Goal: Task Accomplishment & Management: Manage account settings

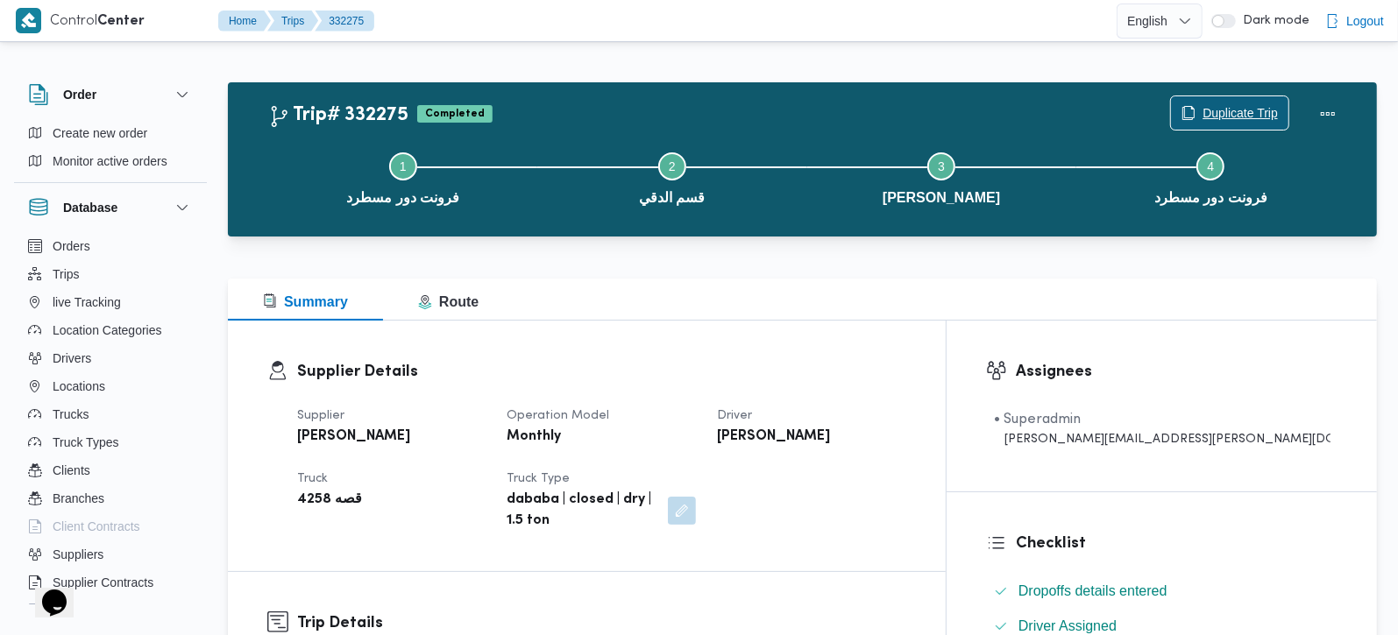
click at [1259, 100] on span "Duplicate Trip" at bounding box center [1229, 112] width 117 height 33
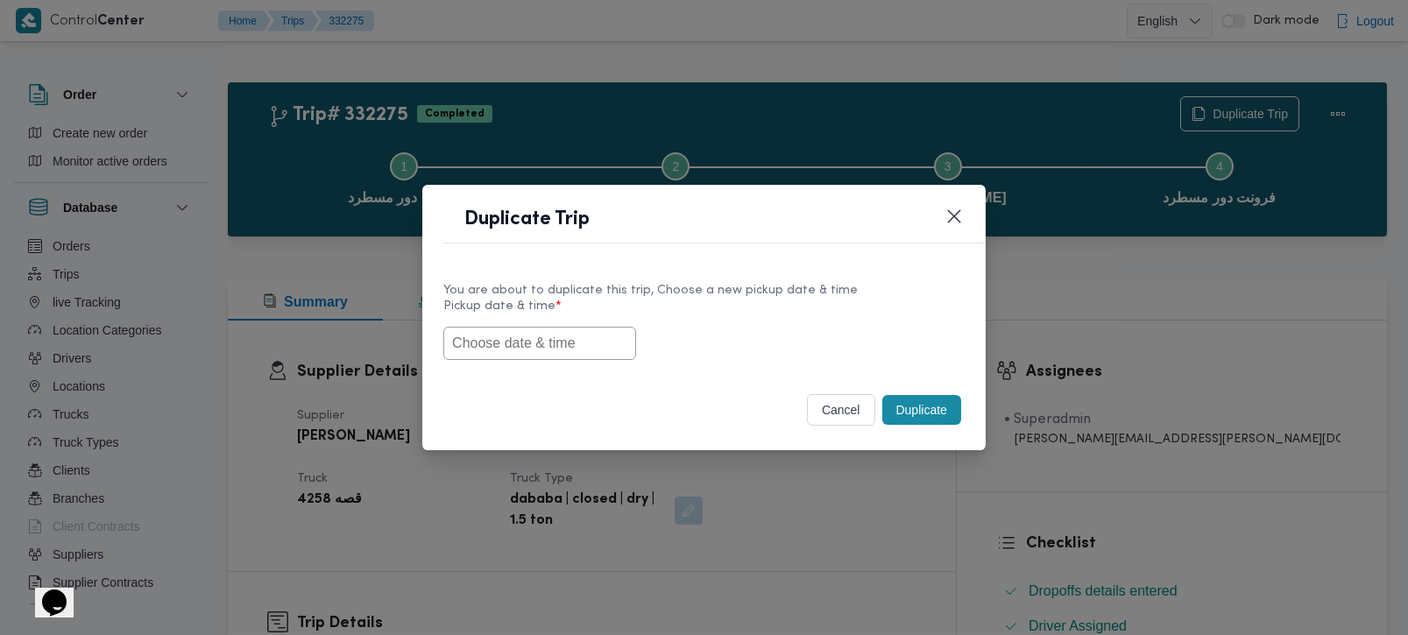
click at [560, 336] on input "text" at bounding box center [539, 343] width 193 height 33
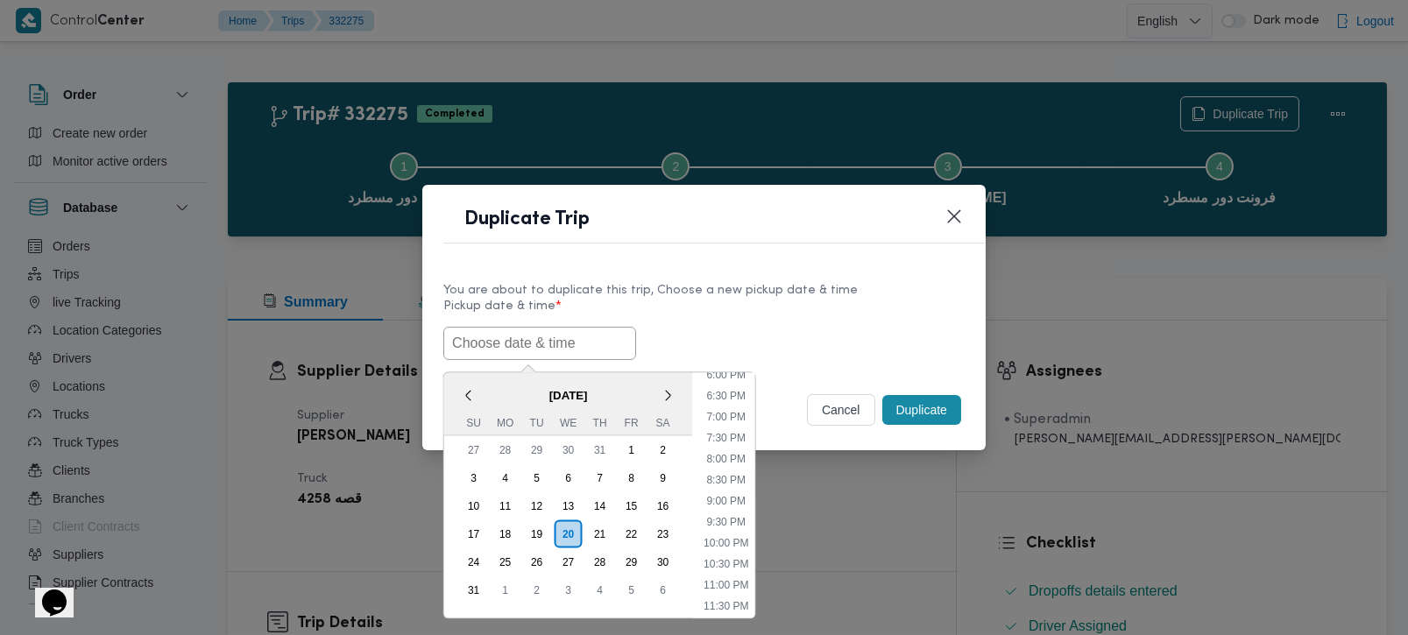
paste input "21/08/2025 7:00AM"
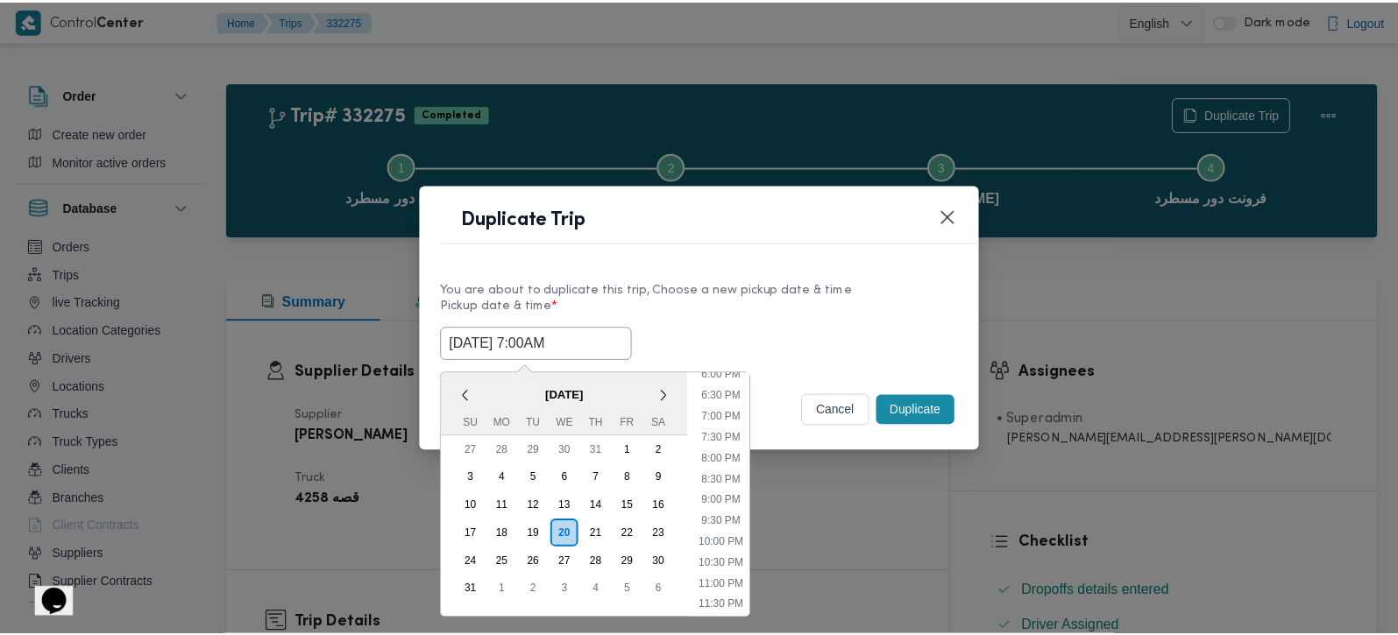
scroll to position [769, 0]
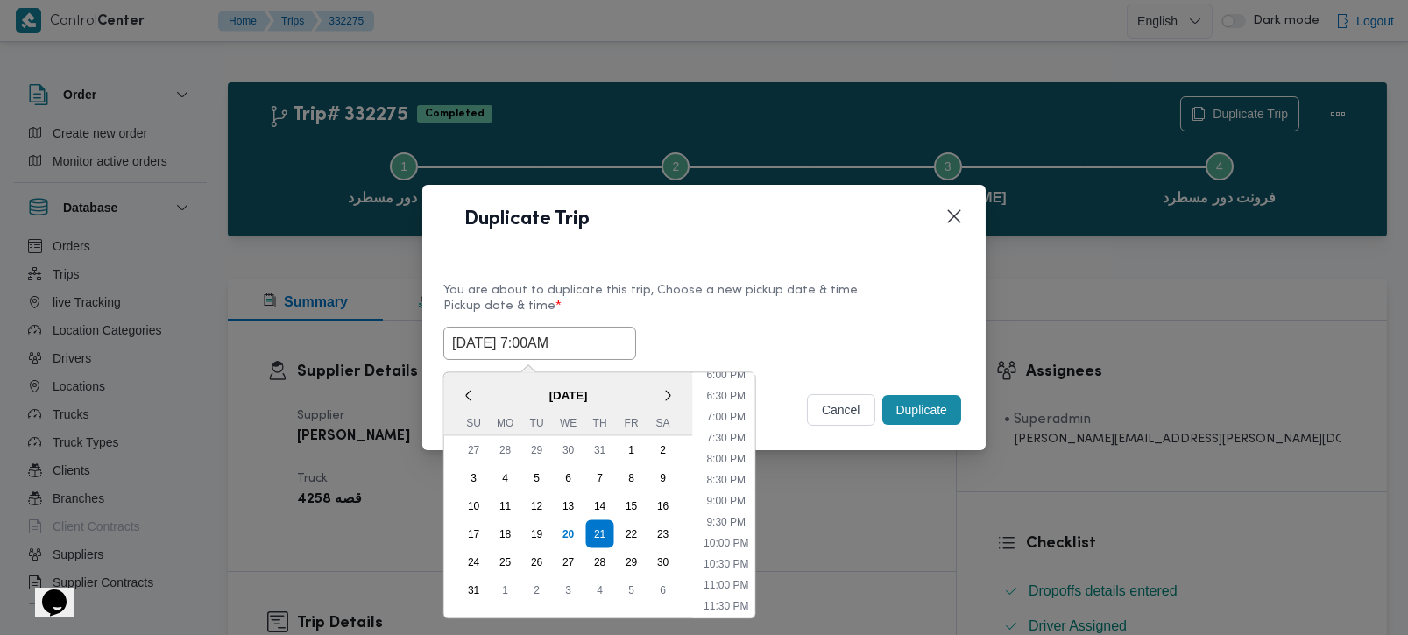
type input "21/08/2025 7:00AM"
click at [797, 329] on div "21/08/2025 7:00AM < August 2025 > Su Mo Tu We Th Fr Sa 27 28 29 30 31 1 2 3 4 5…" at bounding box center [703, 343] width 521 height 33
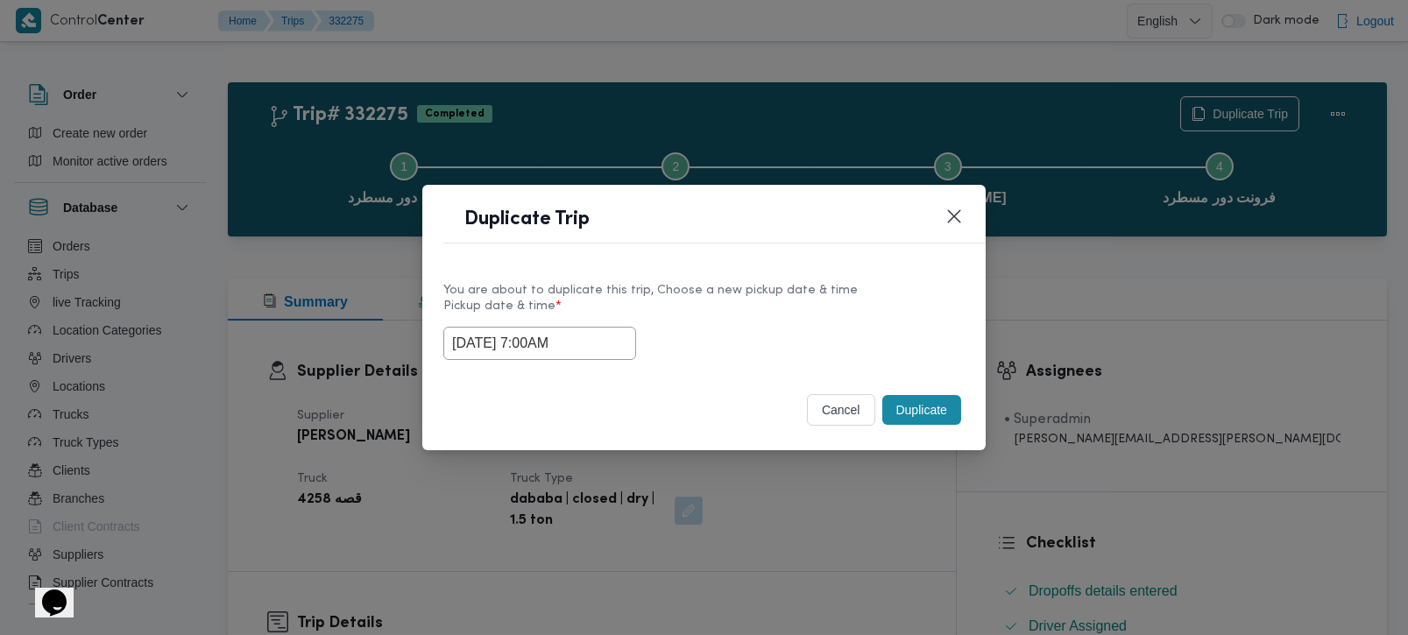
click at [915, 400] on button "Duplicate" at bounding box center [921, 410] width 79 height 30
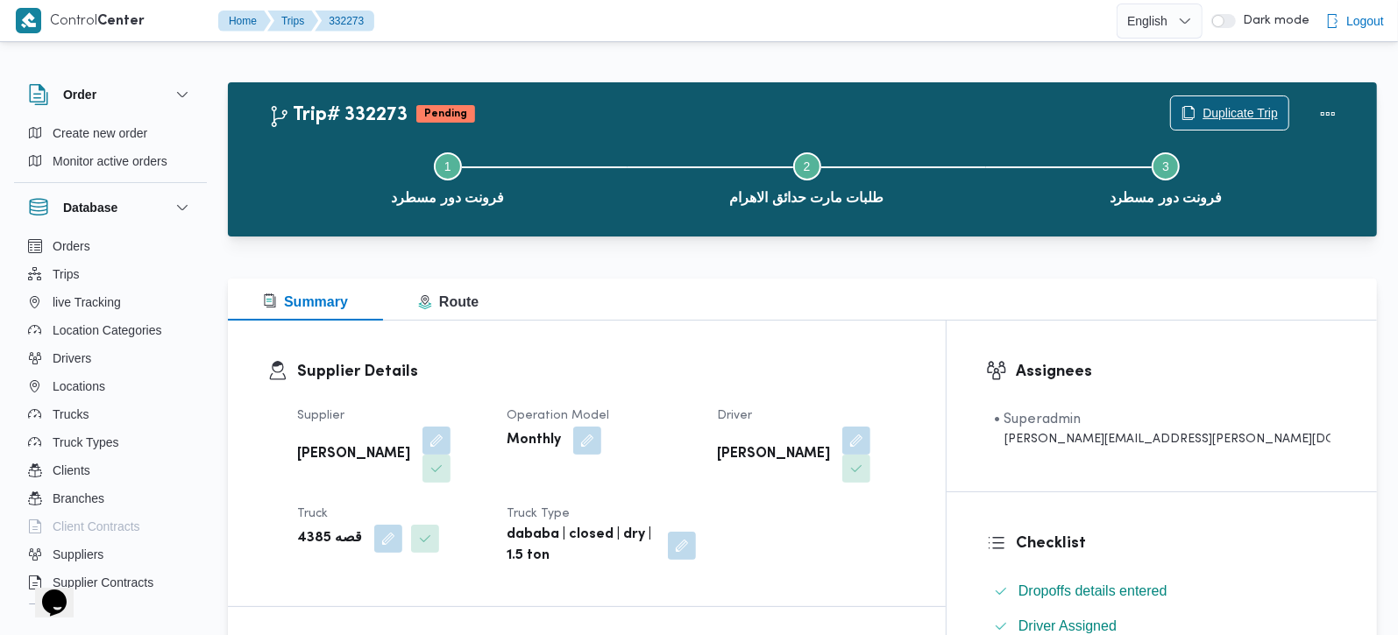
click at [1241, 103] on span "Duplicate Trip" at bounding box center [1229, 112] width 117 height 33
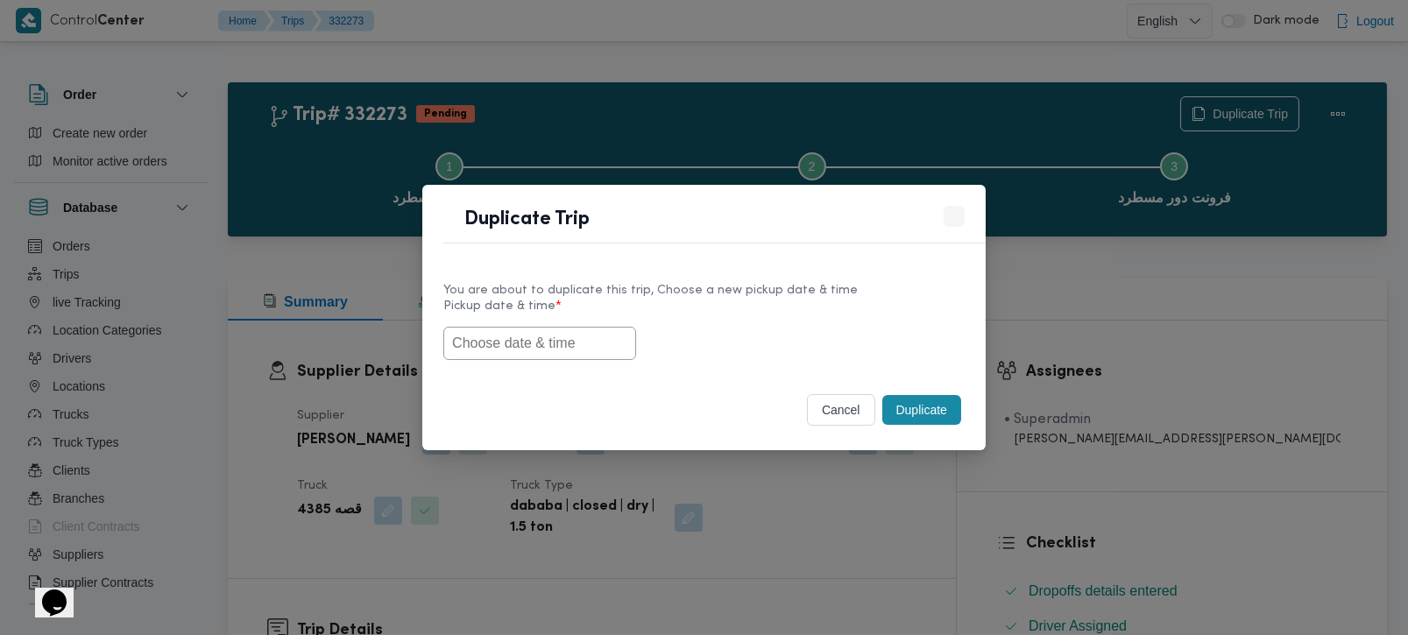
click at [509, 336] on input "text" at bounding box center [539, 343] width 193 height 33
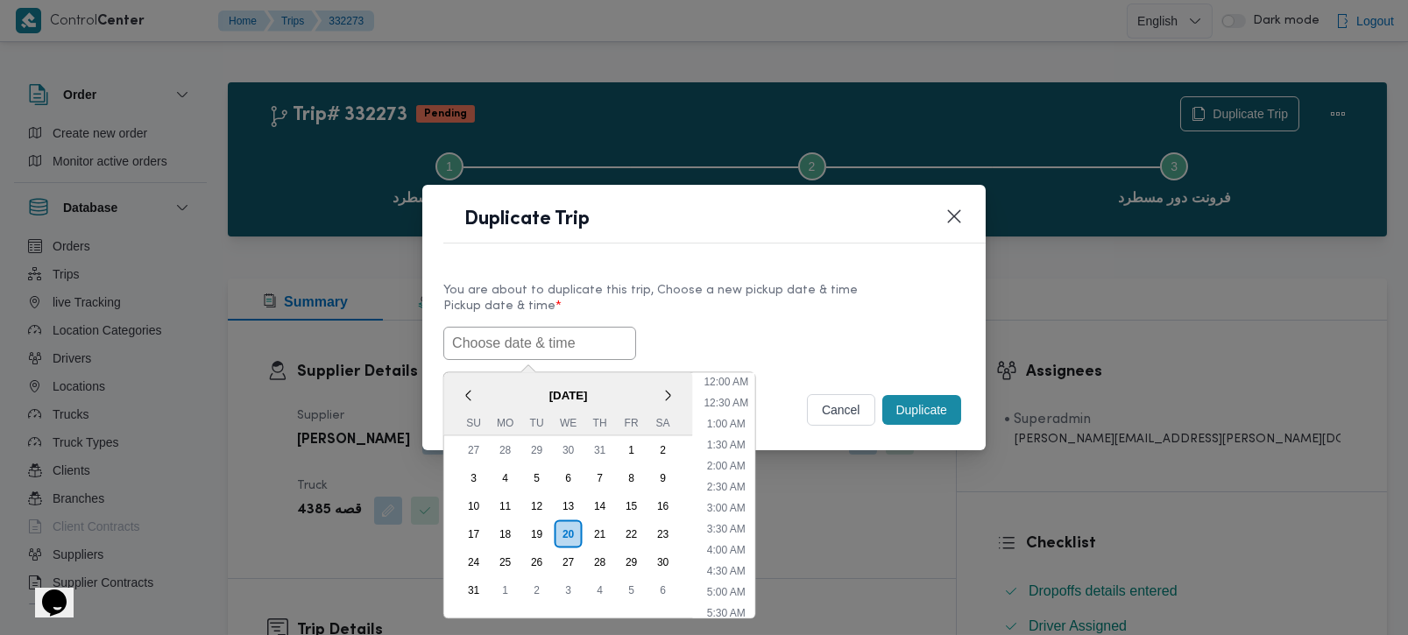
scroll to position [771, 0]
click at [490, 381] on span "[DATE]" at bounding box center [568, 394] width 249 height 31
click at [592, 534] on div "21" at bounding box center [599, 533] width 33 height 33
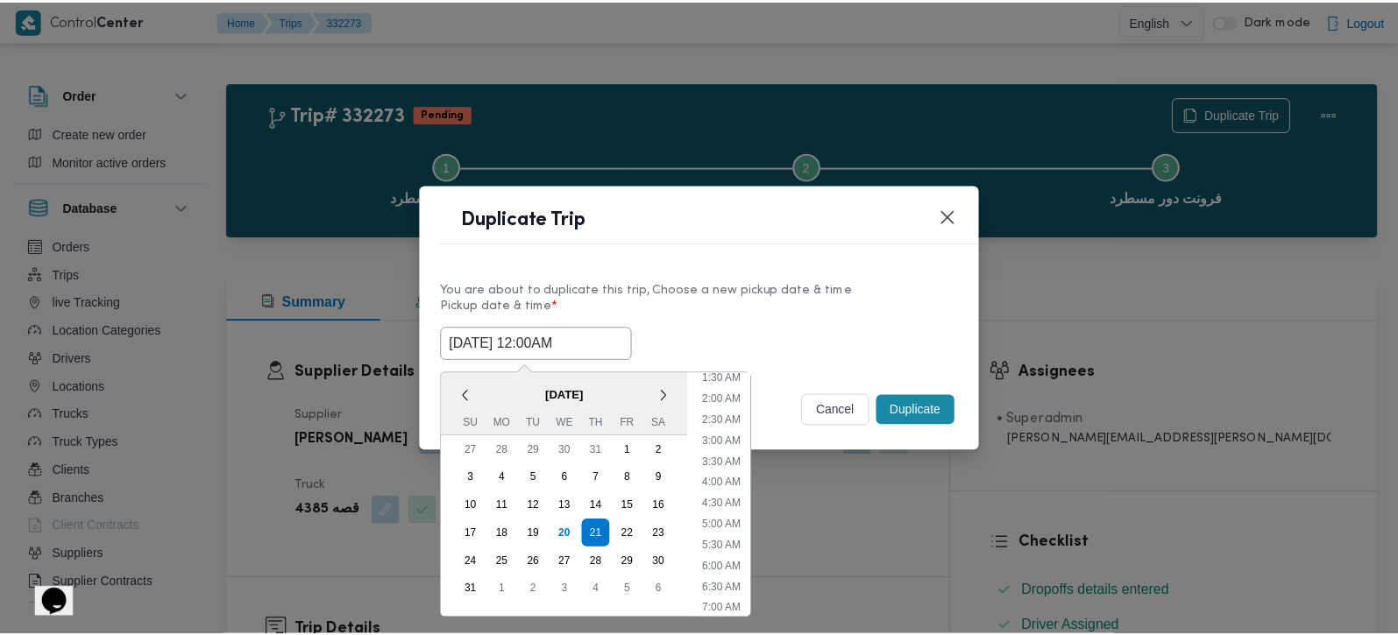
scroll to position [103, 0]
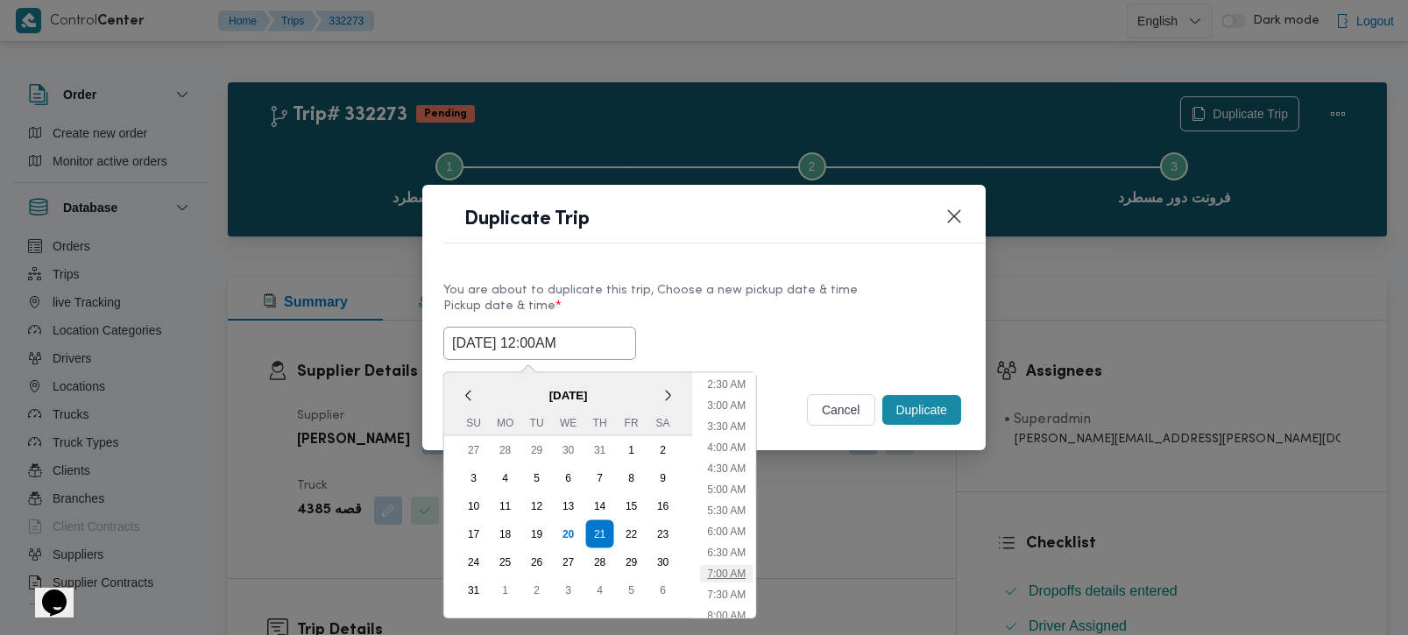
click at [733, 568] on li "7:00 AM" at bounding box center [726, 573] width 53 height 18
type input "[DATE] 7:00AM"
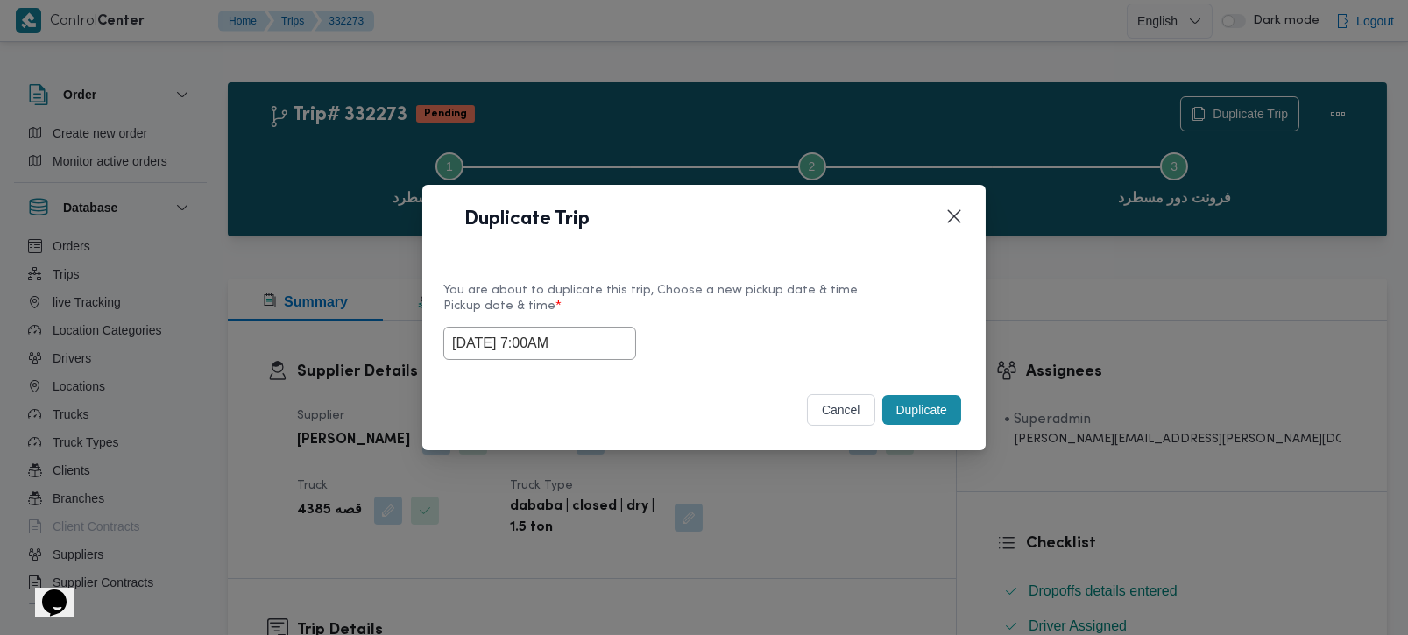
drag, startPoint x: 589, startPoint y: 351, endPoint x: 404, endPoint y: 354, distance: 184.9
click at [404, 354] on div "Duplicate Trip You are about to duplicate this trip, Choose a new pickup date &…" at bounding box center [704, 317] width 1408 height 635
click at [914, 415] on button "Duplicate" at bounding box center [921, 410] width 79 height 30
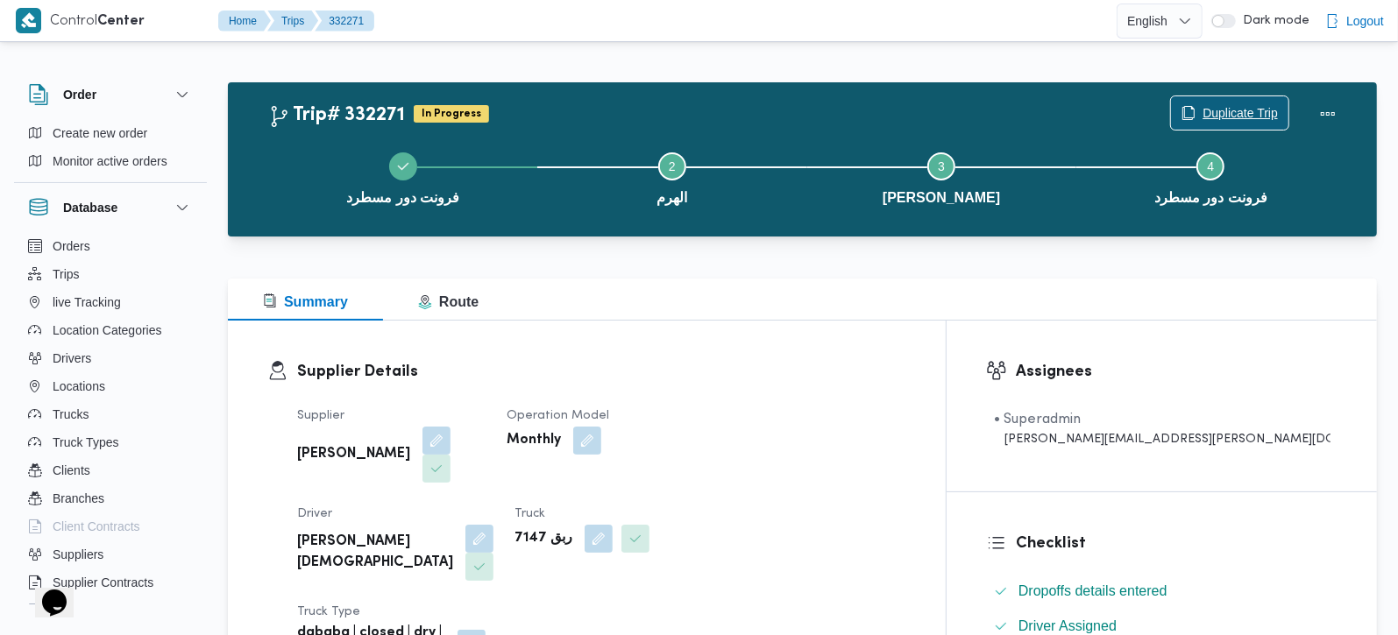
click at [1239, 102] on span "Duplicate Trip" at bounding box center [1229, 112] width 117 height 33
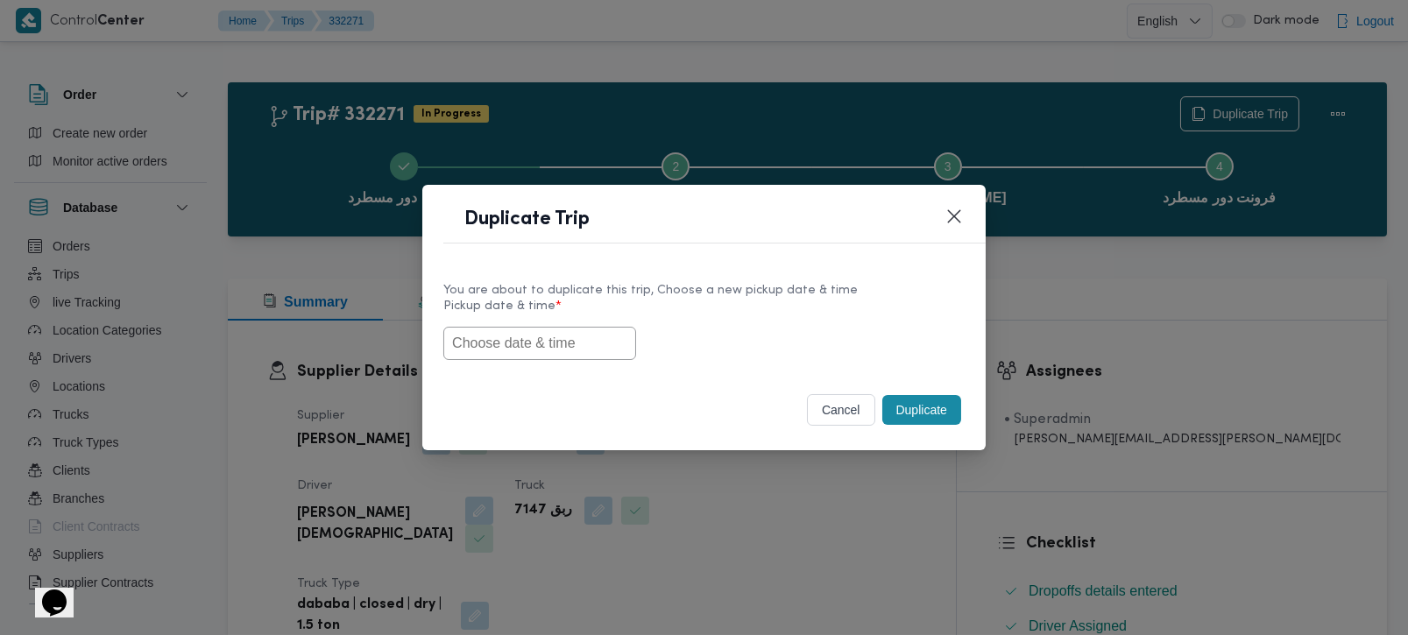
click at [527, 349] on input "text" at bounding box center [539, 343] width 193 height 33
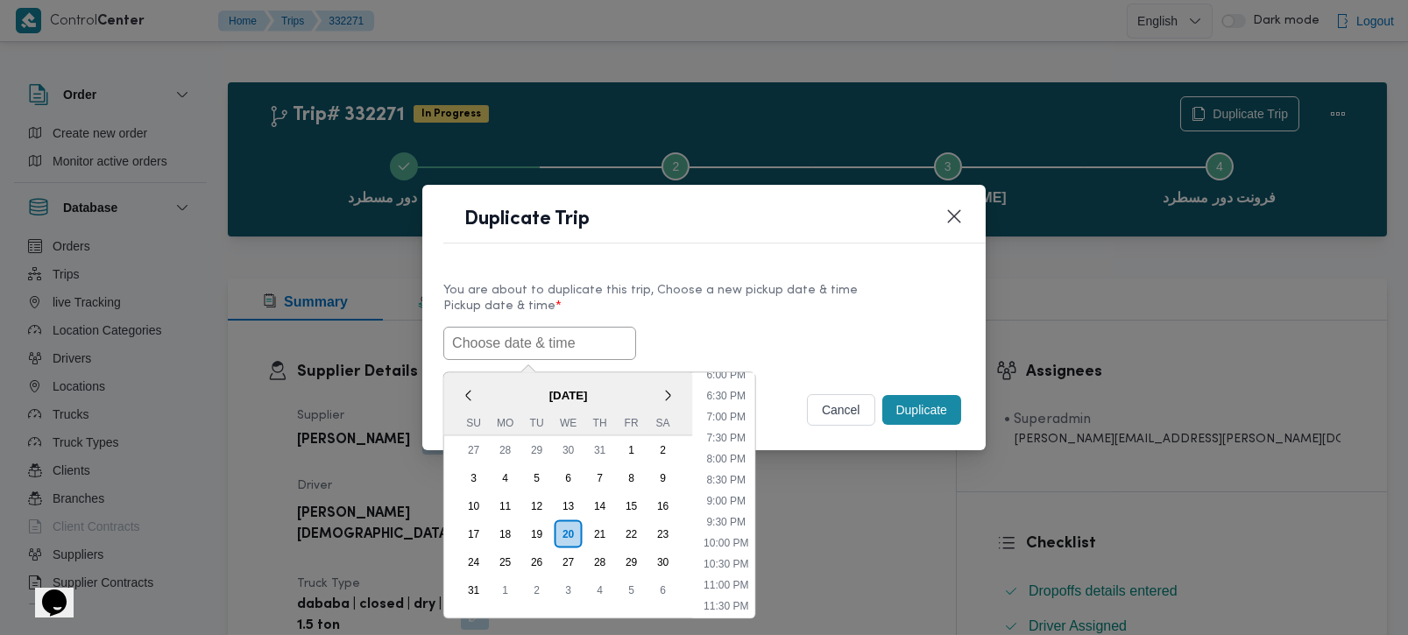
paste input "[DATE] 7:00AM"
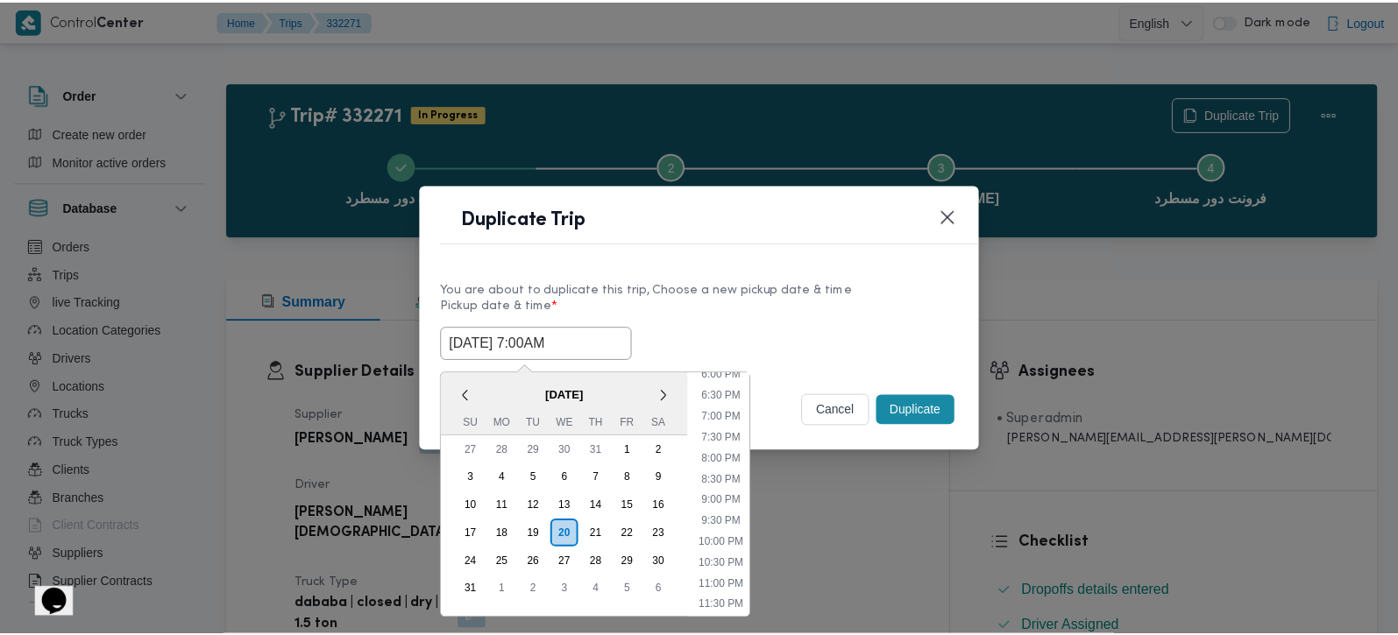
scroll to position [769, 0]
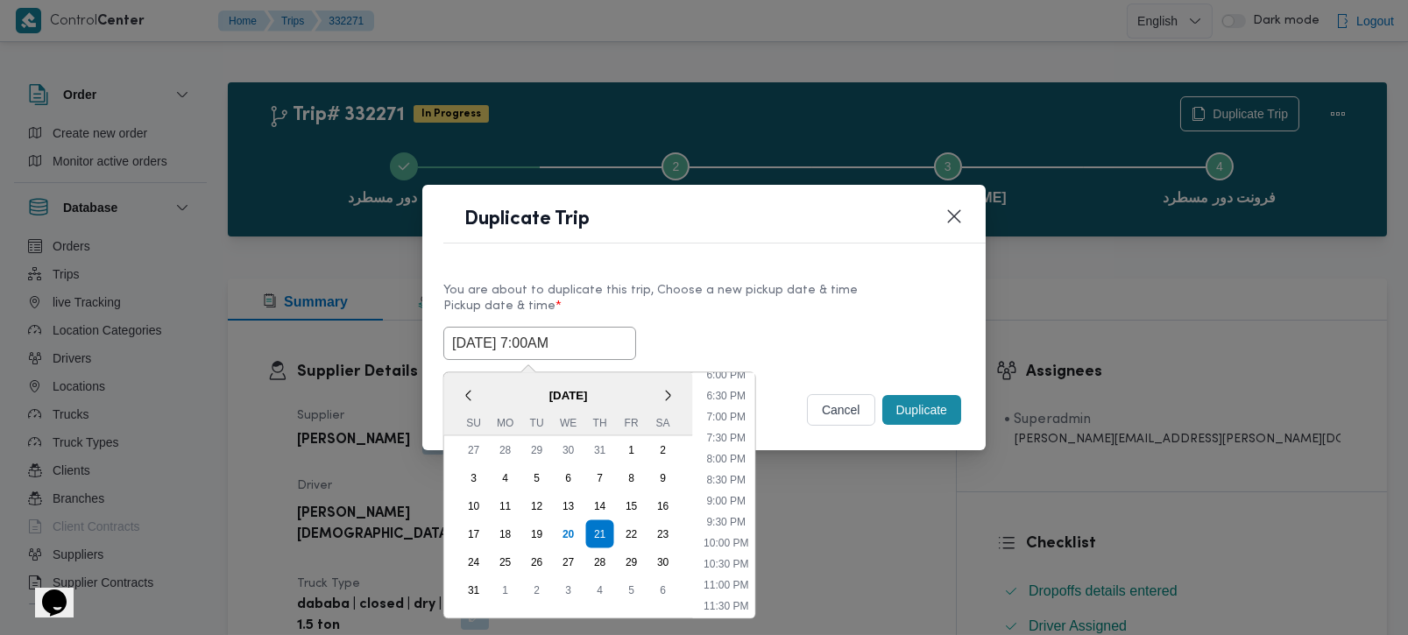
type input "21/08/2025 7:00AM"
click at [863, 284] on div "You are about to duplicate this trip, Choose a new pickup date & time" at bounding box center [703, 290] width 521 height 18
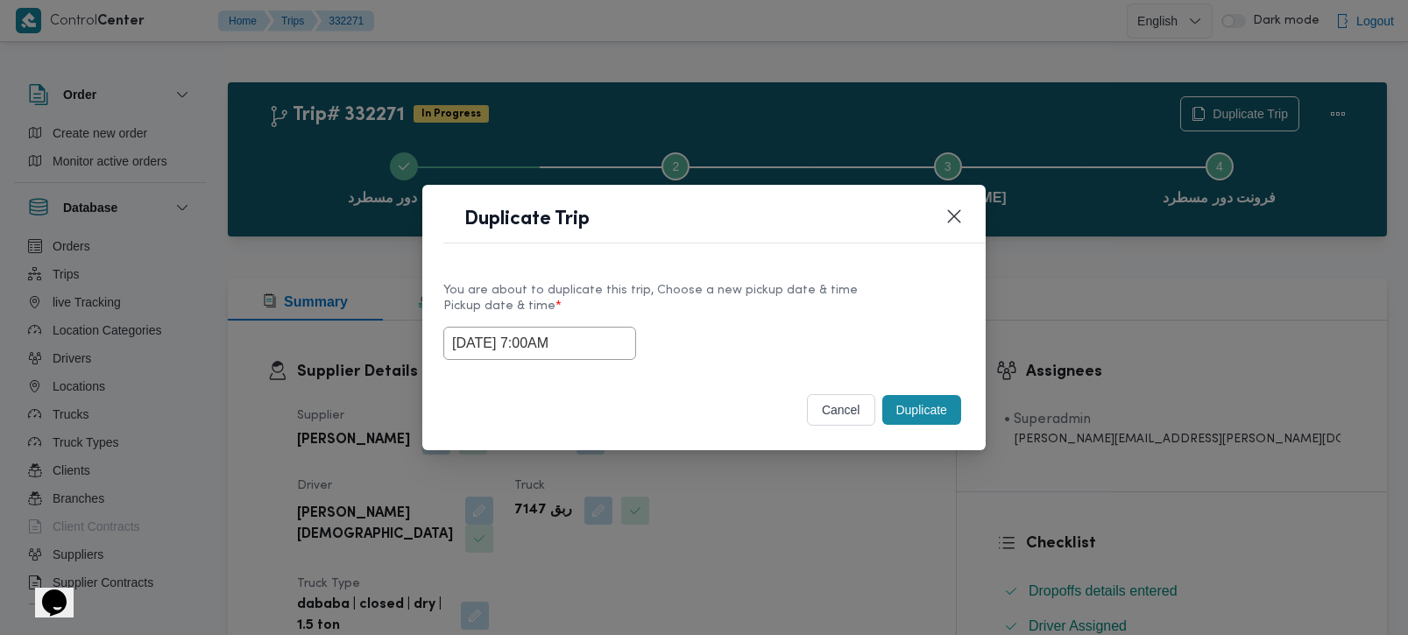
click at [926, 420] on button "Duplicate" at bounding box center [921, 410] width 79 height 30
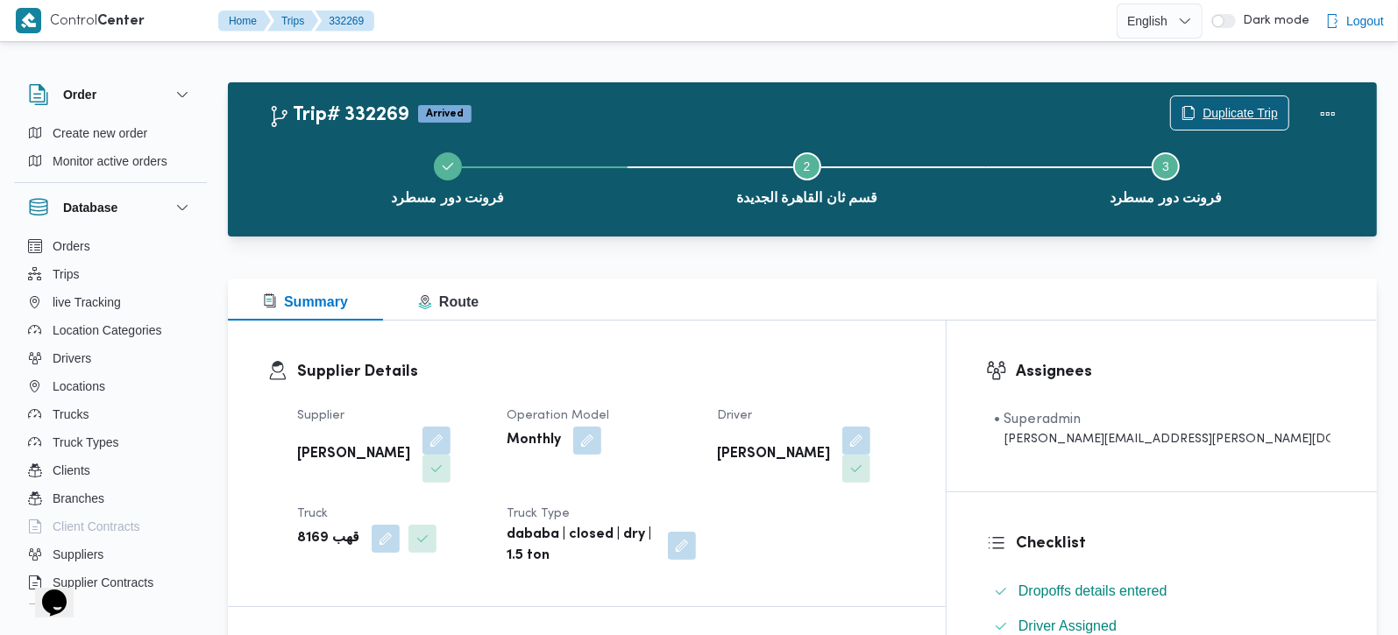
click at [1231, 106] on span "Duplicate Trip" at bounding box center [1239, 113] width 75 height 21
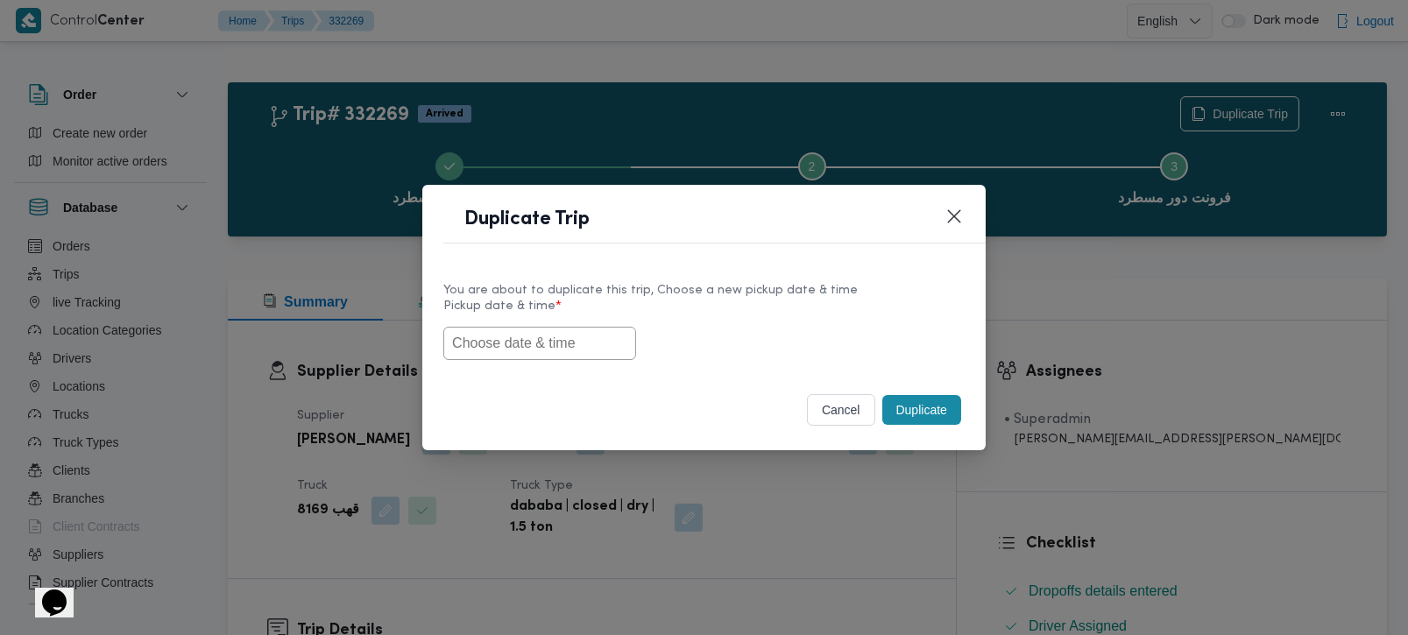
click at [505, 336] on input "text" at bounding box center [539, 343] width 193 height 33
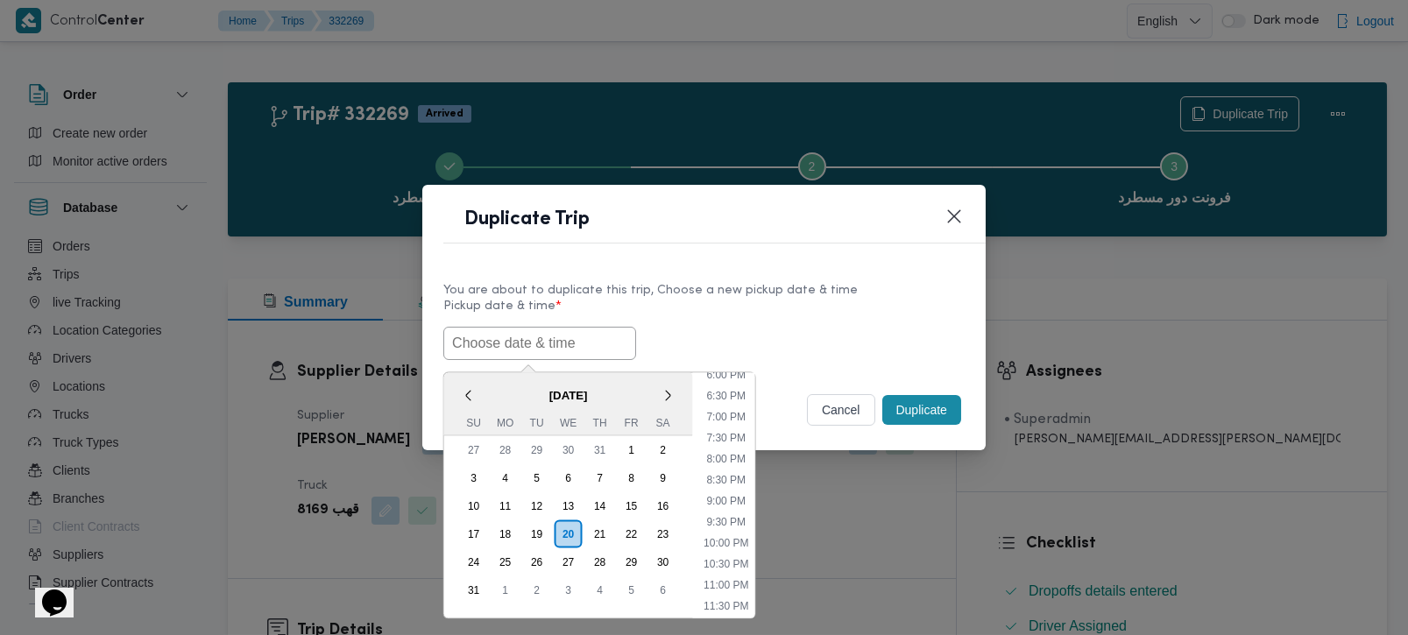
paste input "[DATE] 7:00AM"
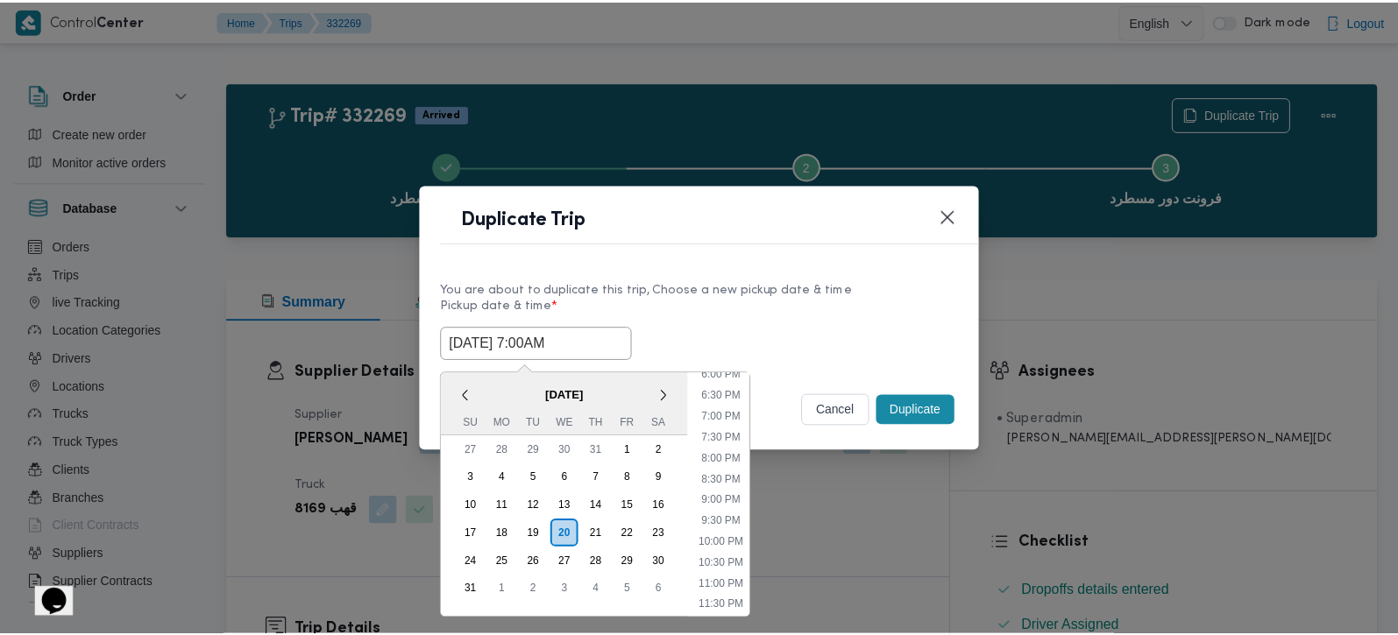
scroll to position [769, 0]
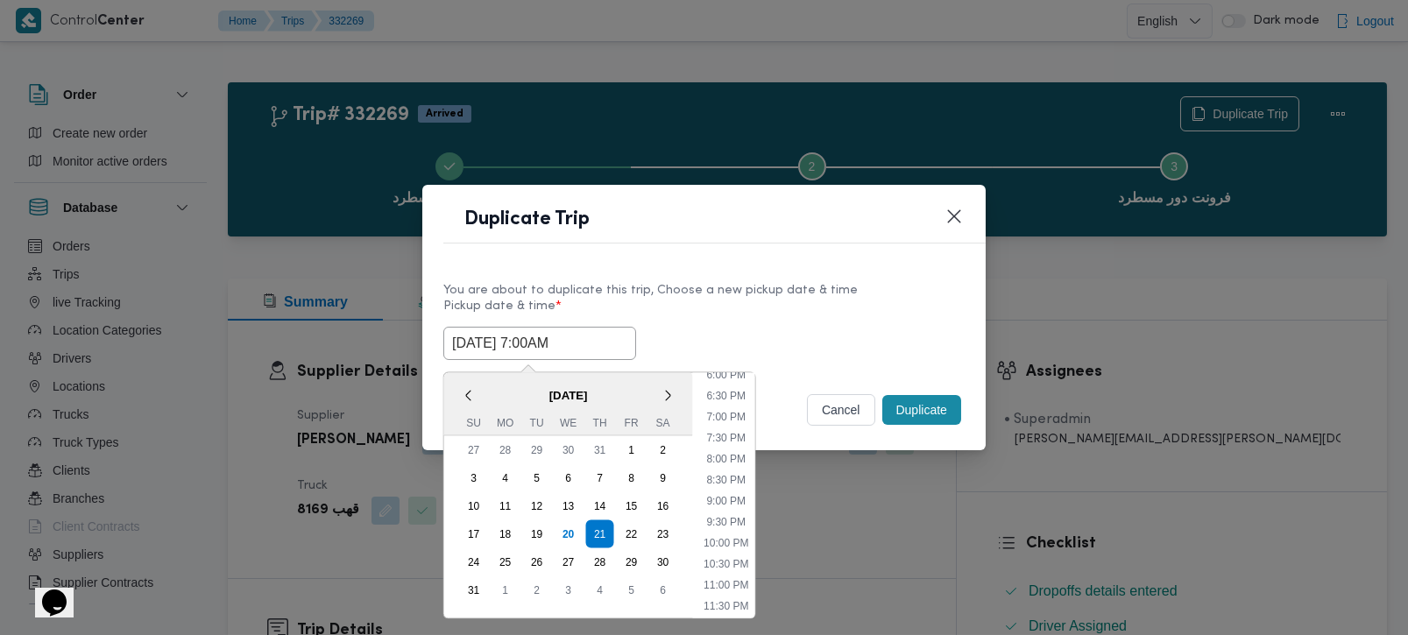
type input "[DATE] 7:00AM"
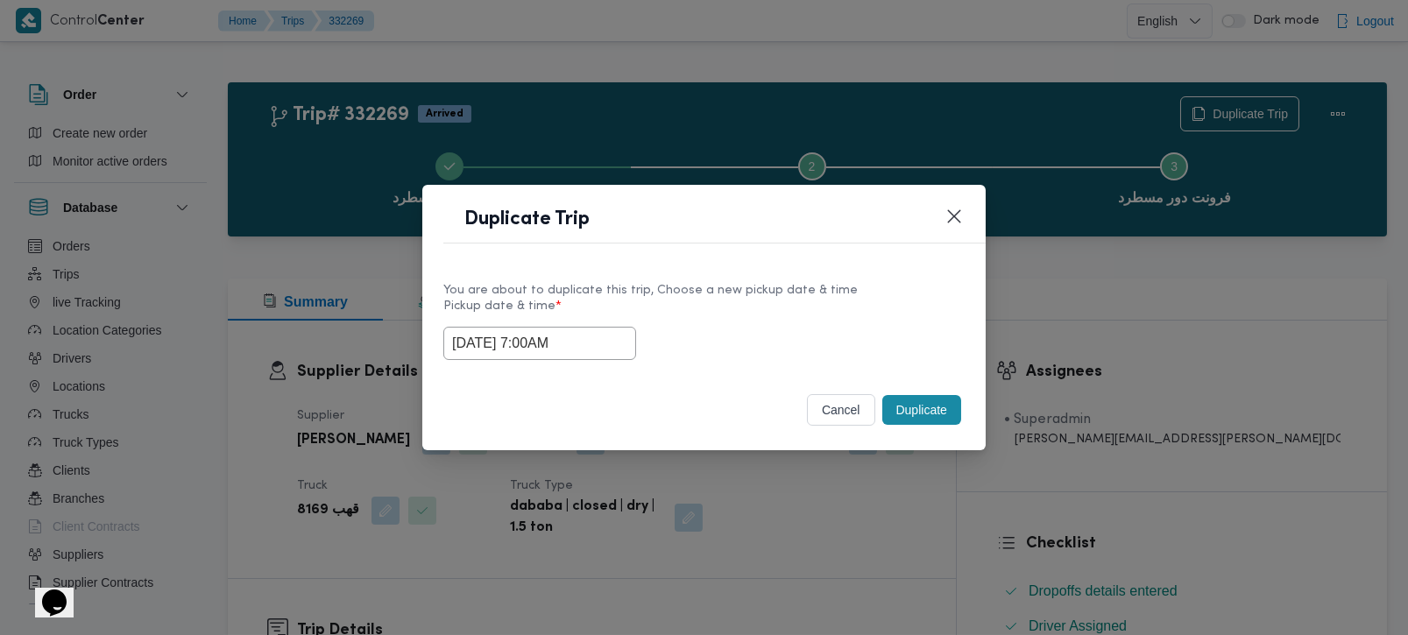
click at [801, 364] on div "You are about to duplicate this trip, Choose a new pickup date & time Pickup da…" at bounding box center [703, 321] width 563 height 112
click at [917, 406] on button "Duplicate" at bounding box center [921, 410] width 79 height 30
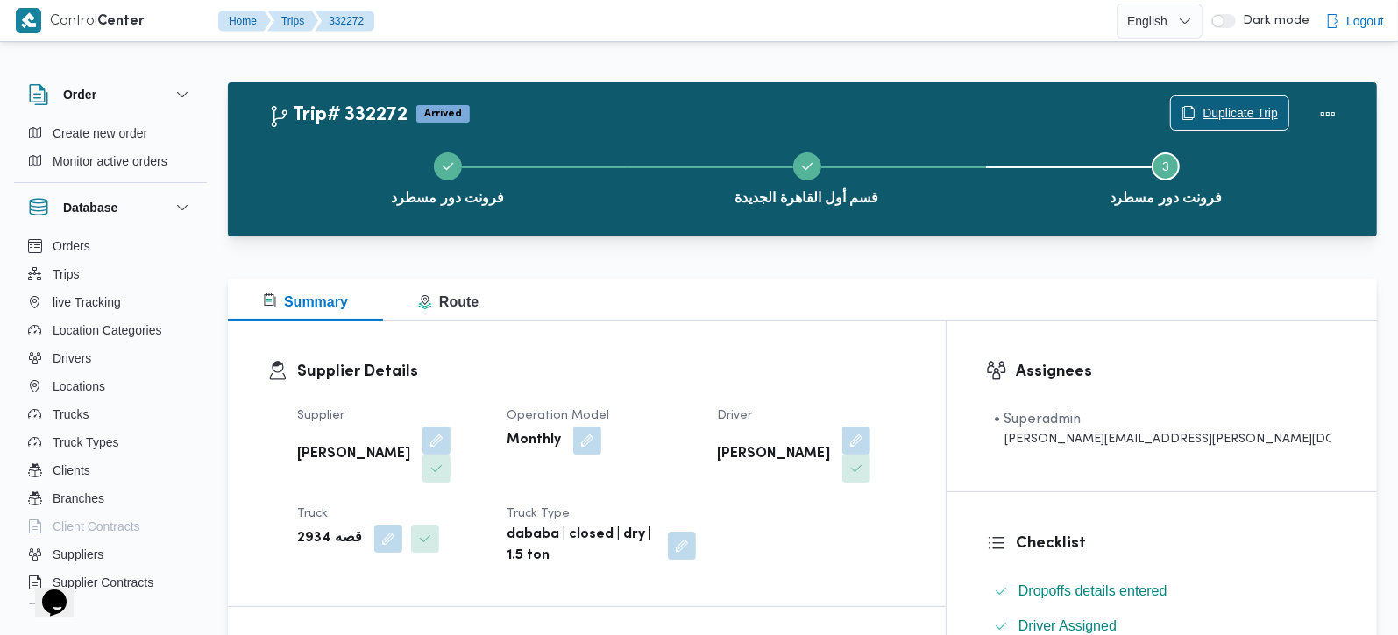
click at [1211, 106] on span "Duplicate Trip" at bounding box center [1239, 113] width 75 height 21
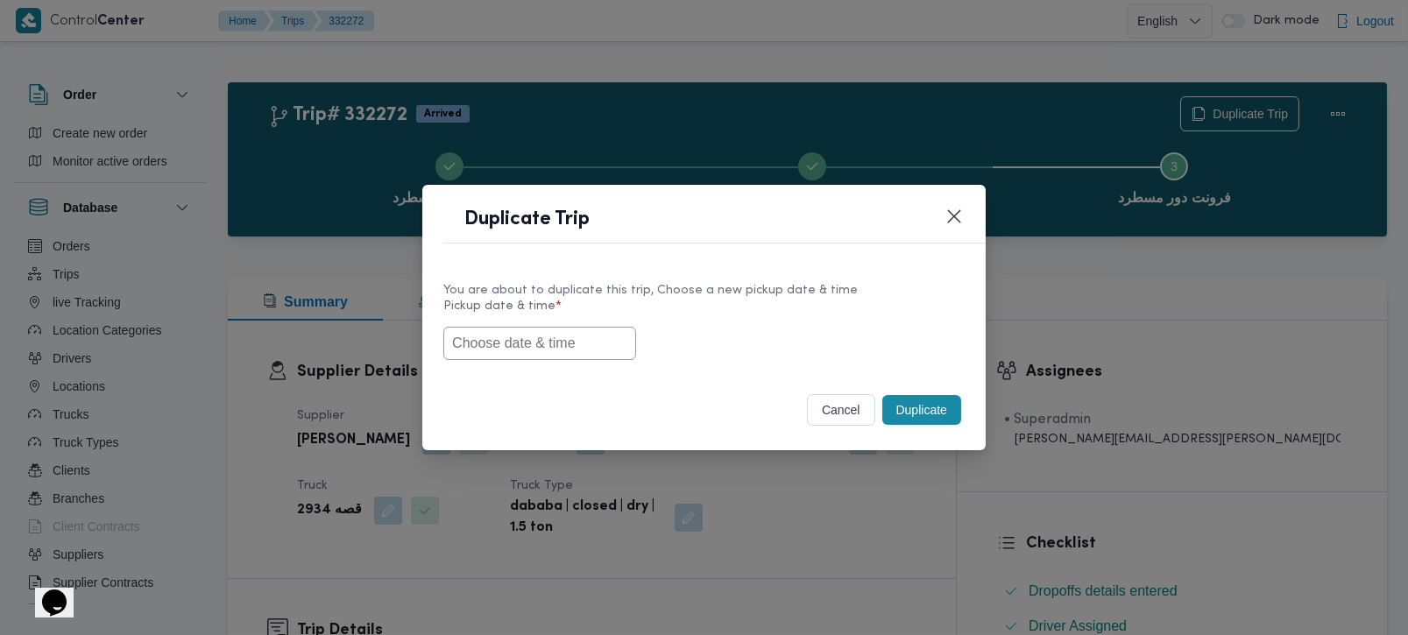
click at [498, 335] on input "text" at bounding box center [539, 343] width 193 height 33
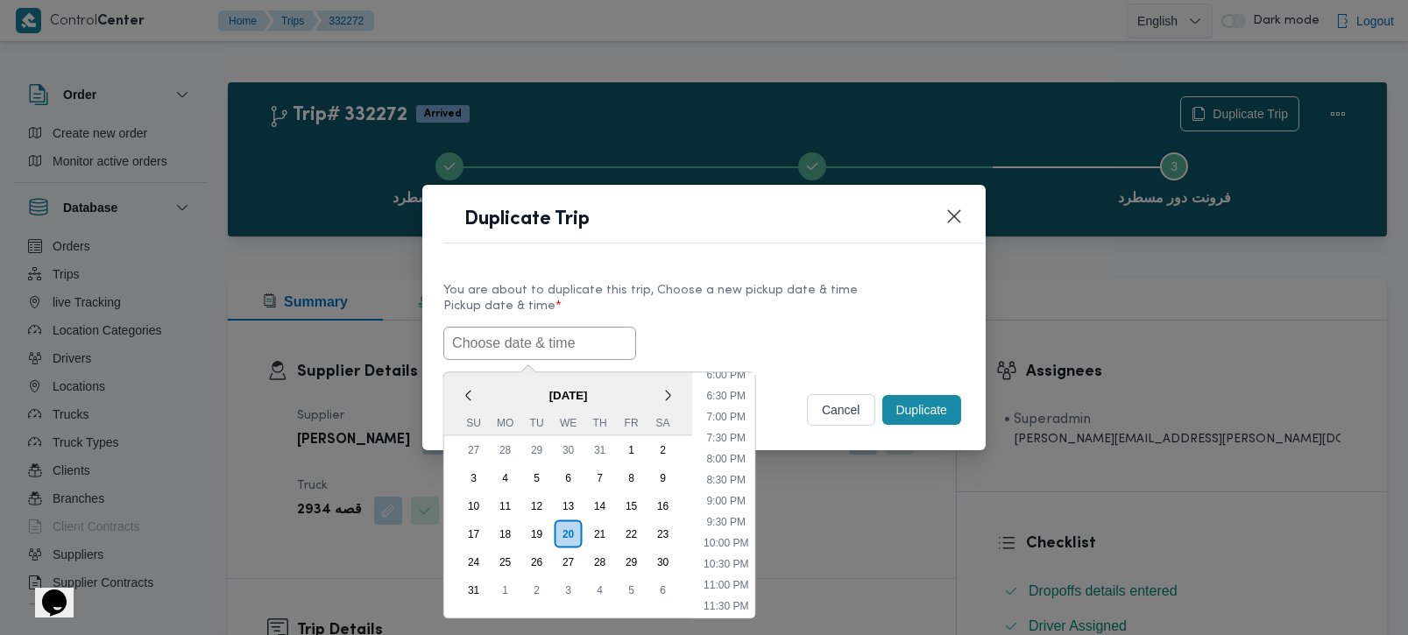
paste input "[DATE] 7:00AM"
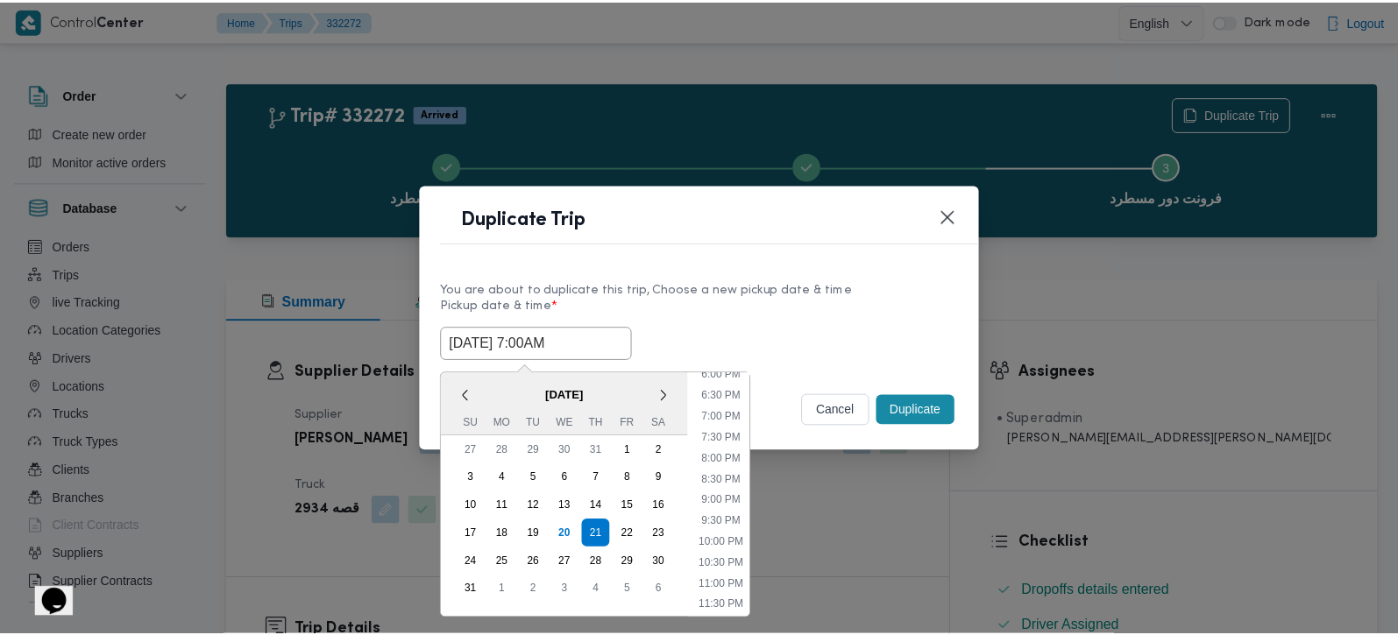
scroll to position [769, 0]
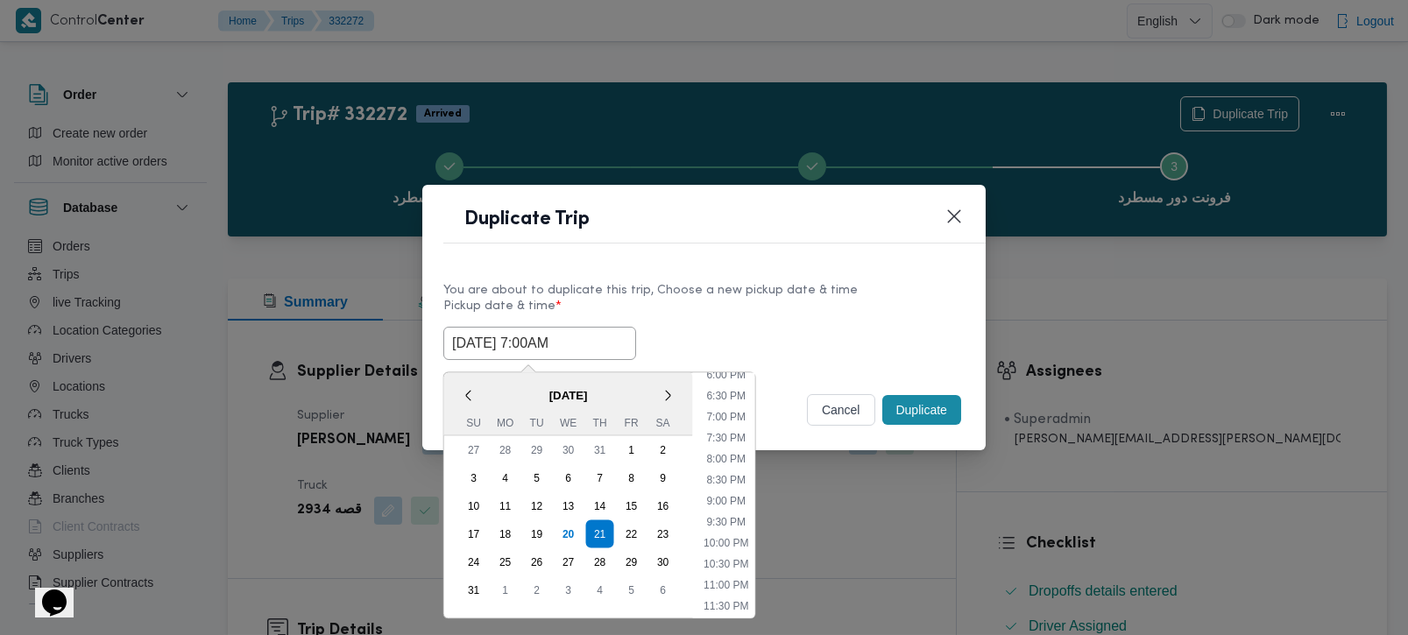
type input "[DATE] 7:00AM"
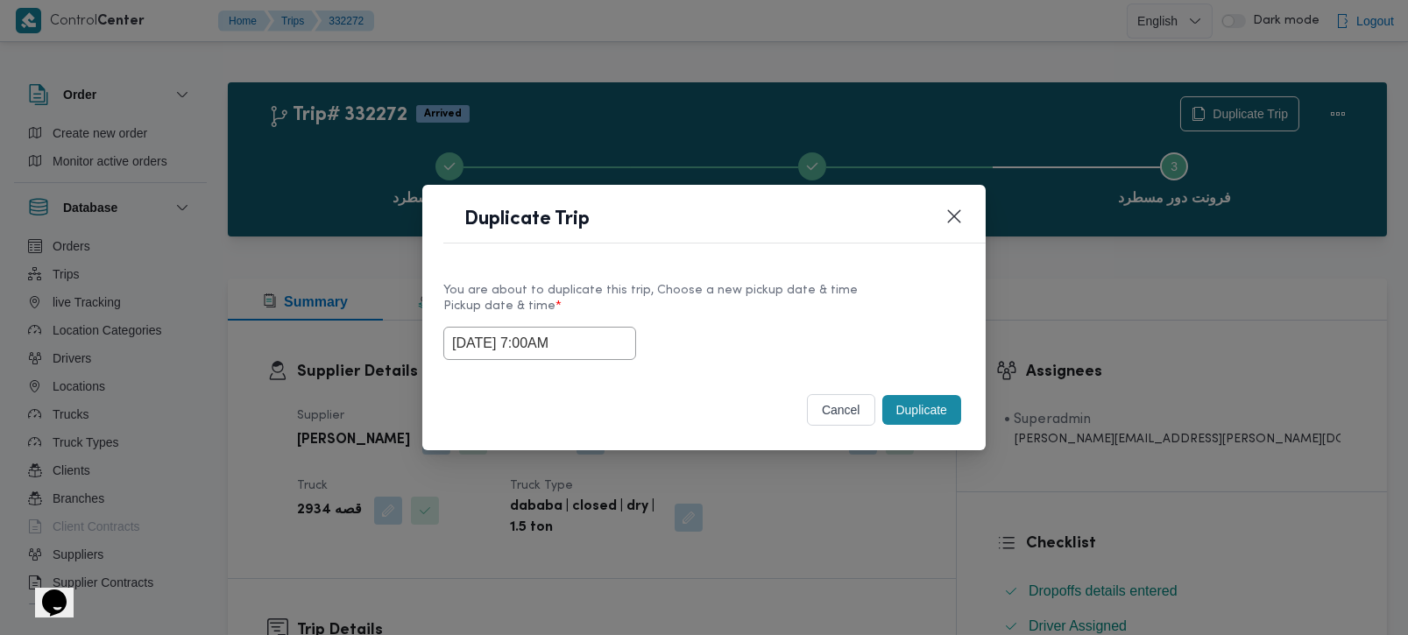
click at [817, 327] on div "[DATE] 7:00AM" at bounding box center [703, 343] width 521 height 33
click at [904, 414] on button "Duplicate" at bounding box center [921, 410] width 79 height 30
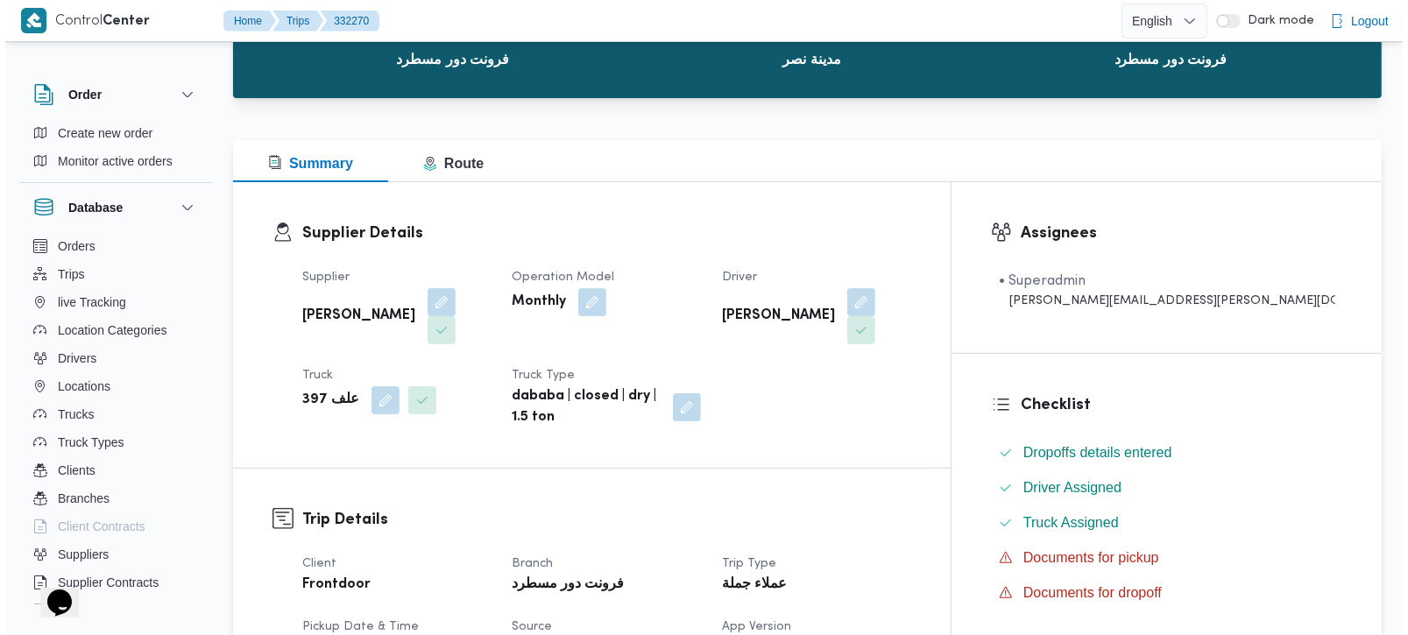
scroll to position [47, 0]
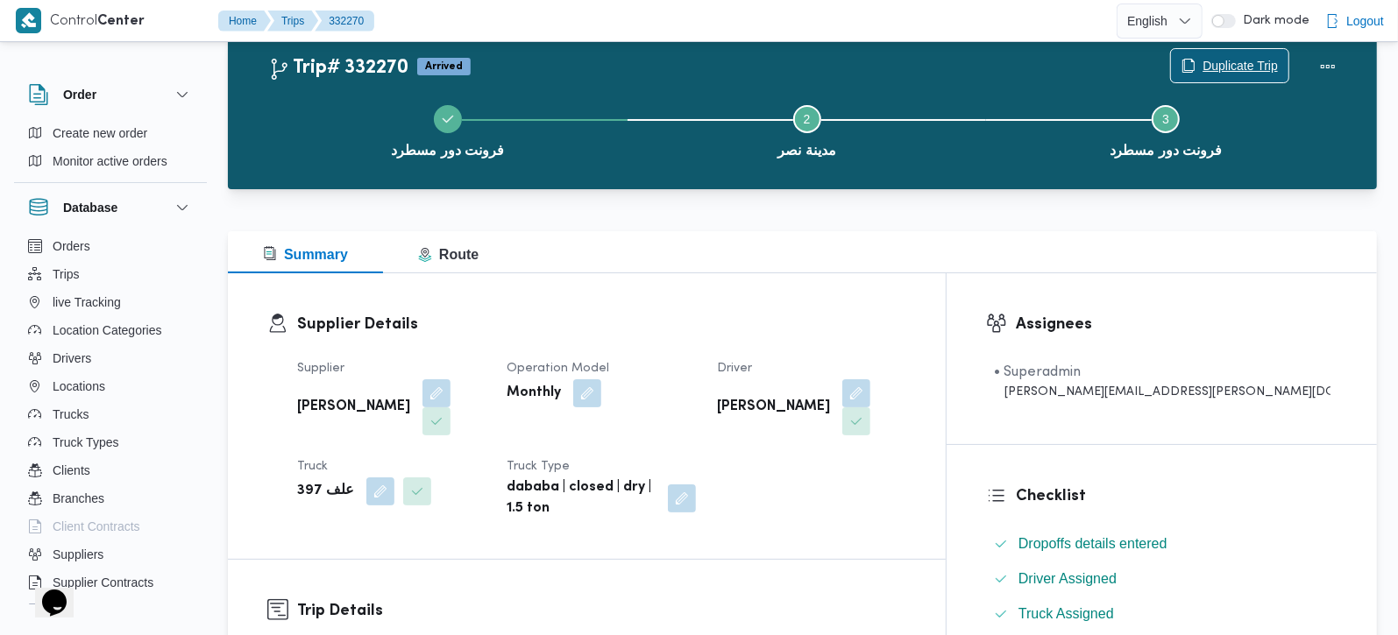
click at [1223, 67] on span "Duplicate Trip" at bounding box center [1239, 65] width 75 height 21
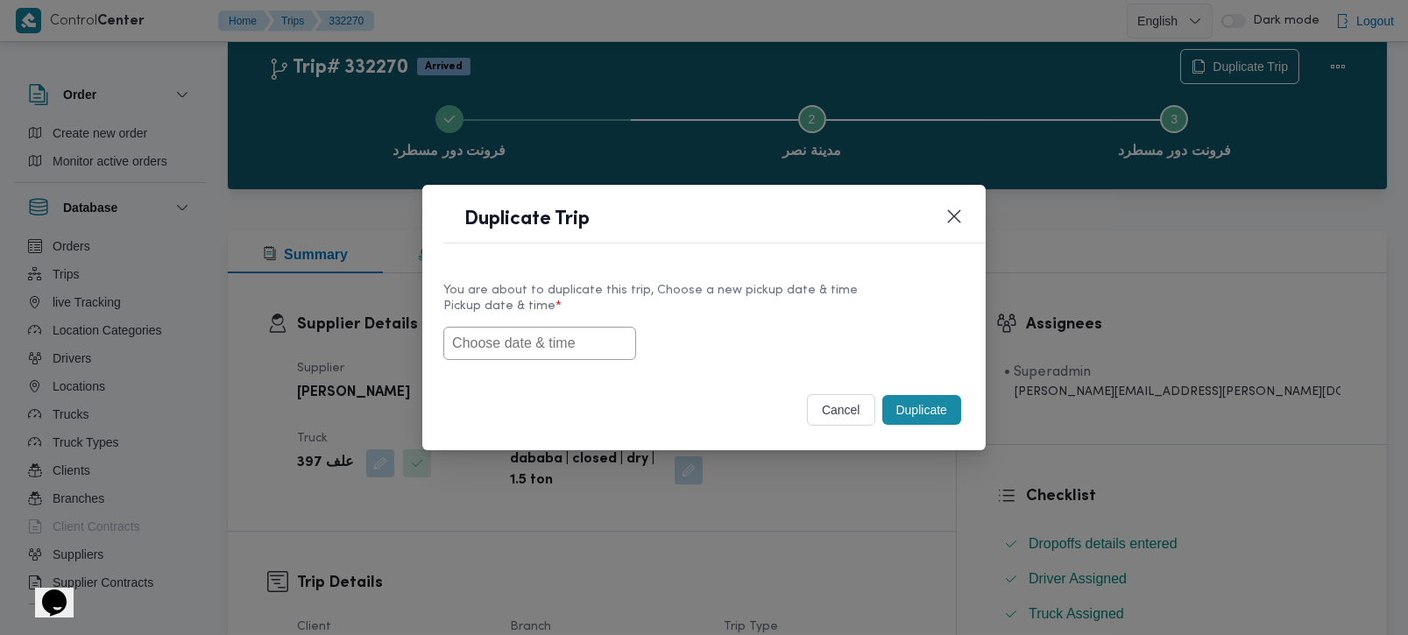
click at [534, 339] on input "text" at bounding box center [539, 343] width 193 height 33
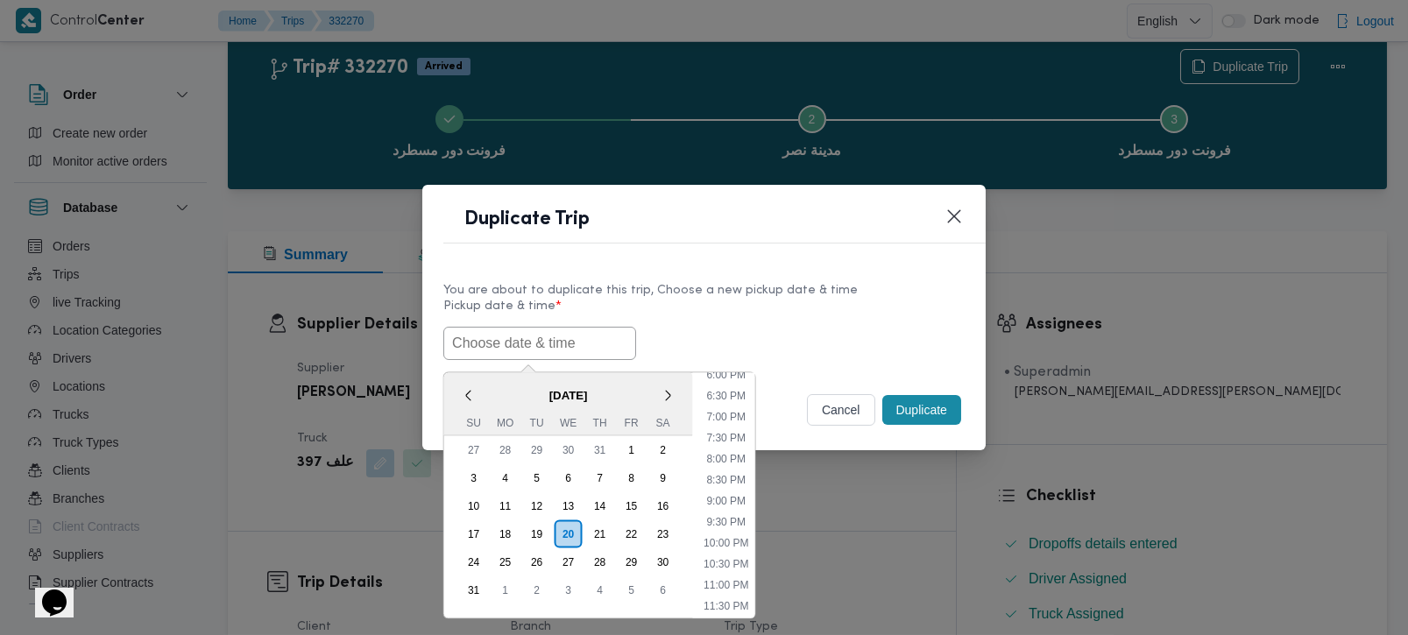
paste input "21/08/2025 7:00AM"
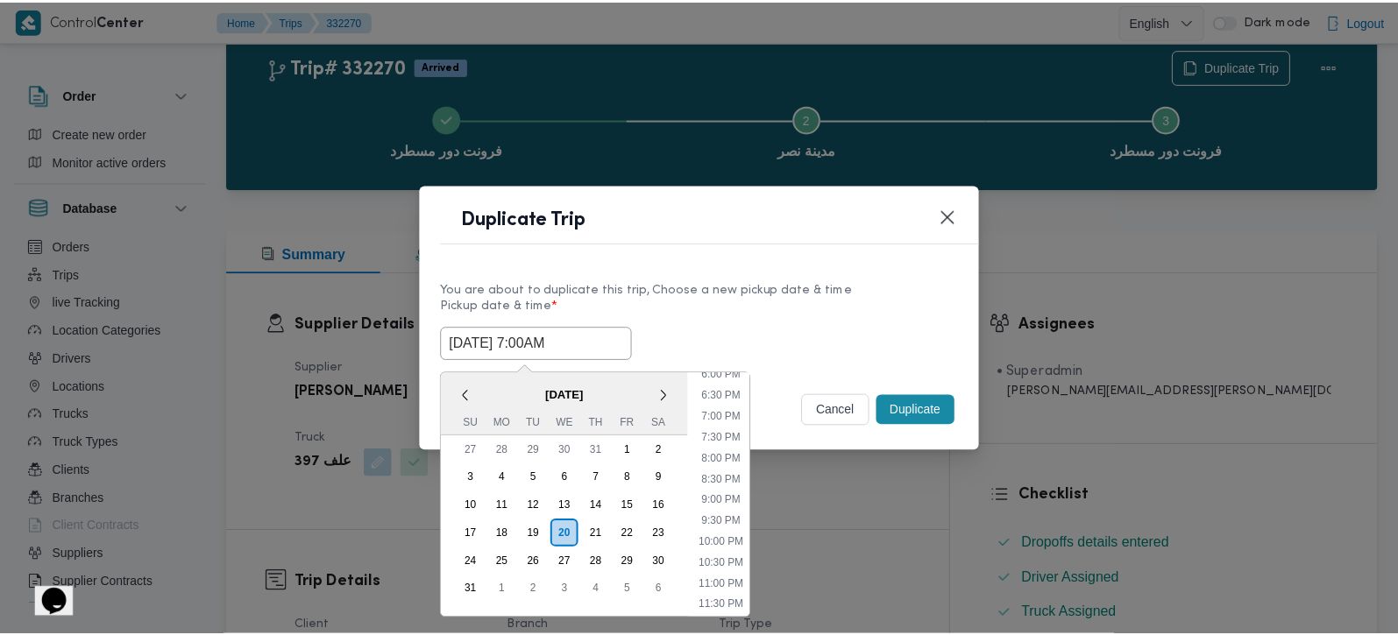
scroll to position [769, 0]
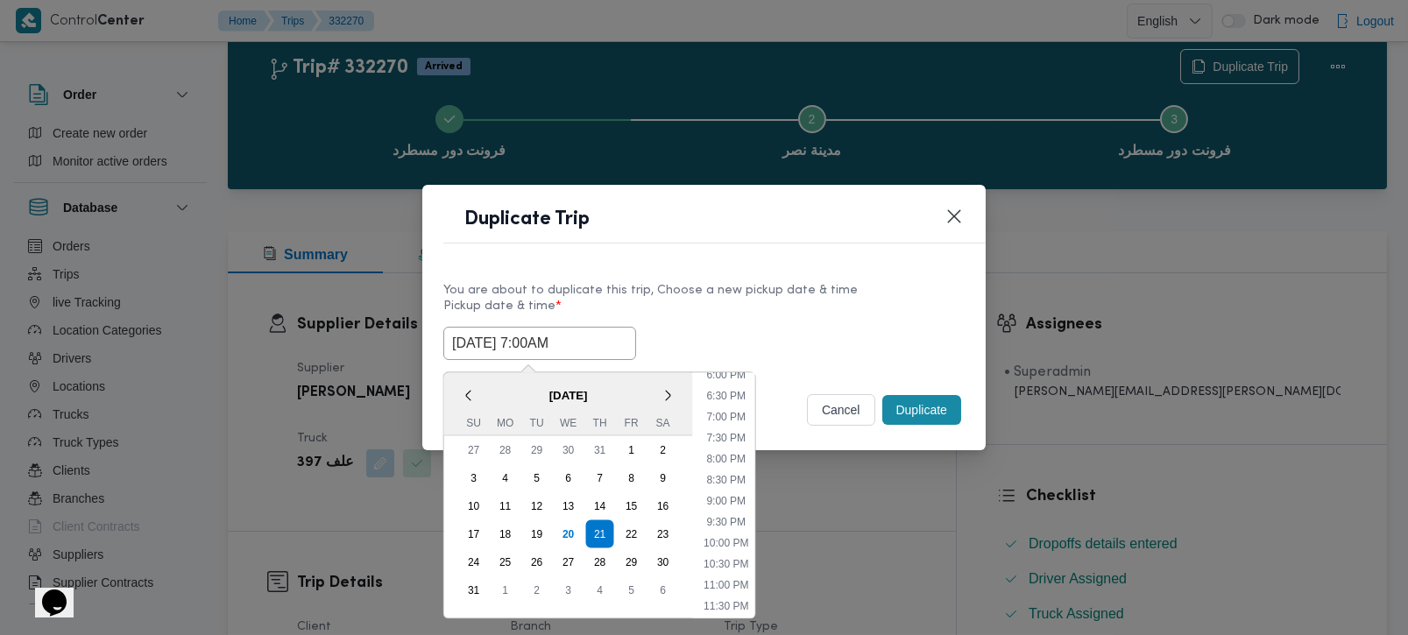
type input "21/08/2025 7:00AM"
click at [845, 291] on div "You are about to duplicate this trip, Choose a new pickup date & time" at bounding box center [703, 290] width 521 height 18
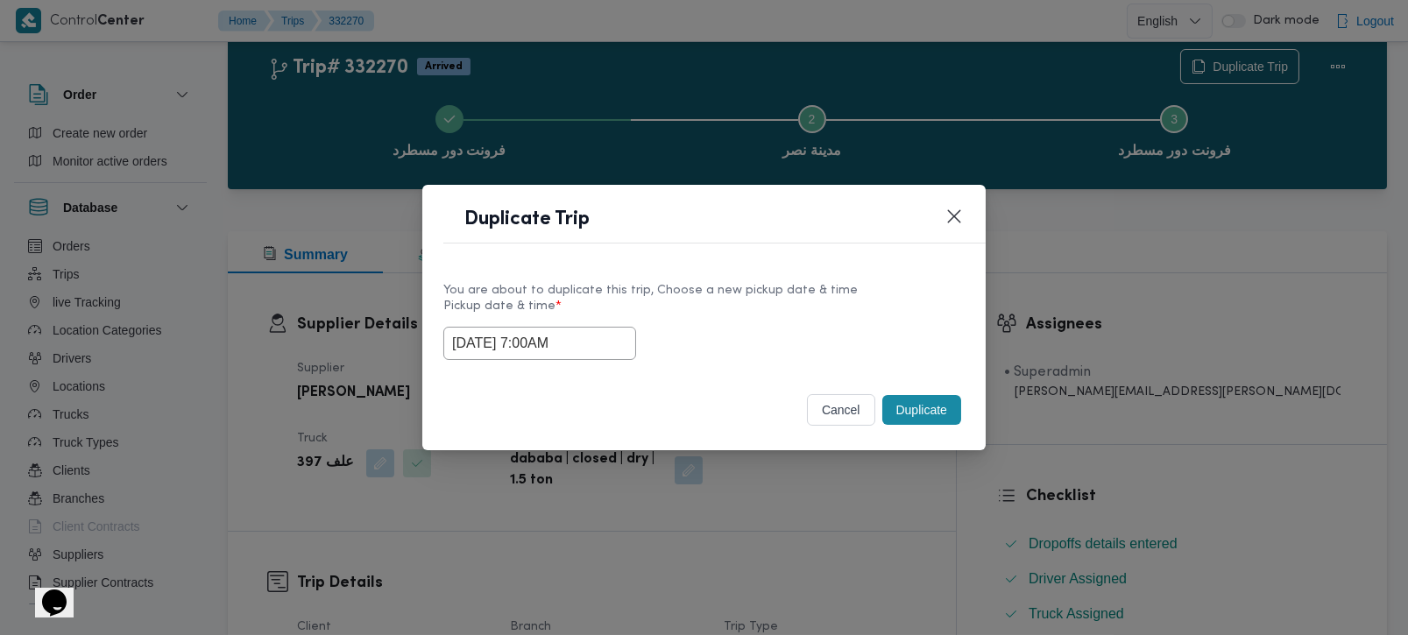
click at [927, 419] on button "Duplicate" at bounding box center [921, 410] width 79 height 30
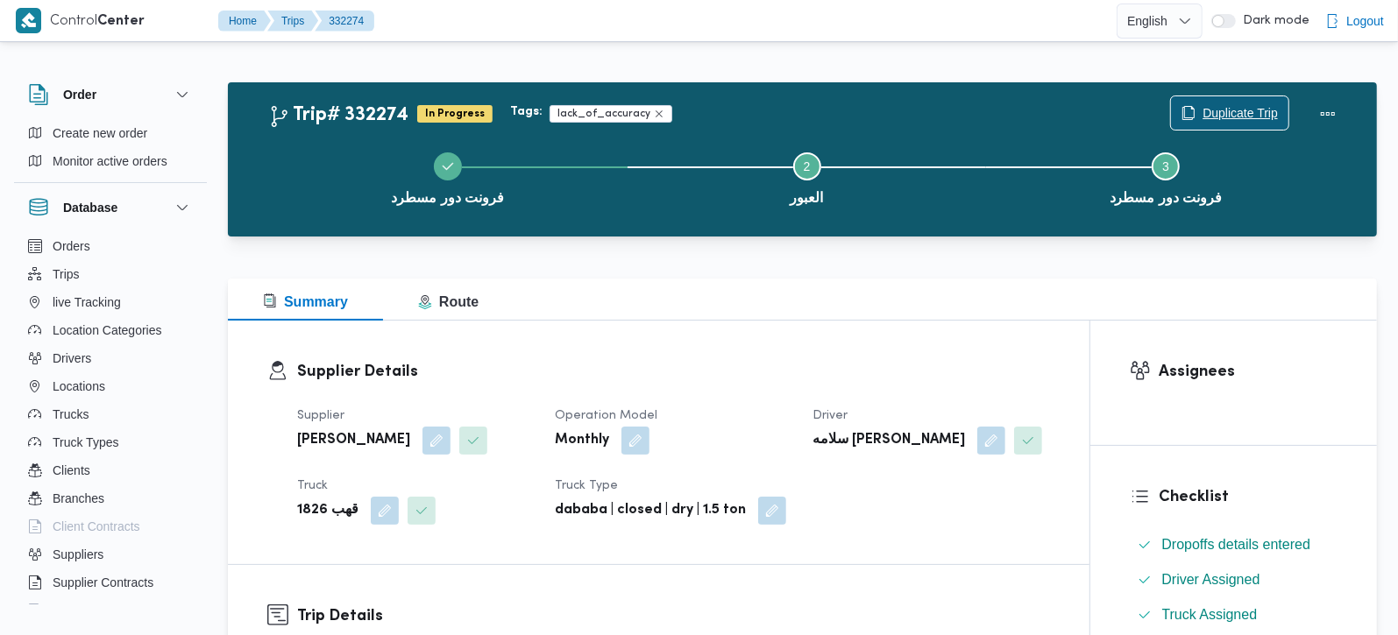
click at [1236, 118] on span "Duplicate Trip" at bounding box center [1239, 113] width 75 height 21
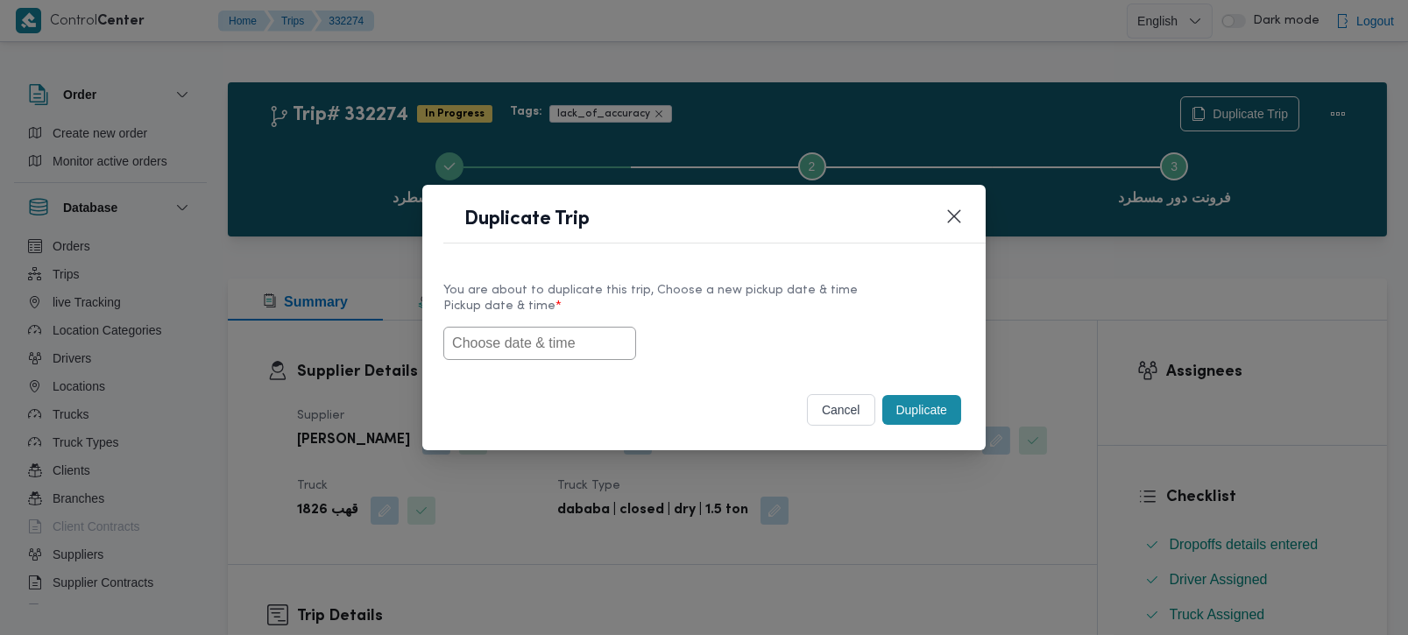
click at [503, 348] on input "text" at bounding box center [539, 343] width 193 height 33
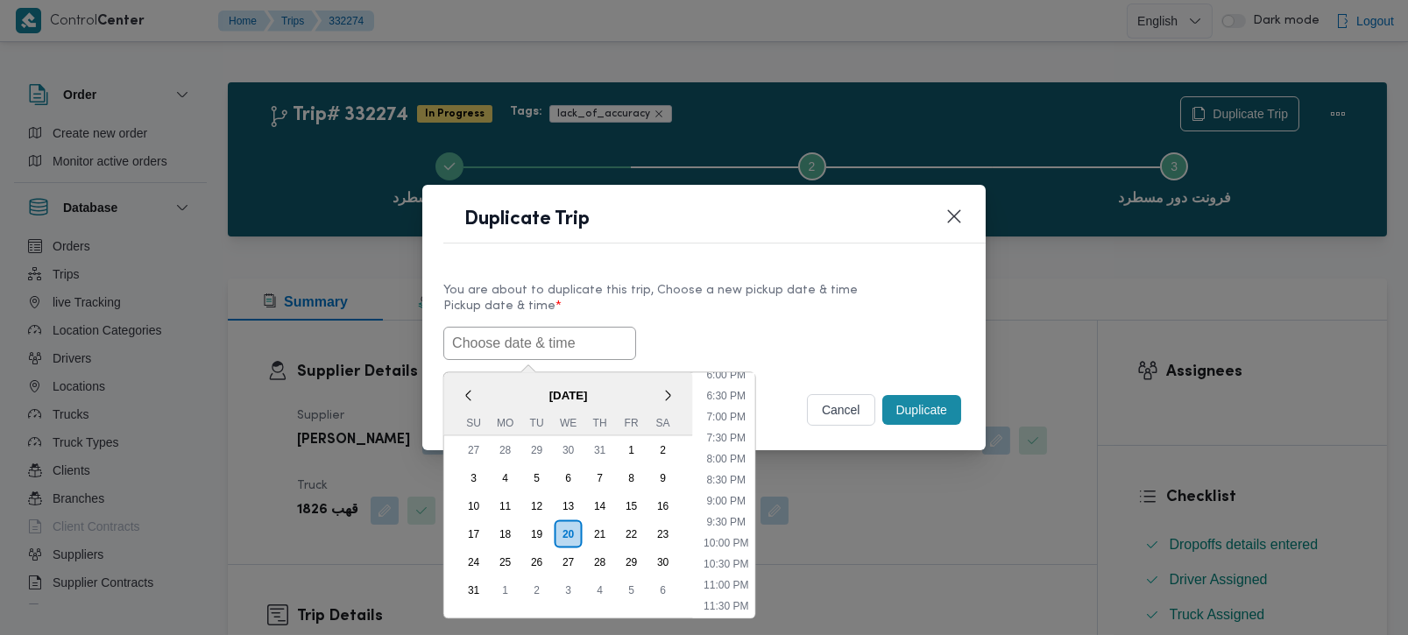
paste input "[DATE] 7:00AM"
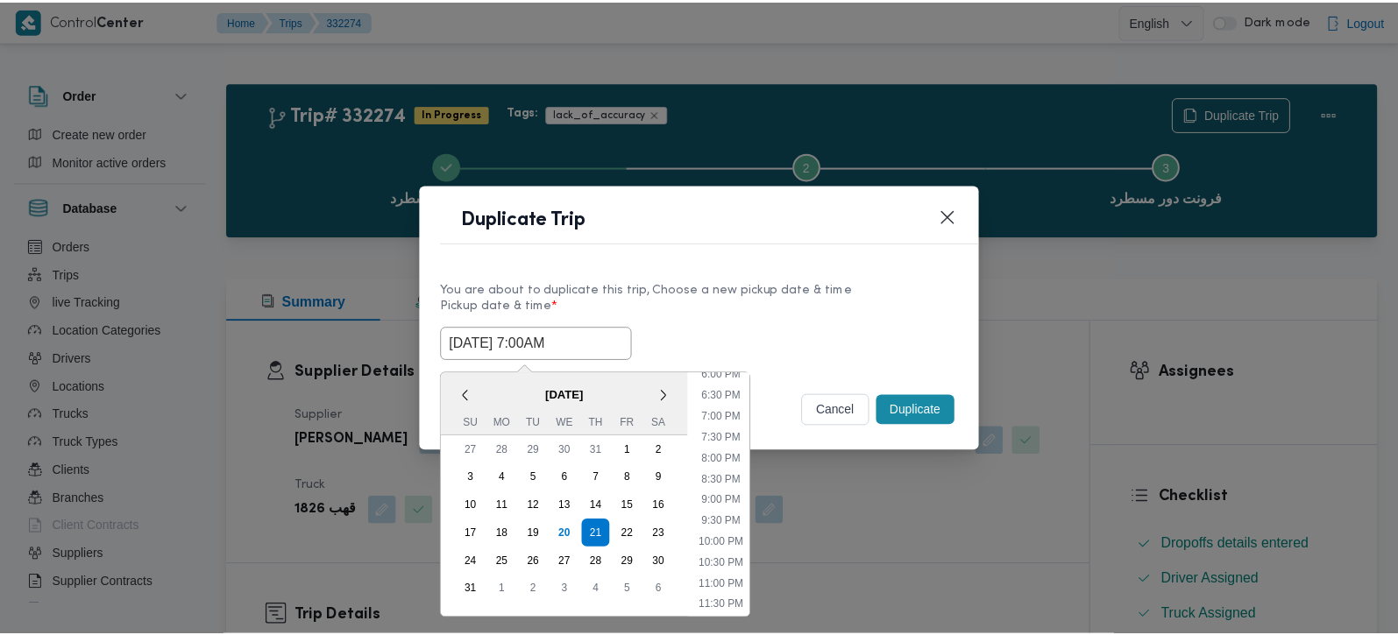
scroll to position [769, 0]
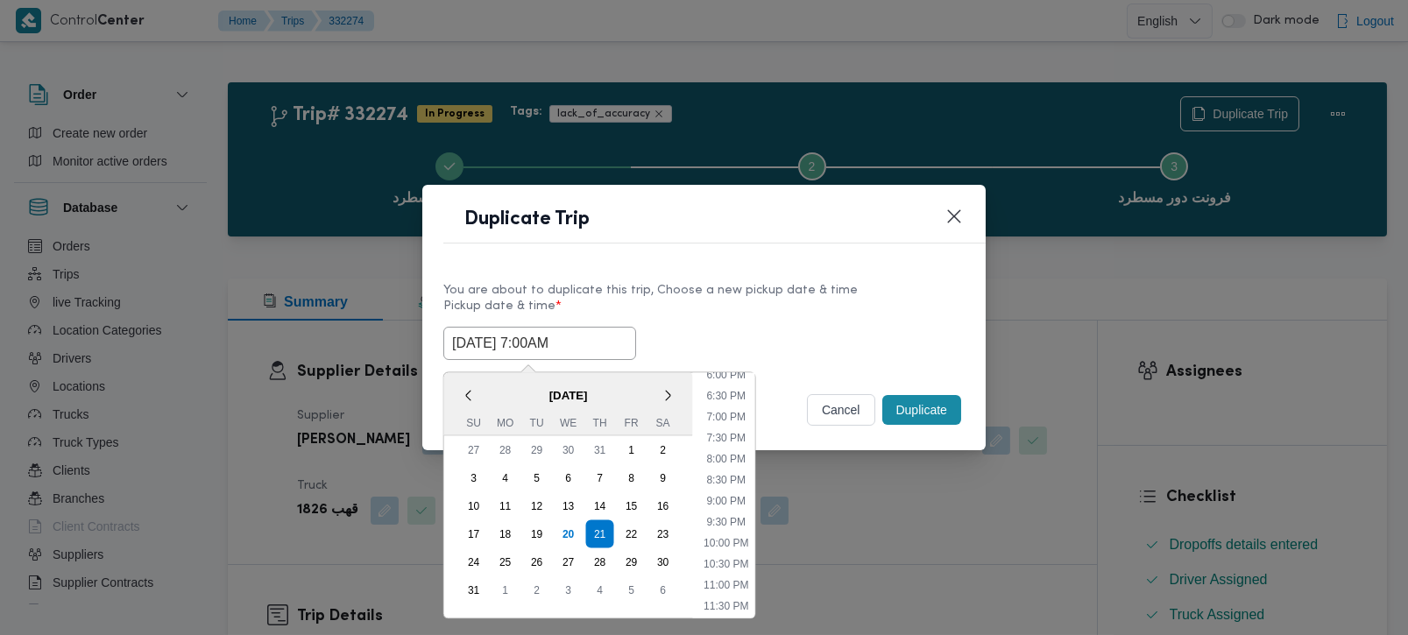
type input "[DATE] 7:00AM"
click at [906, 419] on button "Duplicate" at bounding box center [921, 410] width 79 height 30
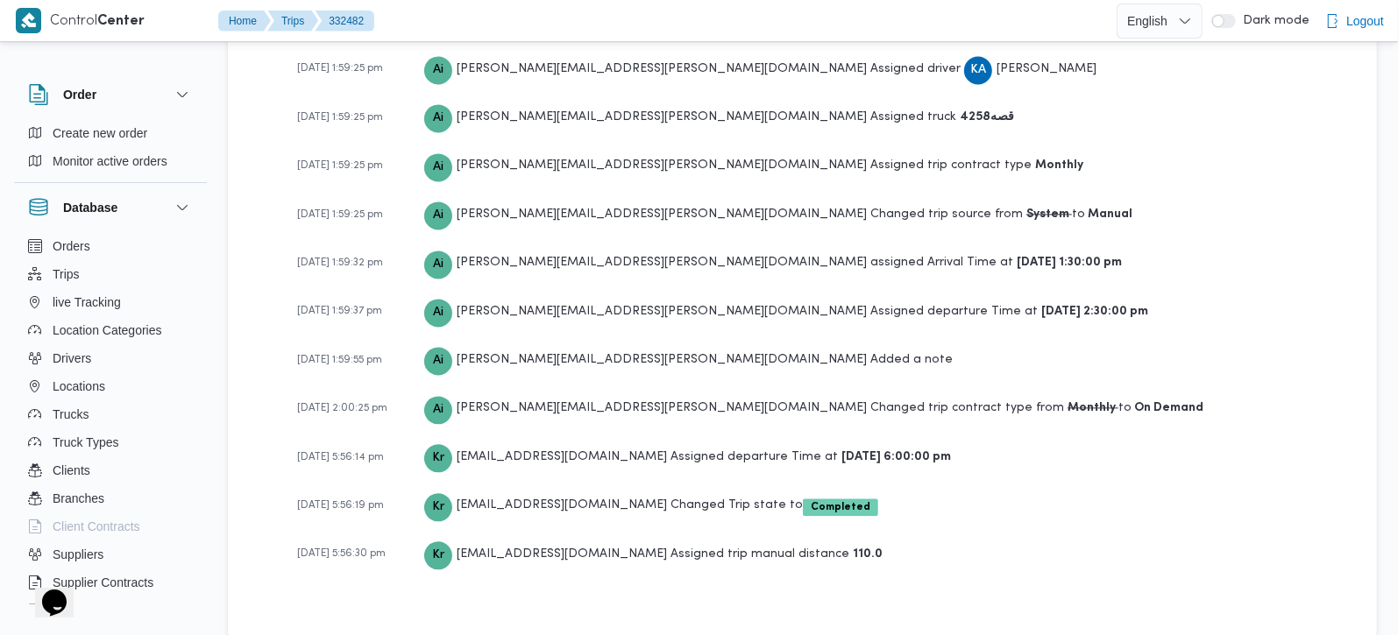
scroll to position [2577, 0]
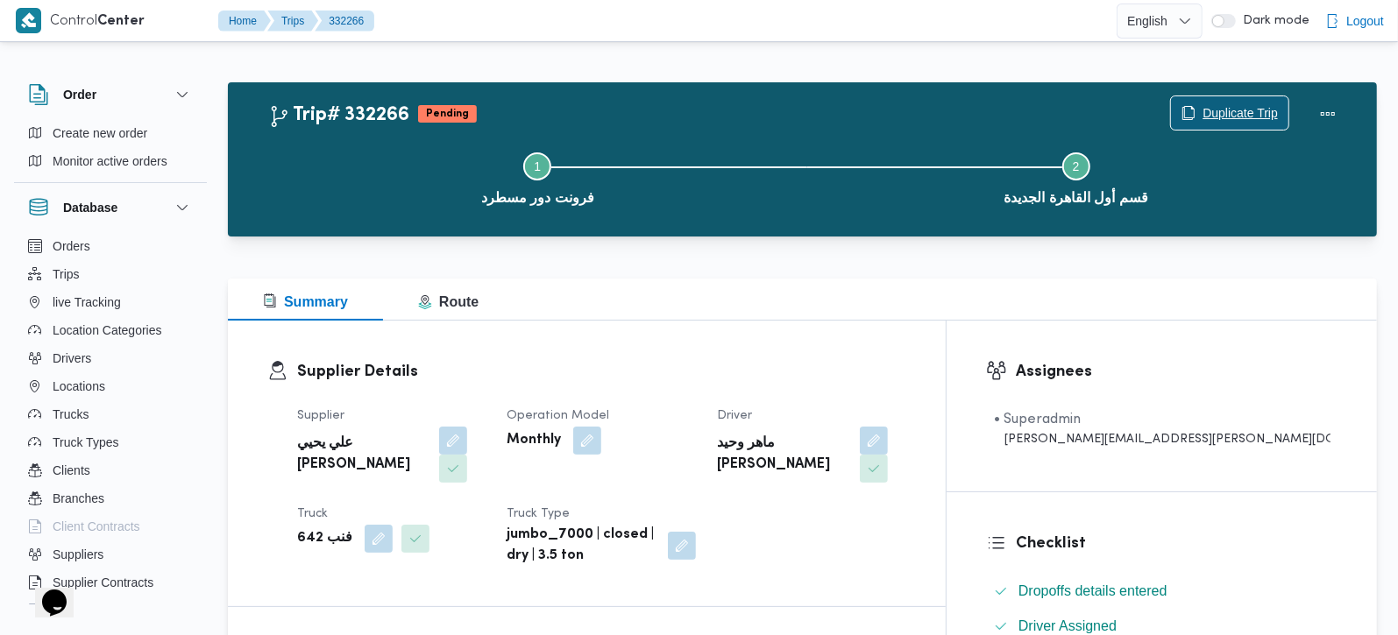
click at [1189, 114] on icon "button" at bounding box center [1188, 113] width 14 height 14
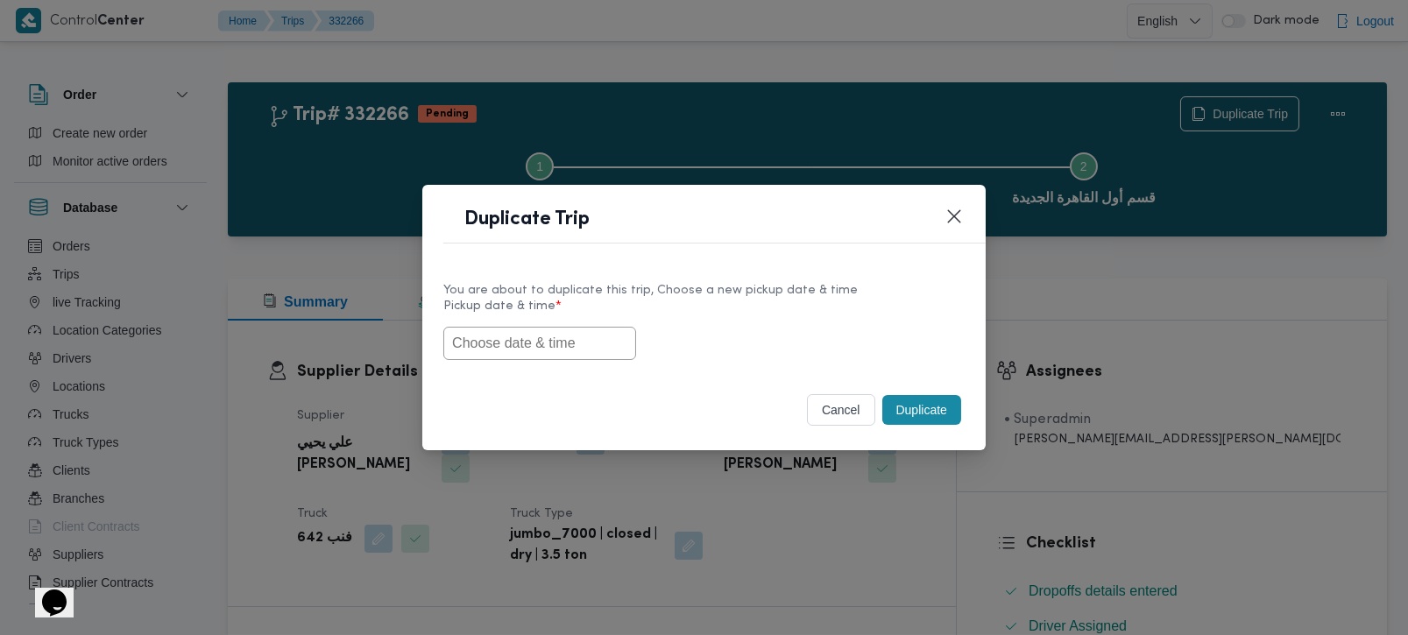
click at [475, 339] on input "text" at bounding box center [539, 343] width 193 height 33
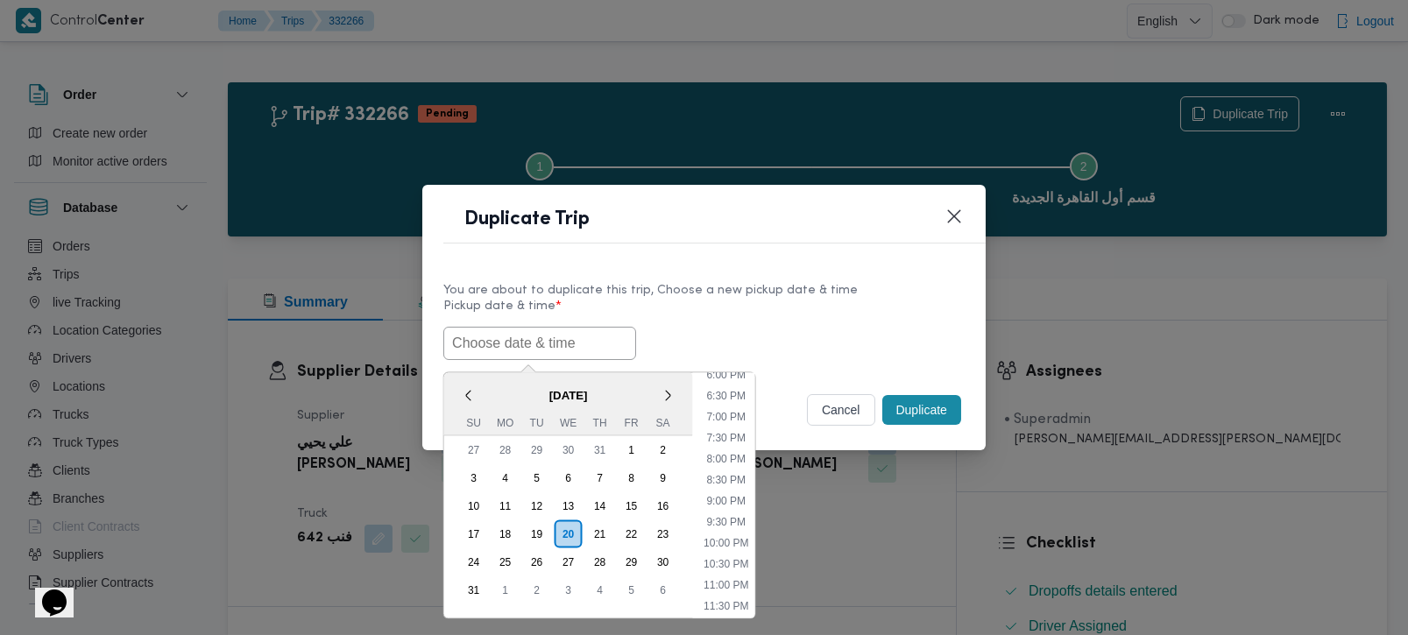
paste input "[DATE] 7:00AM"
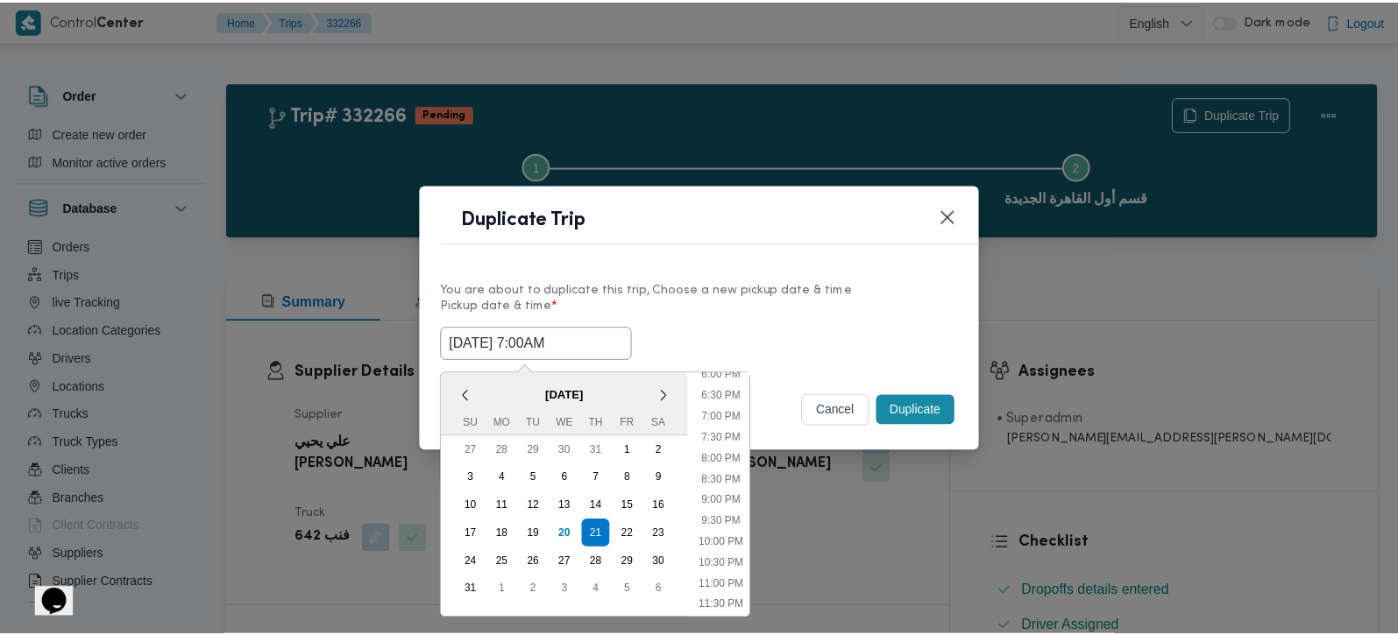
scroll to position [769, 0]
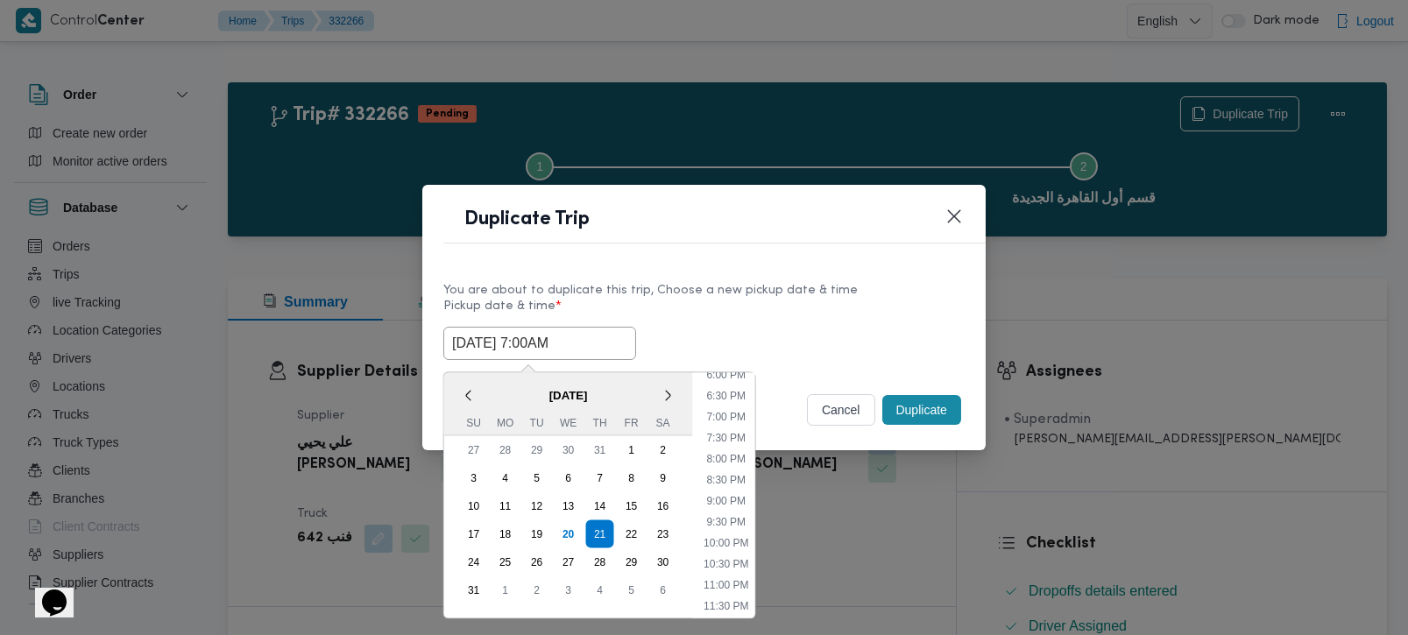
type input "[DATE] 7:00AM"
click at [750, 340] on div "21/08/2025 7:00AM < August 2025 > Su Mo Tu We Th Fr Sa 27 28 29 30 31 1 2 3 4 5…" at bounding box center [703, 343] width 521 height 33
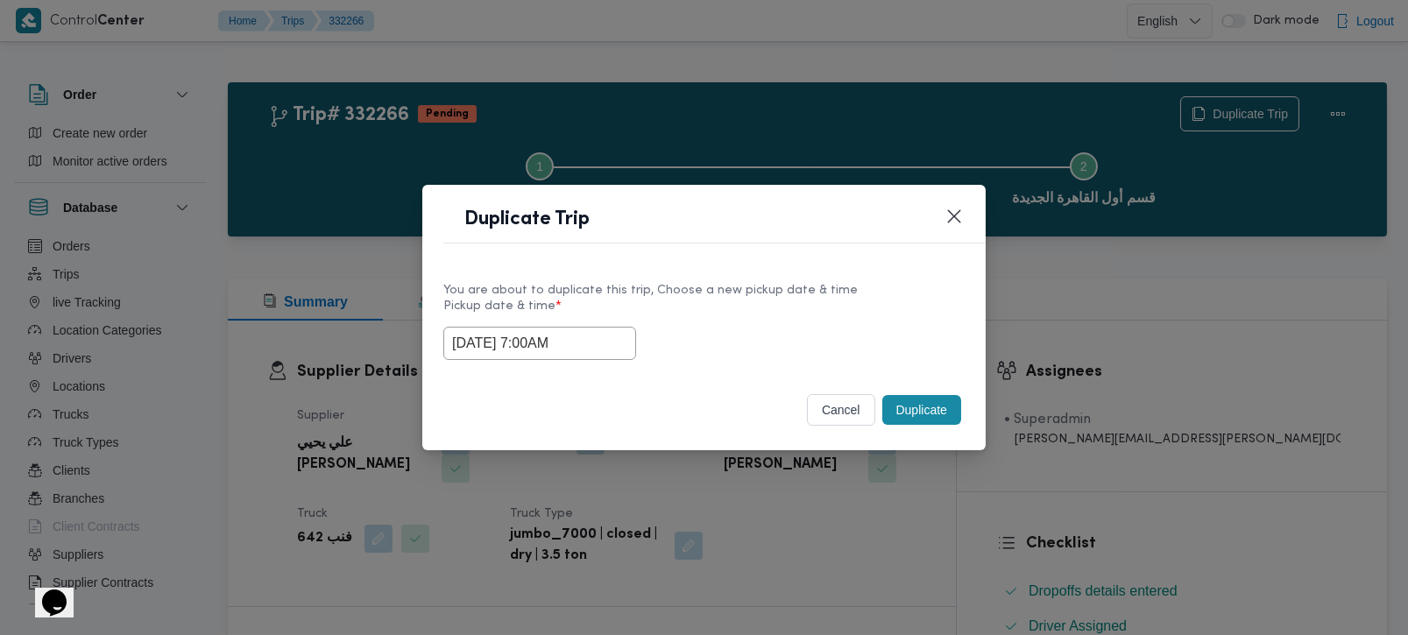
click at [903, 398] on button "Duplicate" at bounding box center [921, 410] width 79 height 30
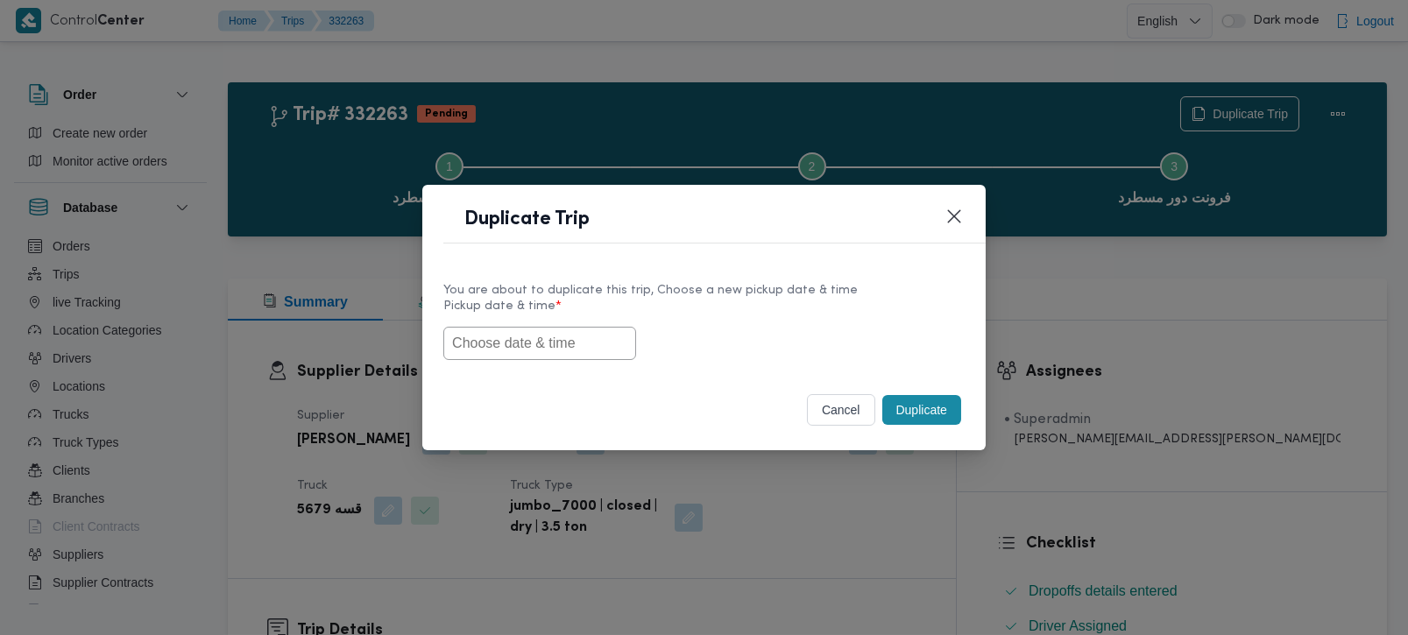
click at [528, 352] on input "text" at bounding box center [539, 343] width 193 height 33
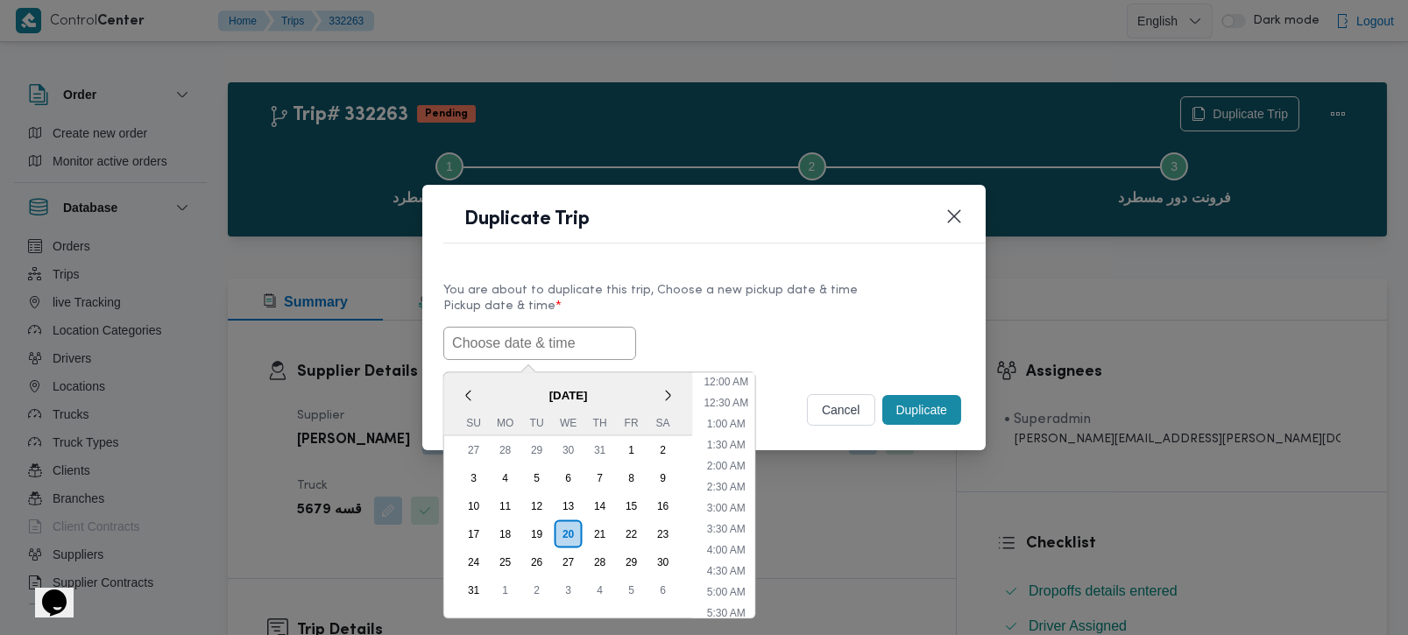
scroll to position [771, 0]
paste input "[DATE] 7:00AM"
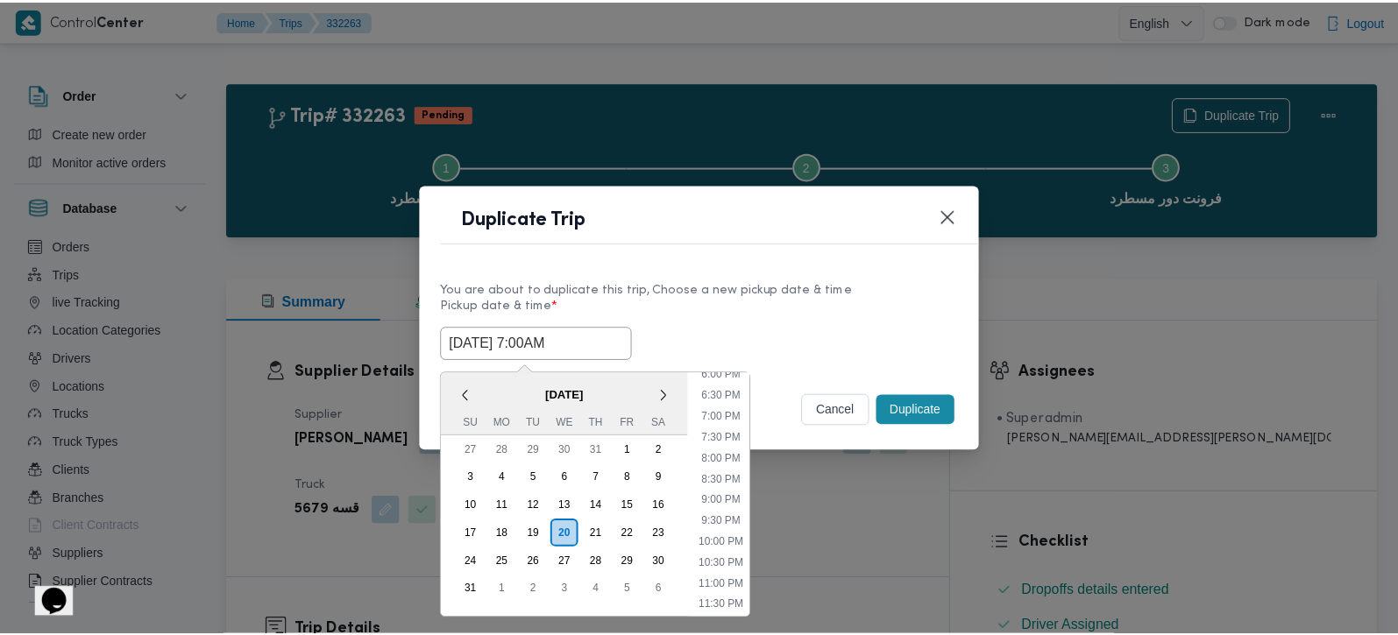
scroll to position [769, 0]
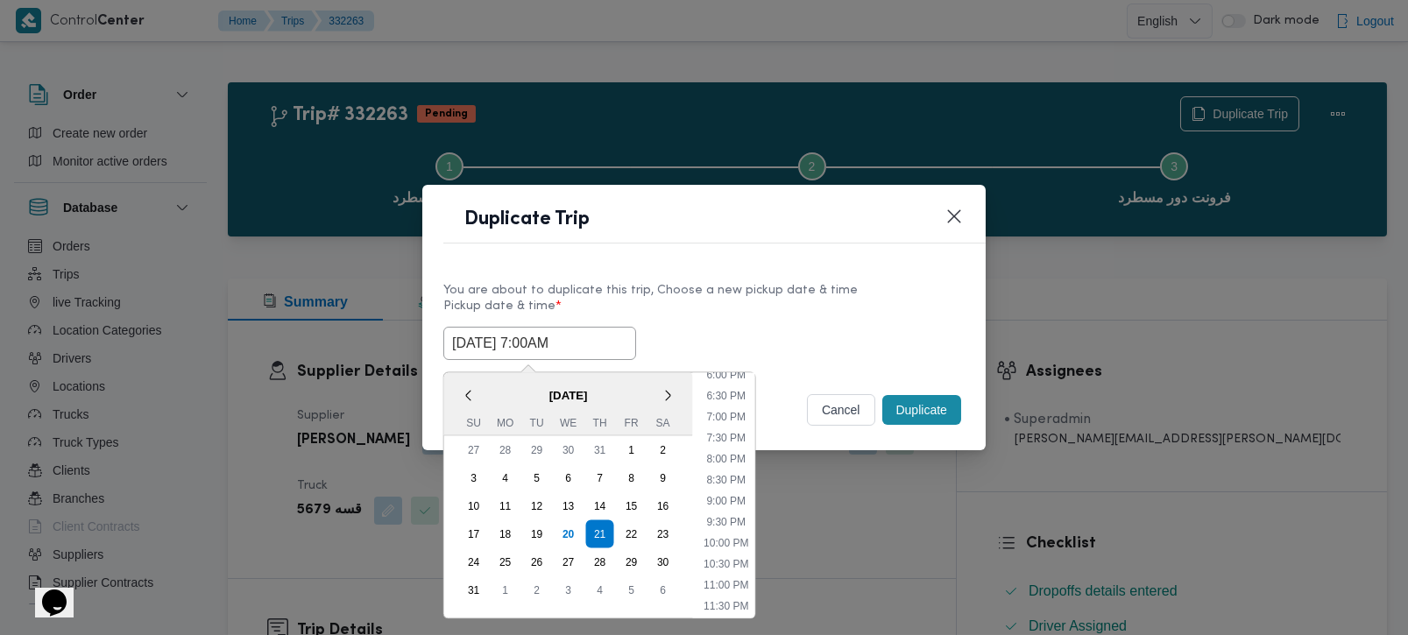
type input "[DATE] 7:00AM"
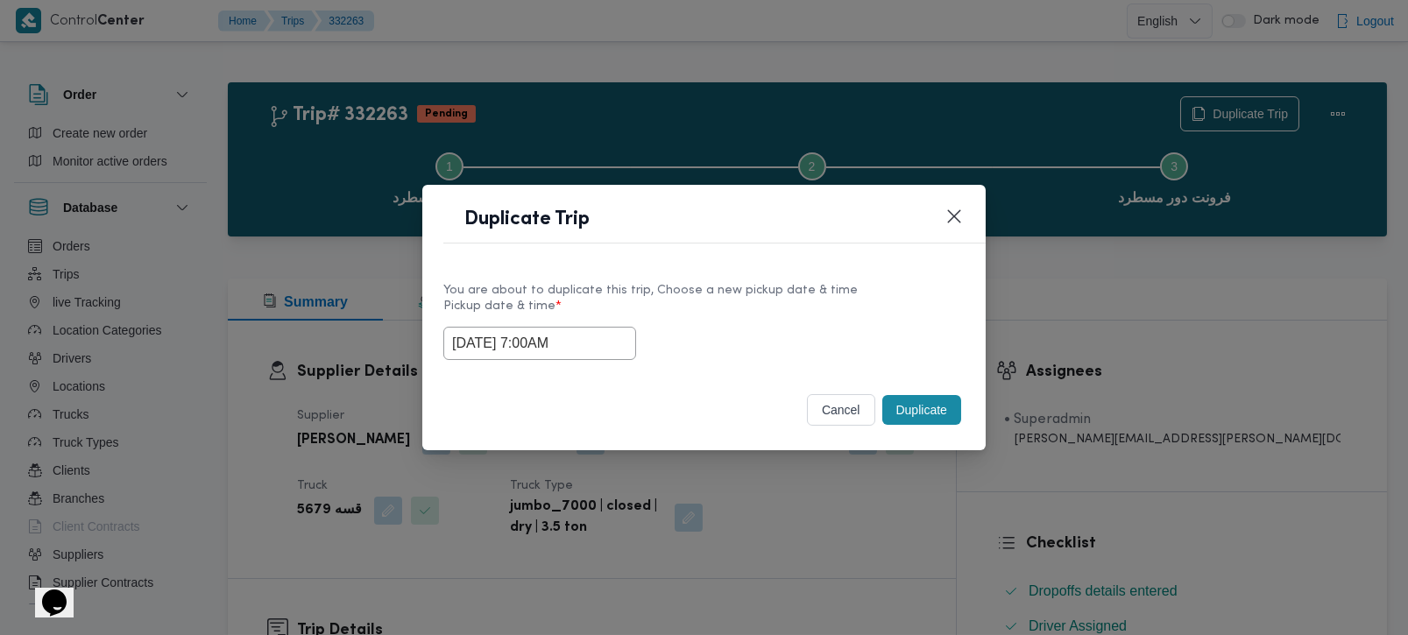
click at [787, 306] on label "Pickup date & time *" at bounding box center [703, 313] width 521 height 27
click at [942, 413] on button "Duplicate" at bounding box center [921, 410] width 79 height 30
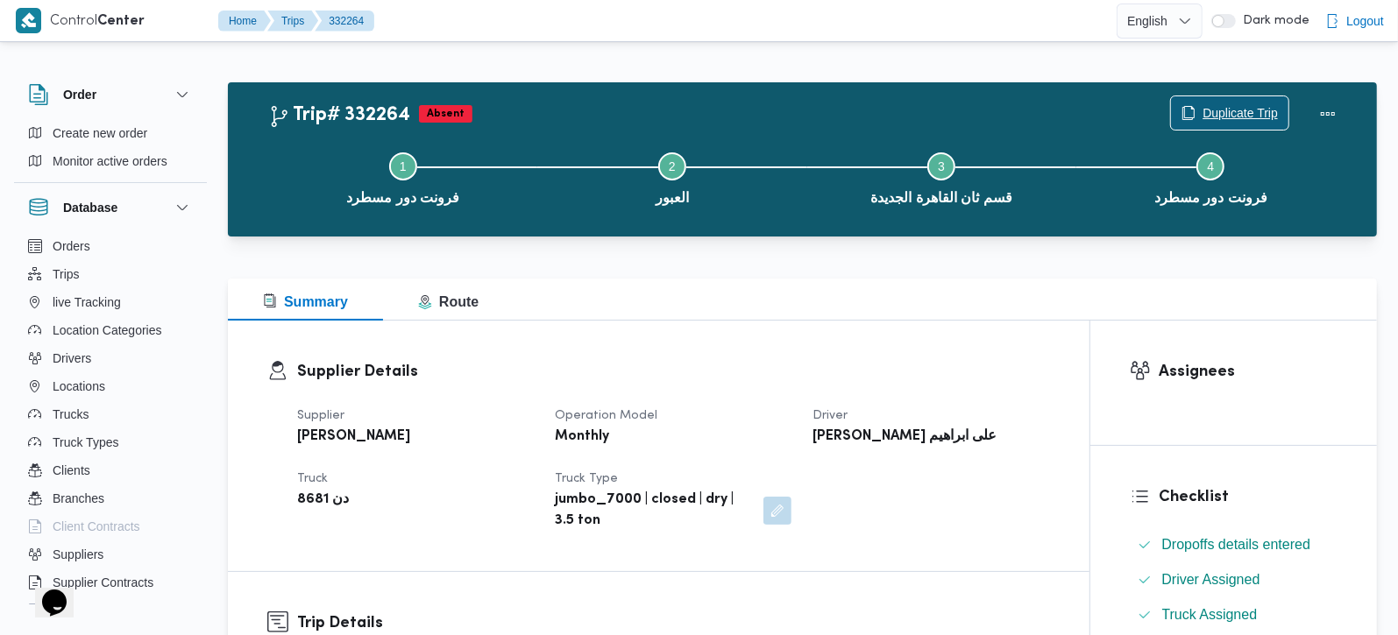
click at [1253, 111] on span "Duplicate Trip" at bounding box center [1239, 113] width 75 height 21
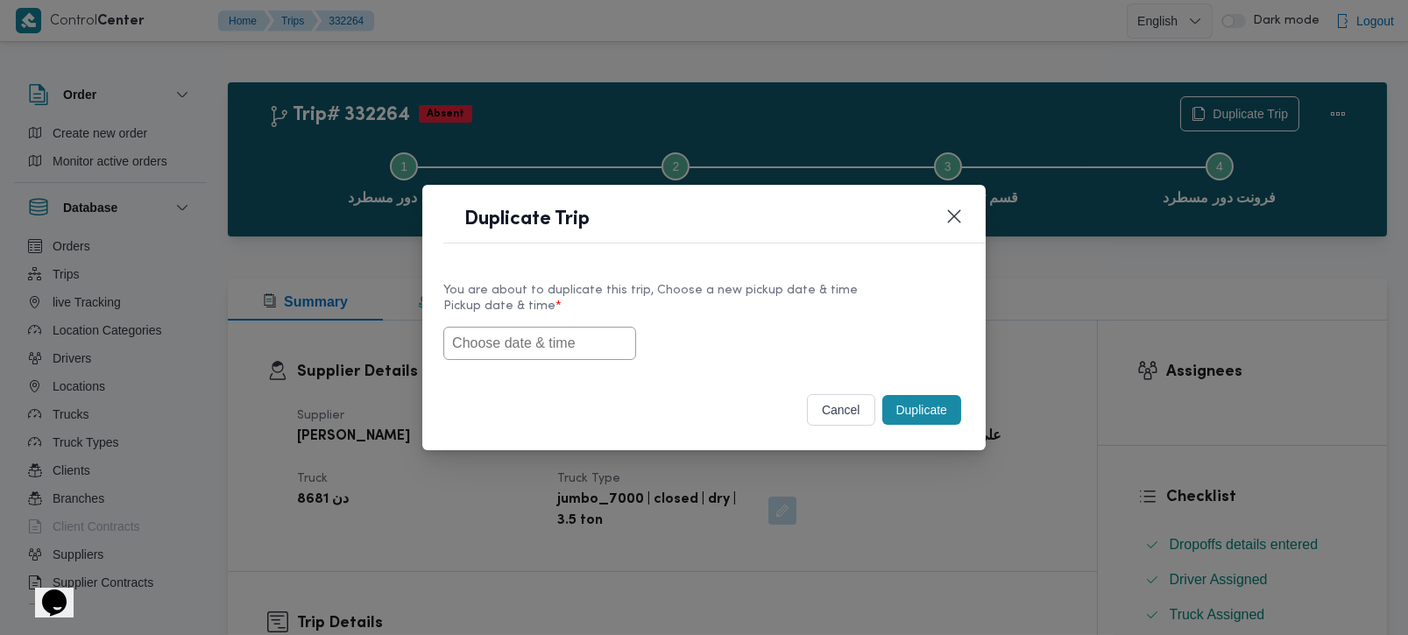
click at [541, 343] on input "text" at bounding box center [539, 343] width 193 height 33
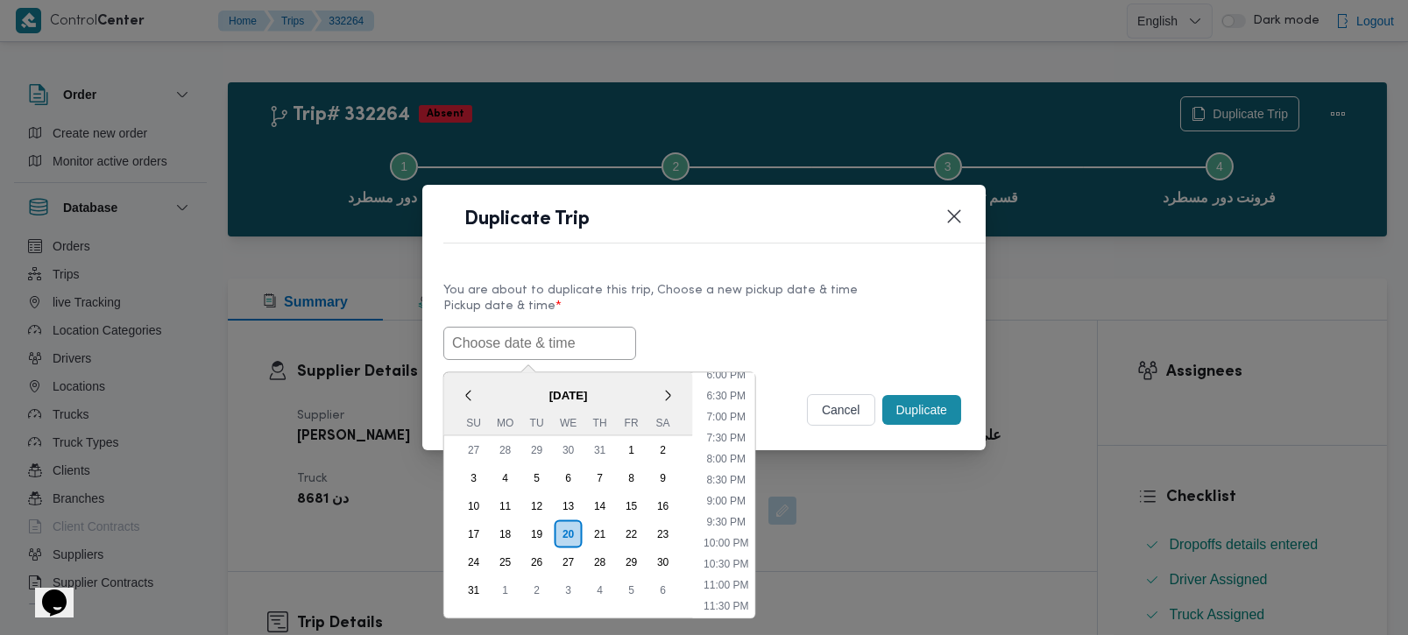
paste input "[DATE] 7:00AM"
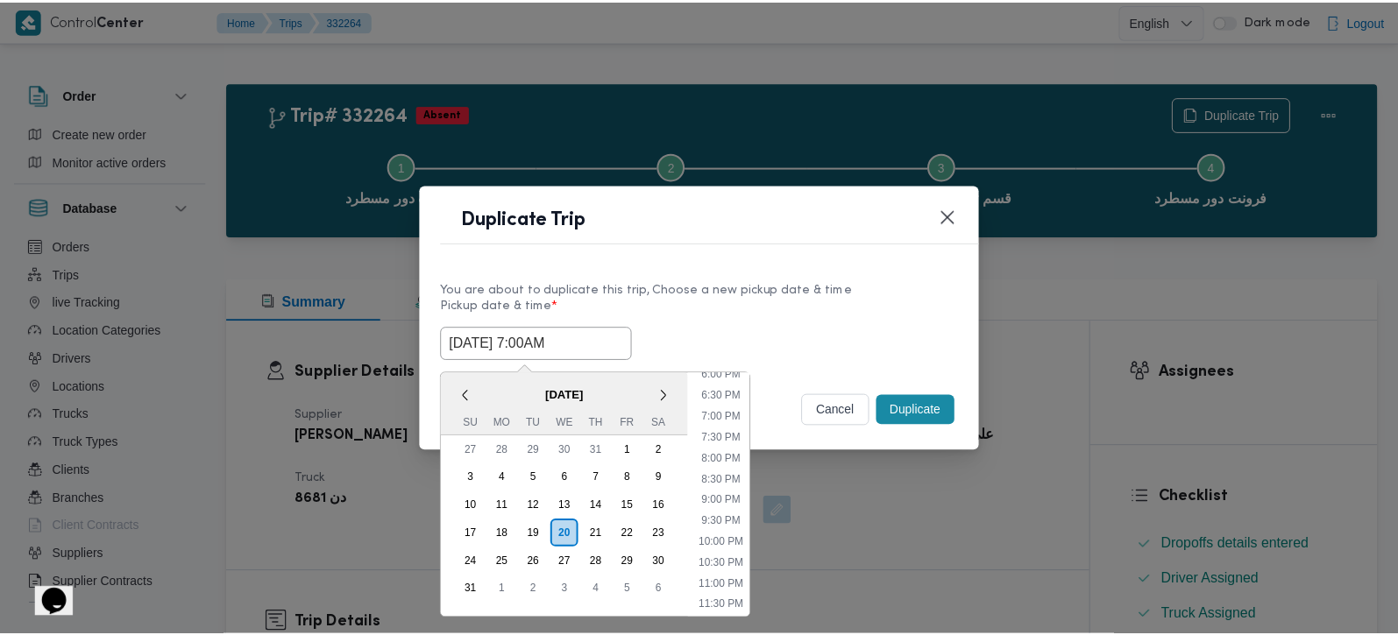
scroll to position [769, 0]
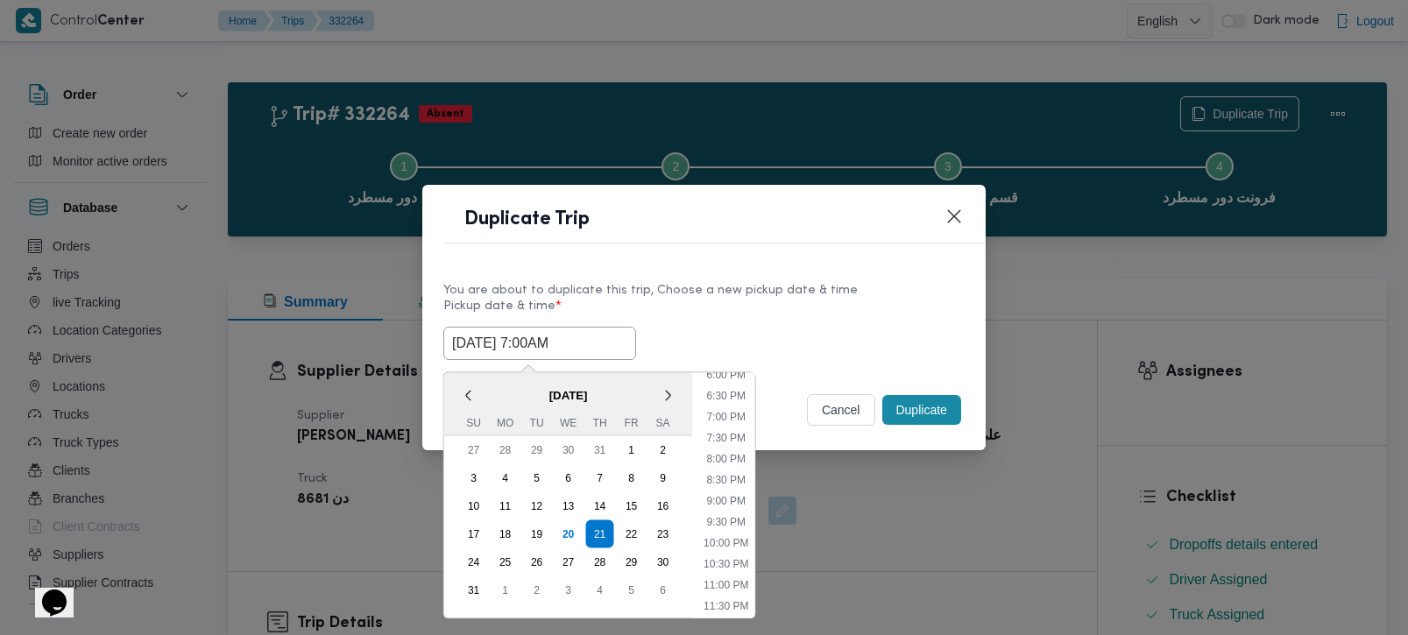
type input "[DATE] 7:00AM"
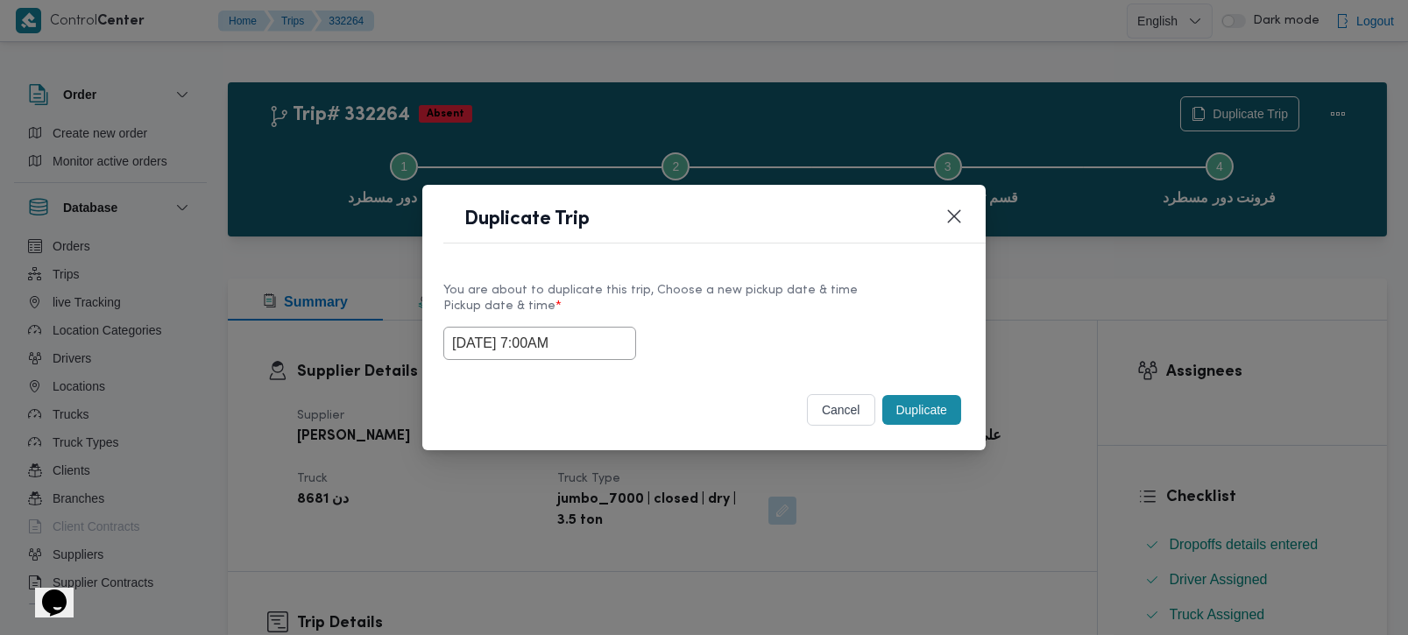
click at [845, 358] on div "[DATE] 7:00AM" at bounding box center [703, 343] width 521 height 33
click at [913, 404] on button "Duplicate" at bounding box center [921, 410] width 79 height 30
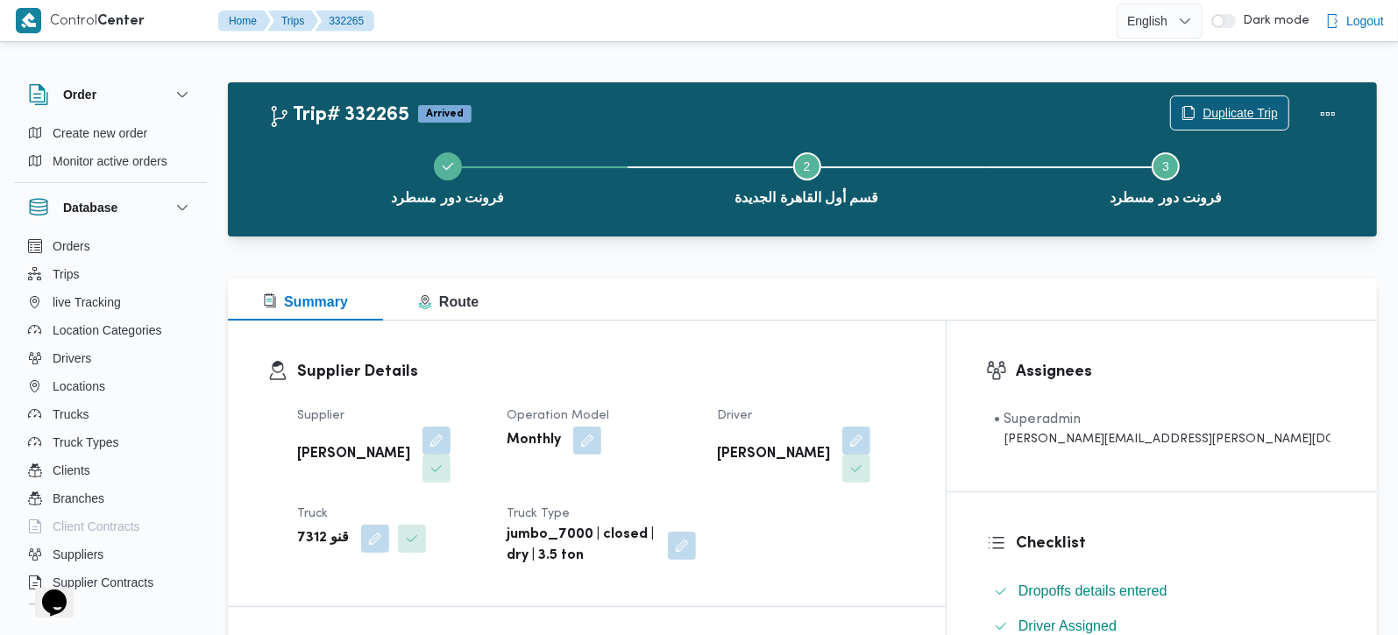
click at [1269, 103] on span "Duplicate Trip" at bounding box center [1239, 113] width 75 height 21
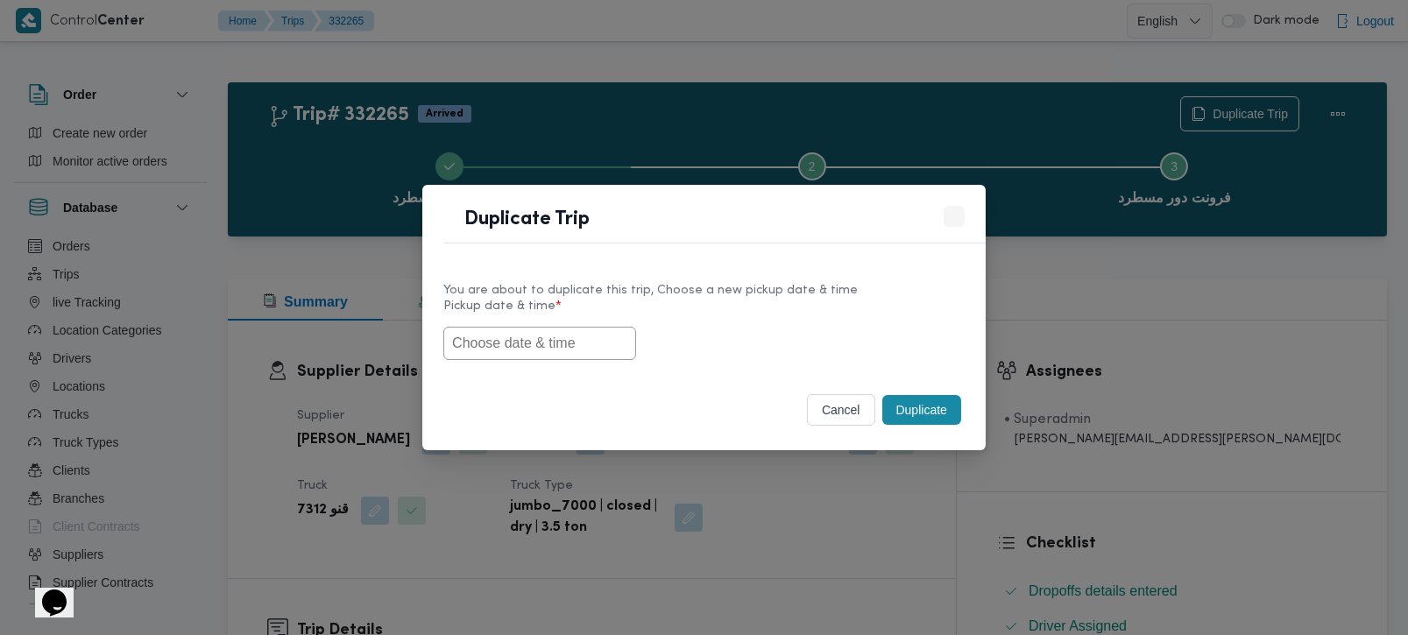
click at [599, 331] on input "text" at bounding box center [539, 343] width 193 height 33
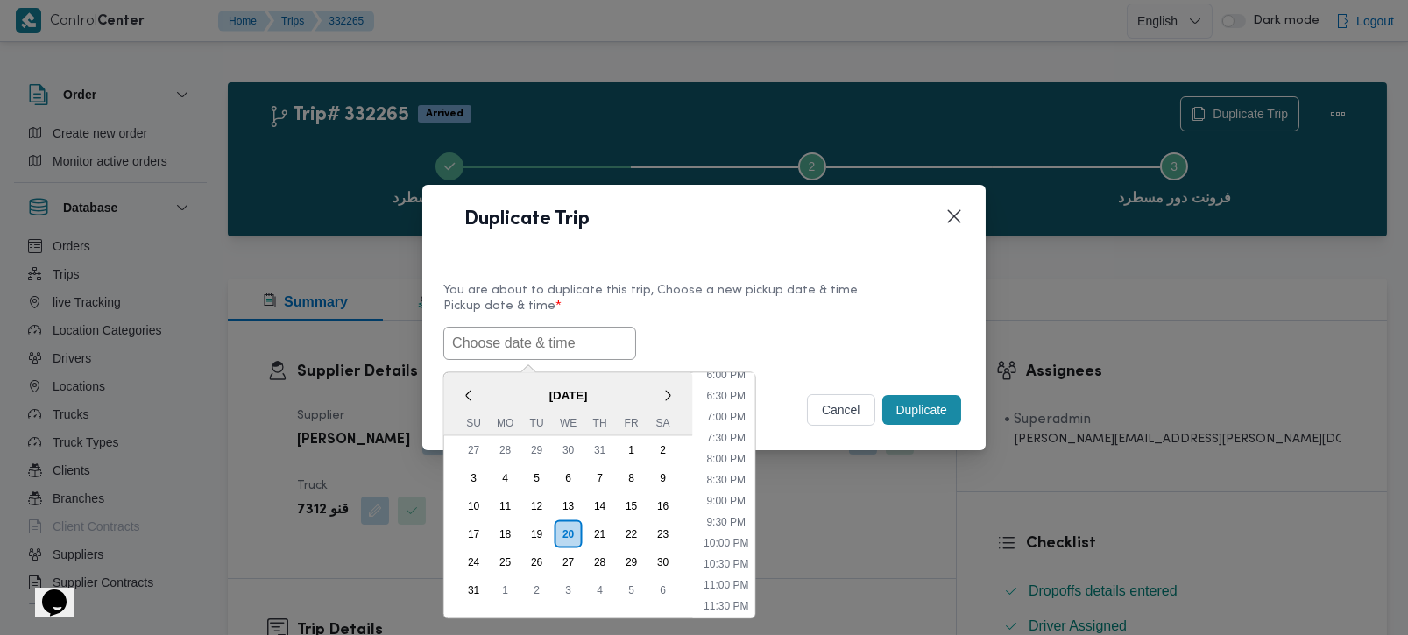
paste input "[DATE] 7:00AM"
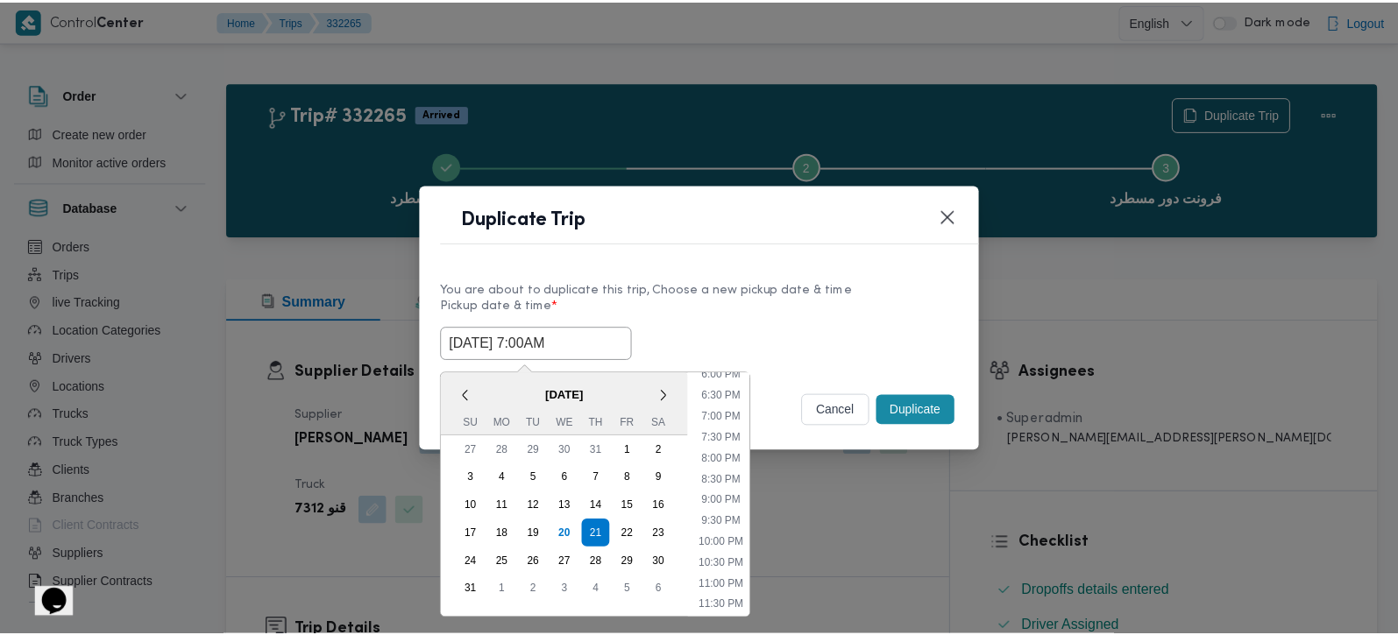
scroll to position [769, 0]
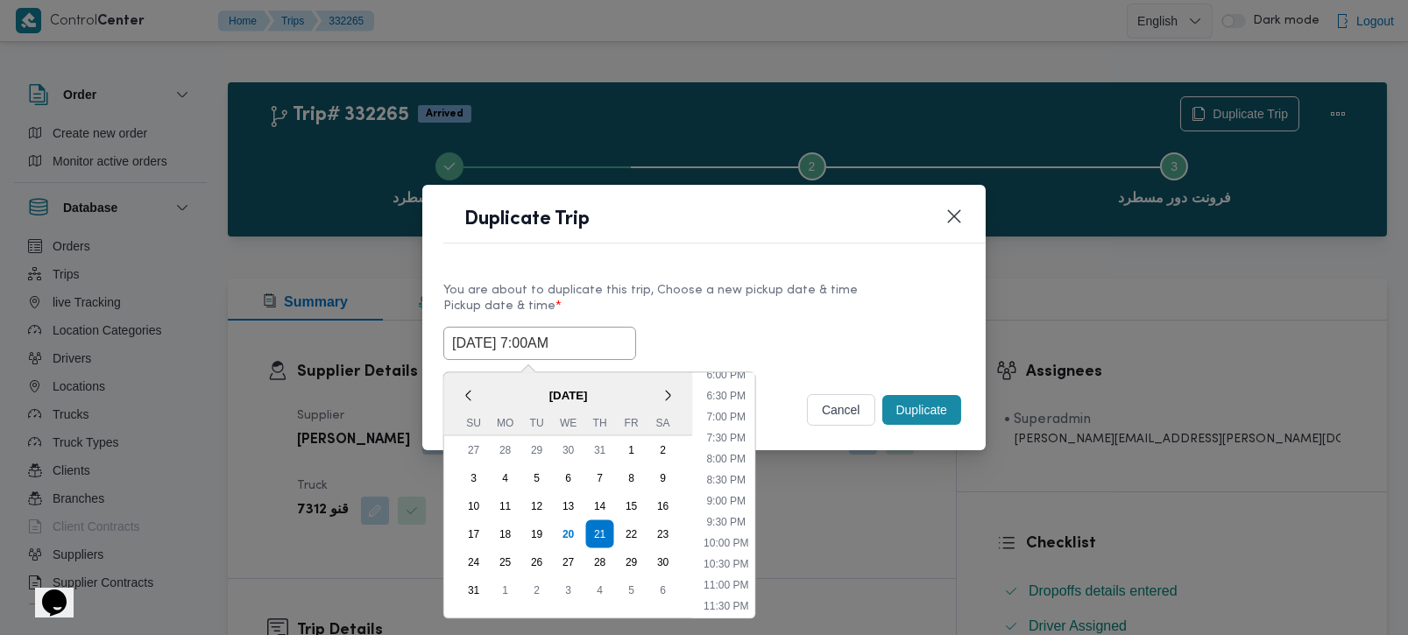
type input "[DATE] 7:00AM"
click at [904, 418] on button "Duplicate" at bounding box center [921, 410] width 79 height 30
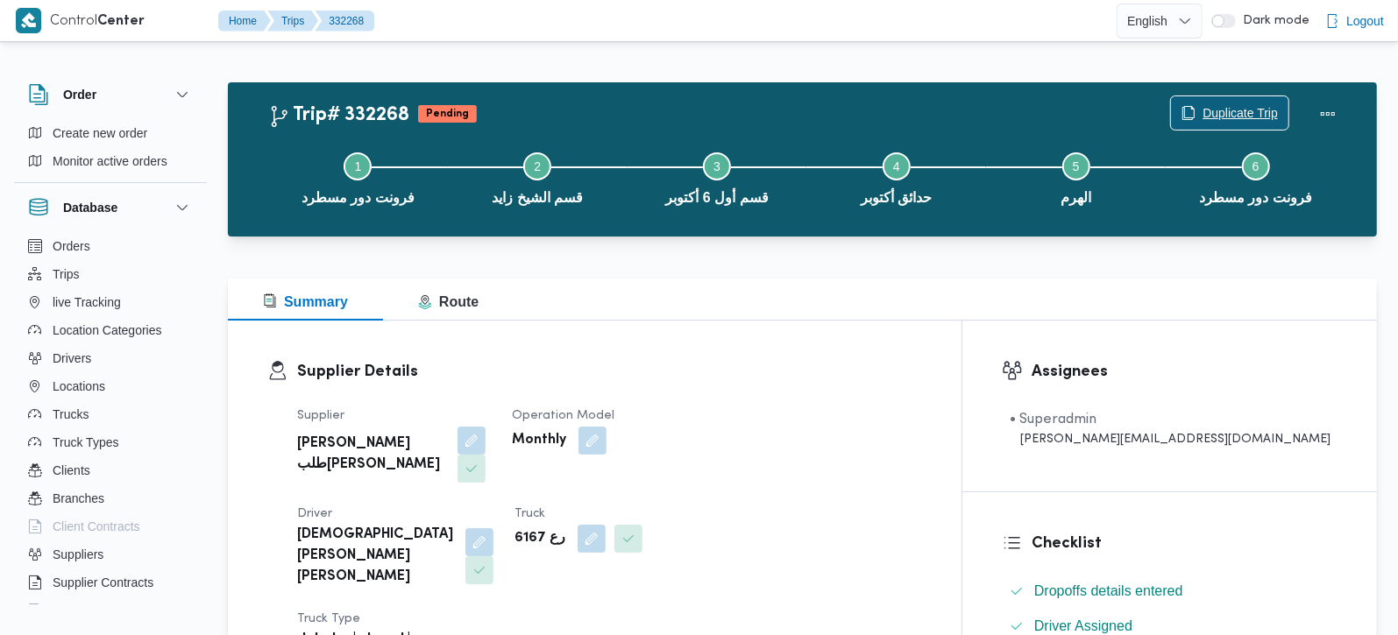
click at [1264, 108] on span "Duplicate Trip" at bounding box center [1239, 113] width 75 height 21
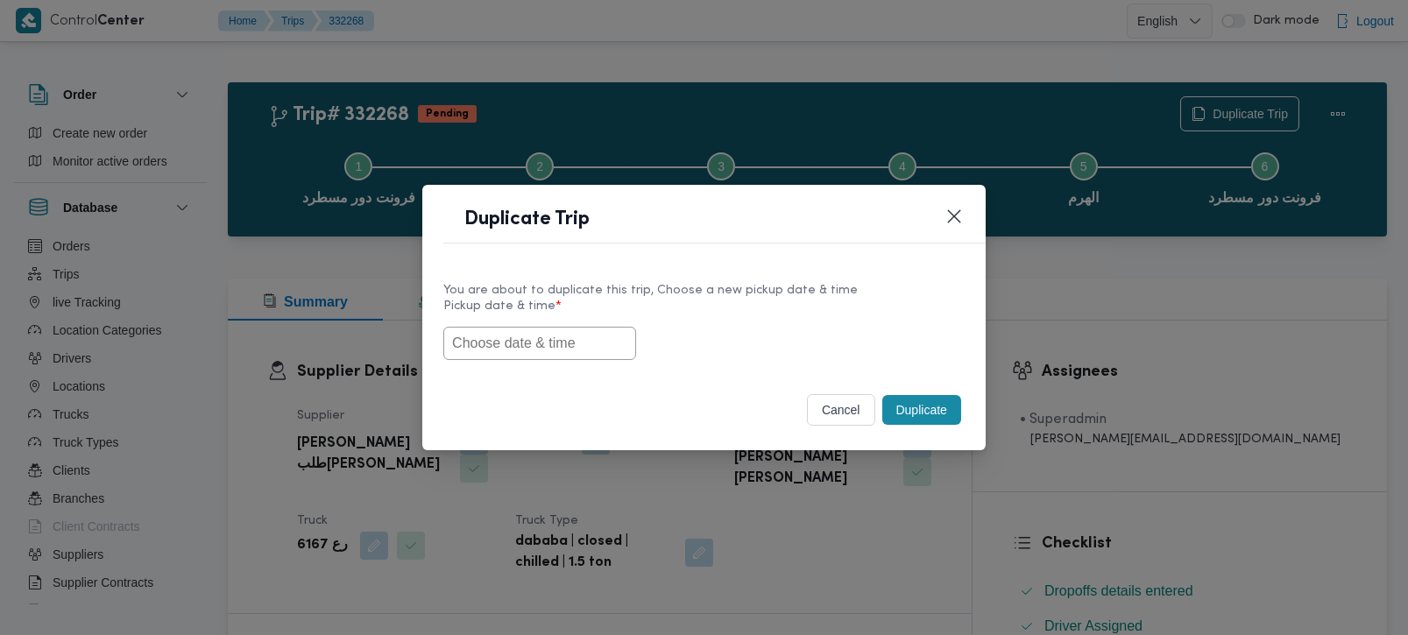
click at [477, 348] on input "text" at bounding box center [539, 343] width 193 height 33
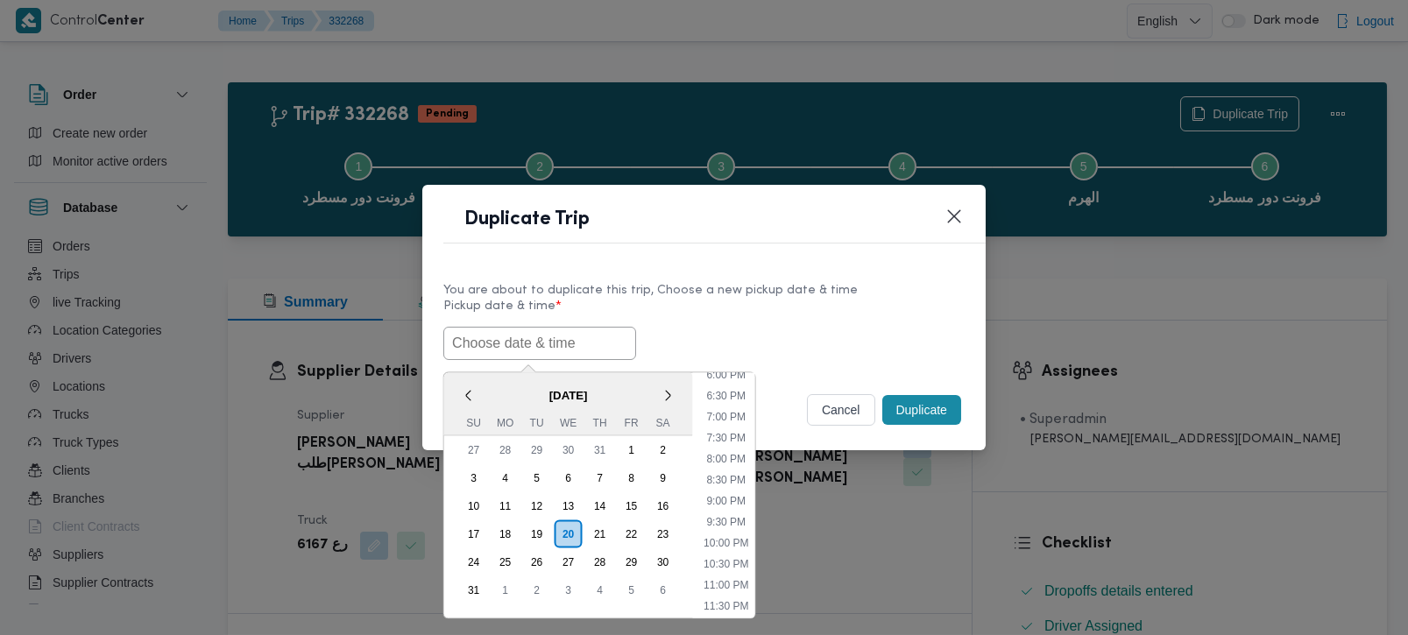
paste input "[DATE] 7:00AM"
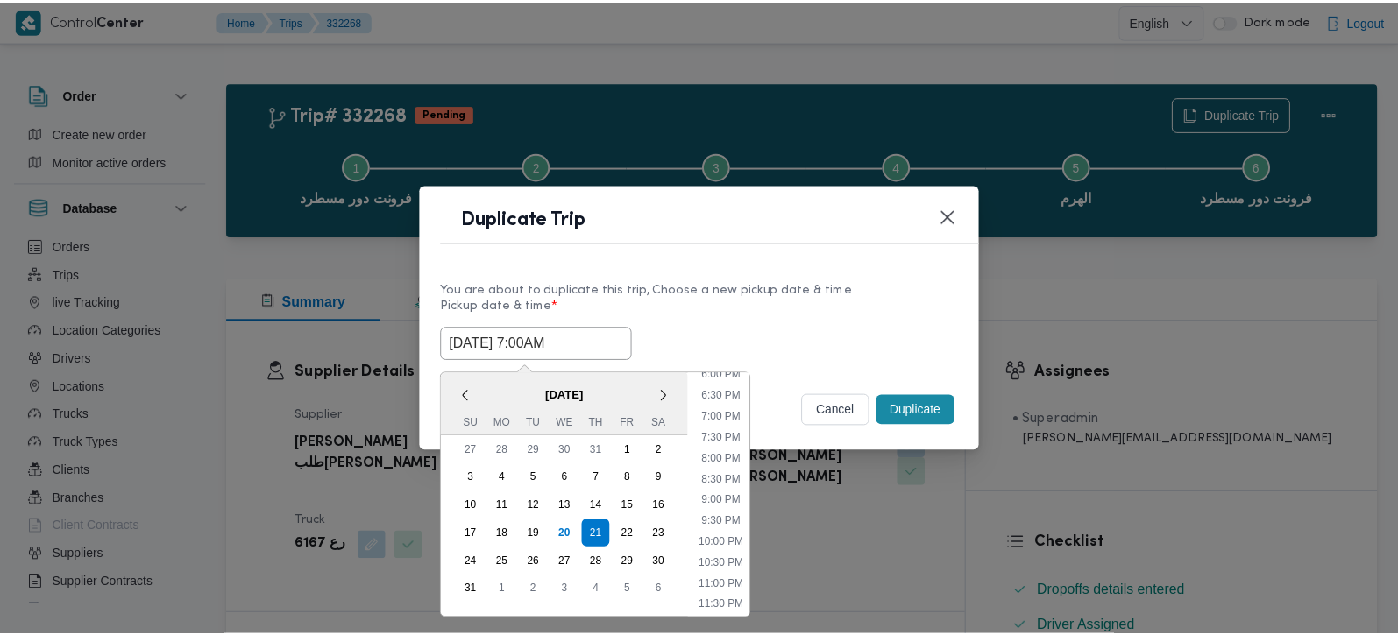
scroll to position [769, 0]
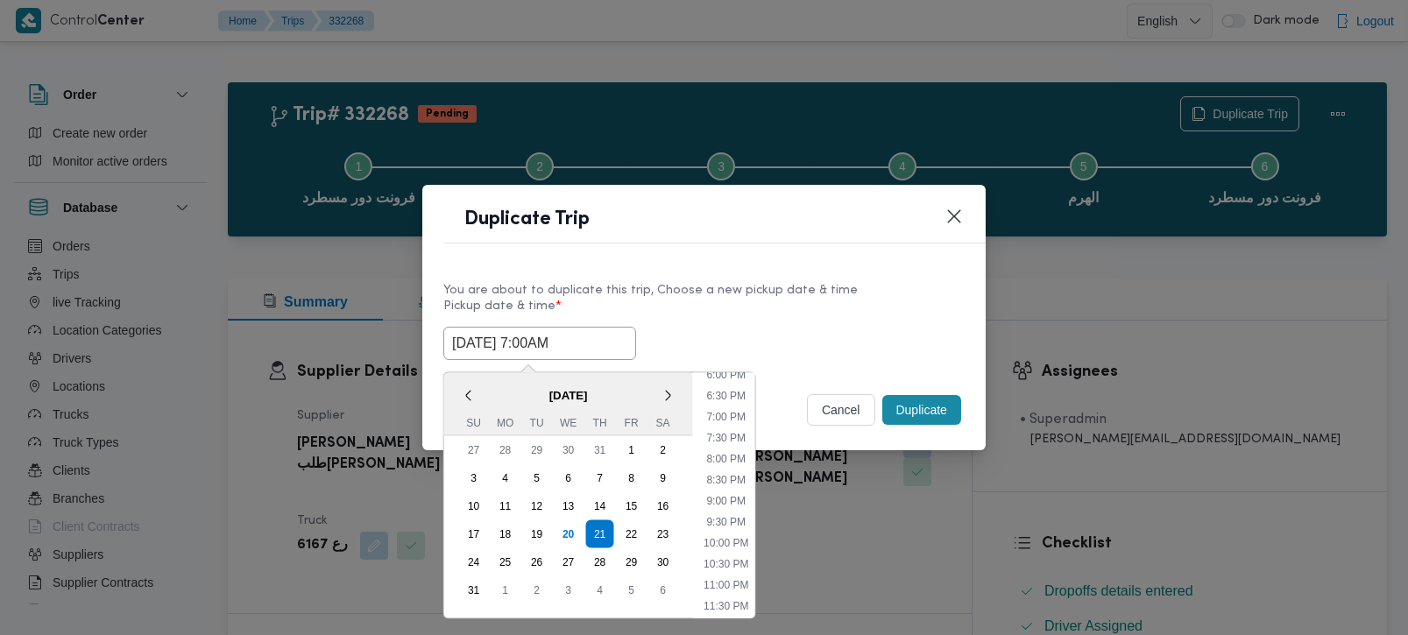
type input "21/08/2025 7:00AM"
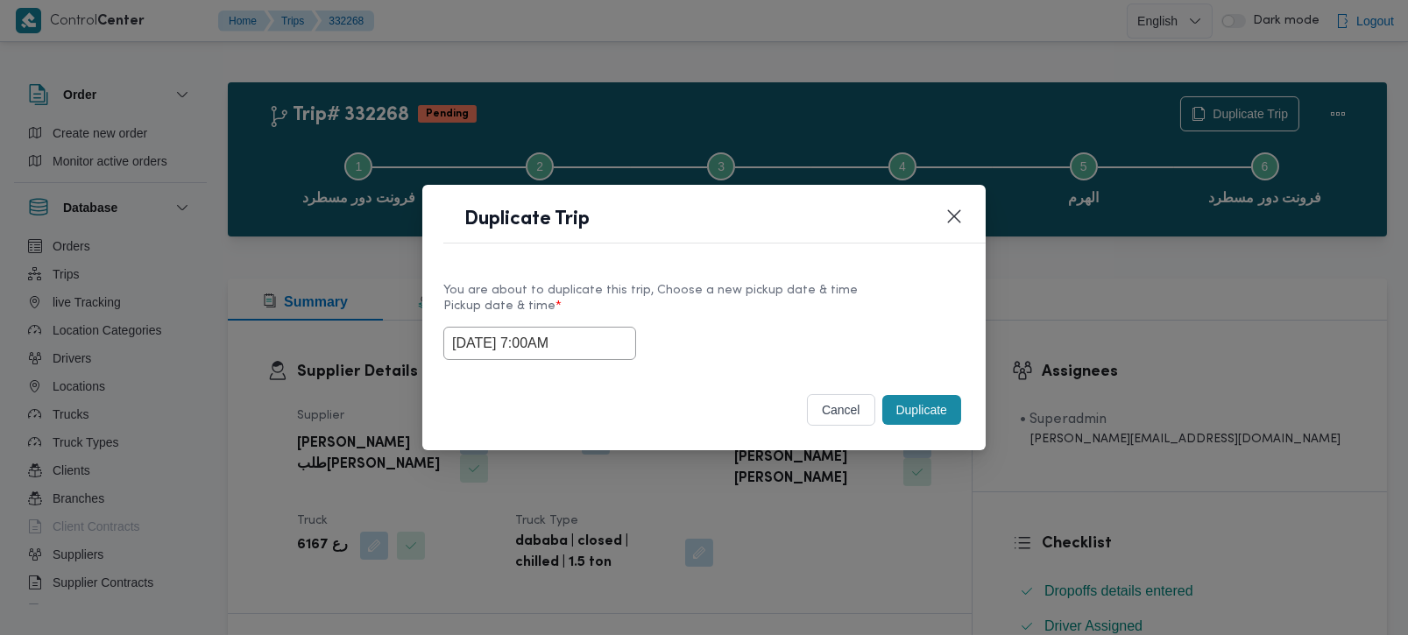
click at [921, 409] on button "Duplicate" at bounding box center [921, 410] width 79 height 30
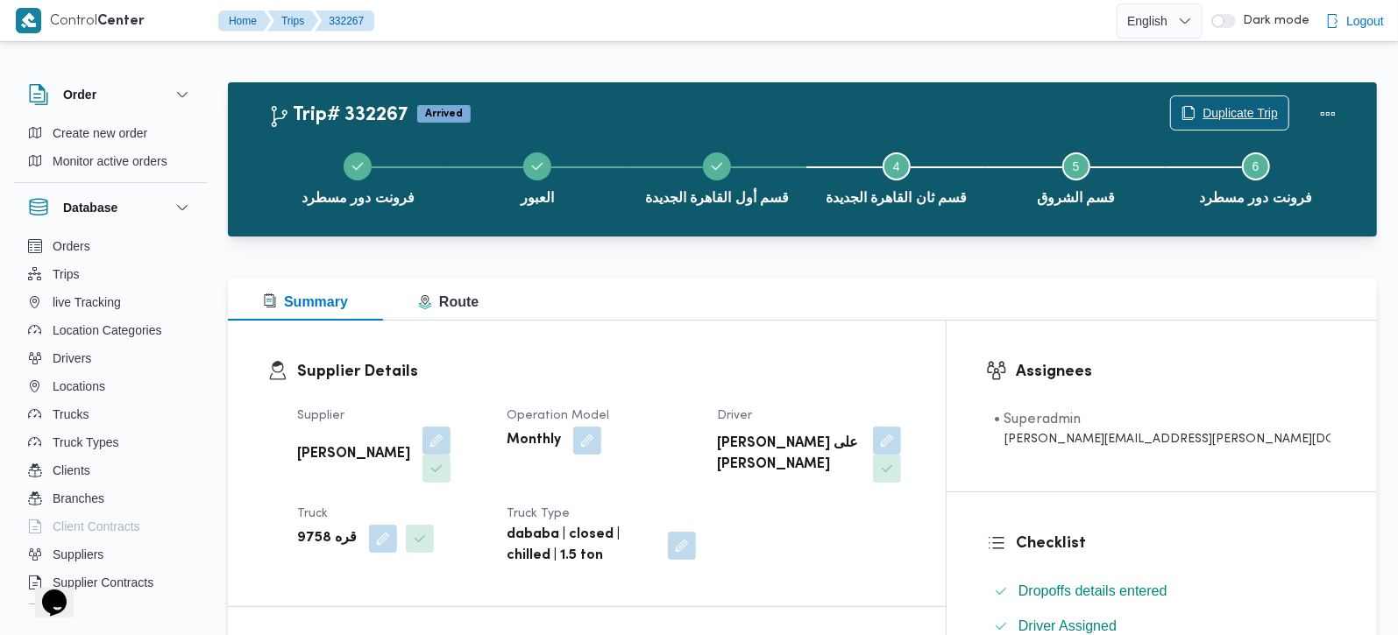
click at [1236, 107] on span "Duplicate Trip" at bounding box center [1239, 113] width 75 height 21
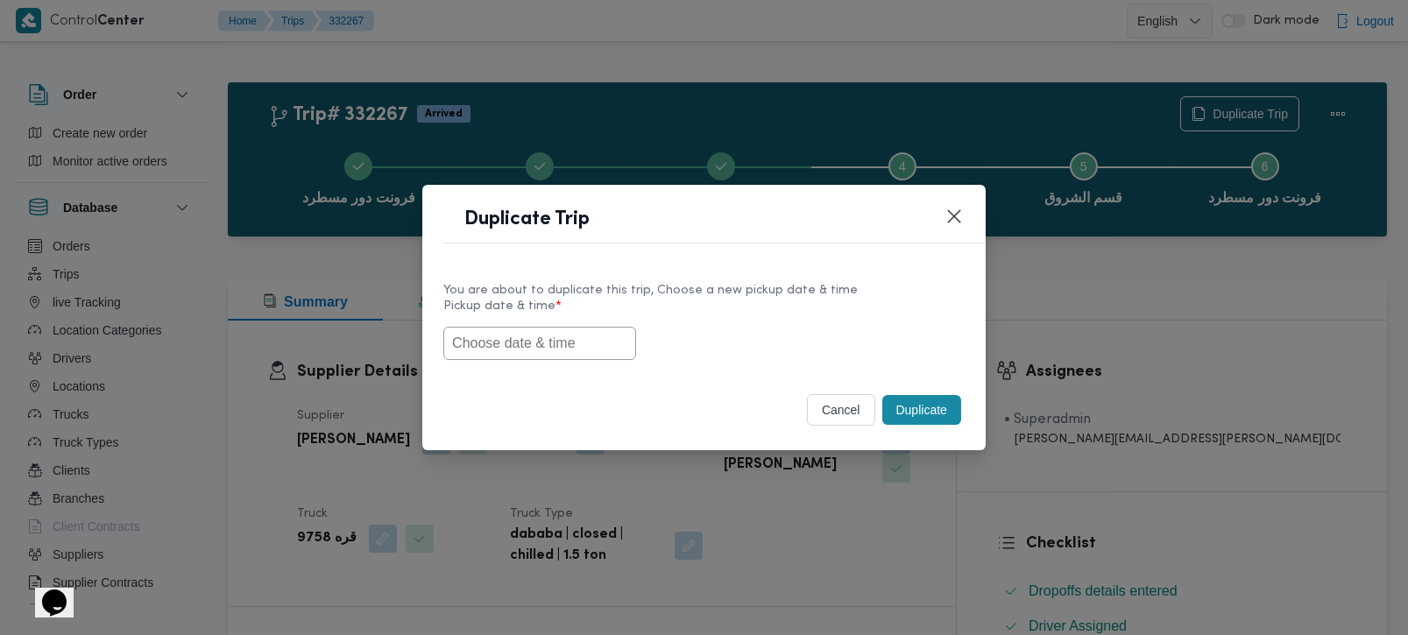
click at [506, 358] on input "text" at bounding box center [539, 343] width 193 height 33
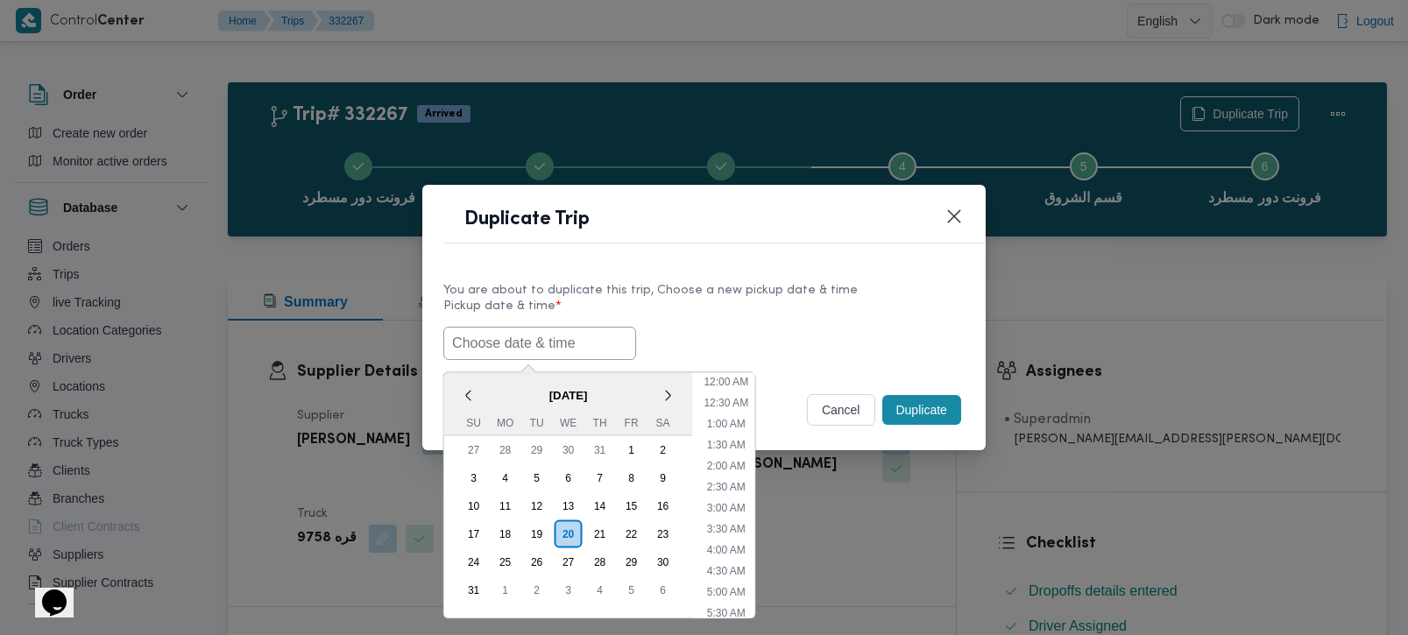
scroll to position [771, 0]
paste input "21/08/2025 7:00AM"
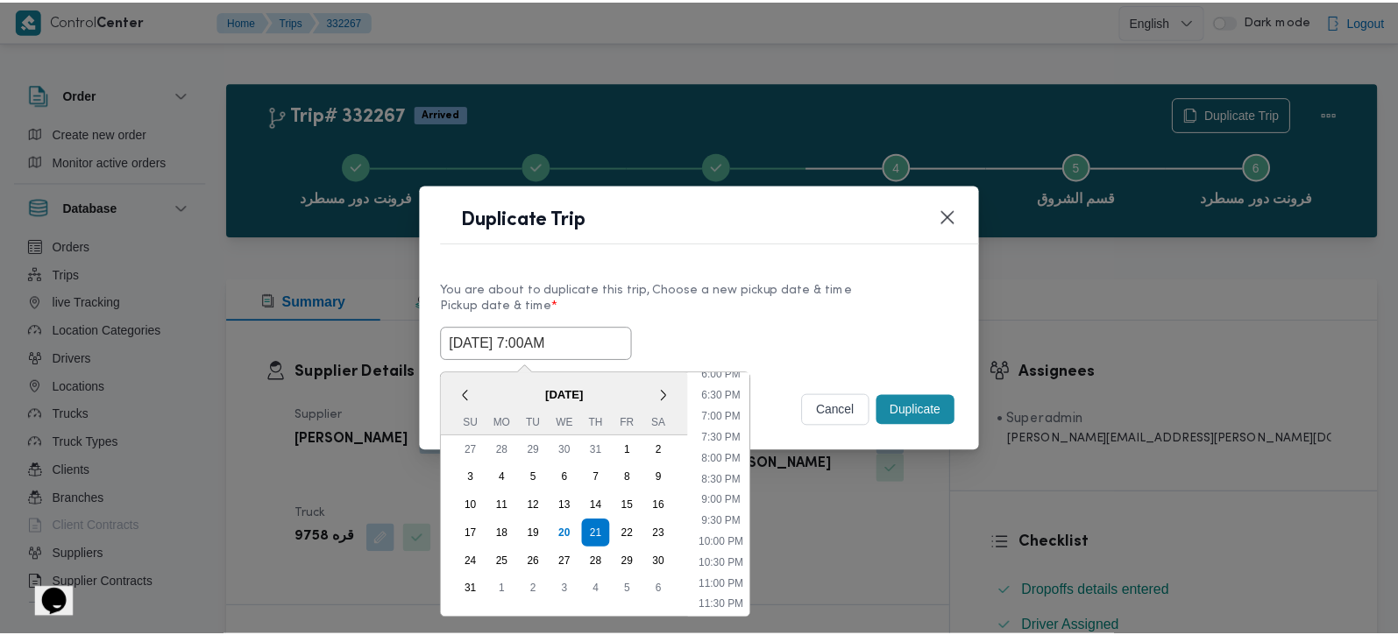
scroll to position [769, 0]
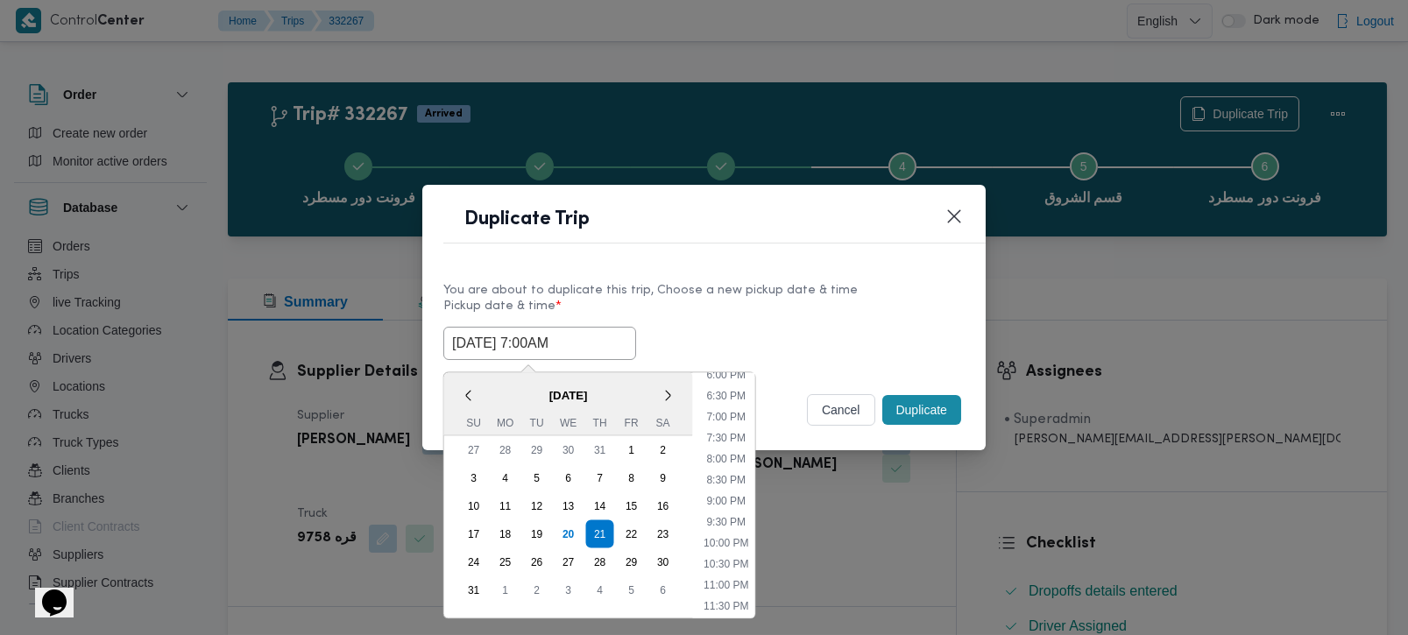
type input "21/08/2025 7:00AM"
click at [945, 401] on button "Duplicate" at bounding box center [921, 410] width 79 height 30
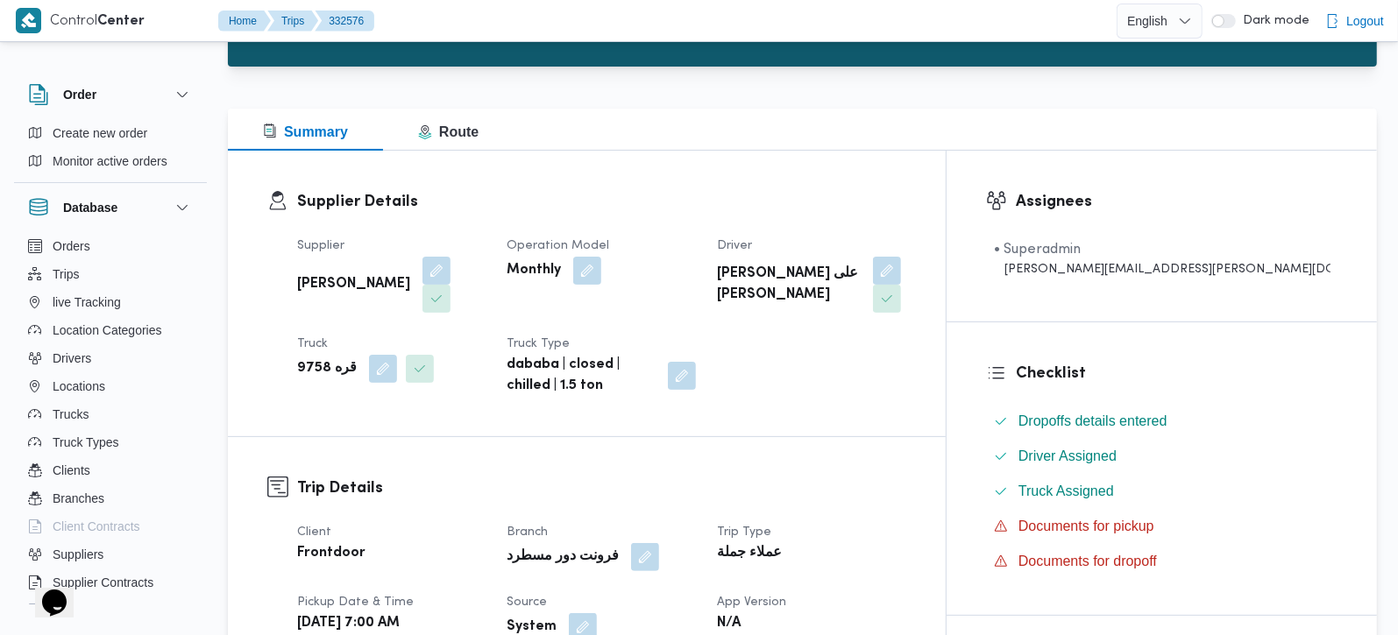
scroll to position [206, 0]
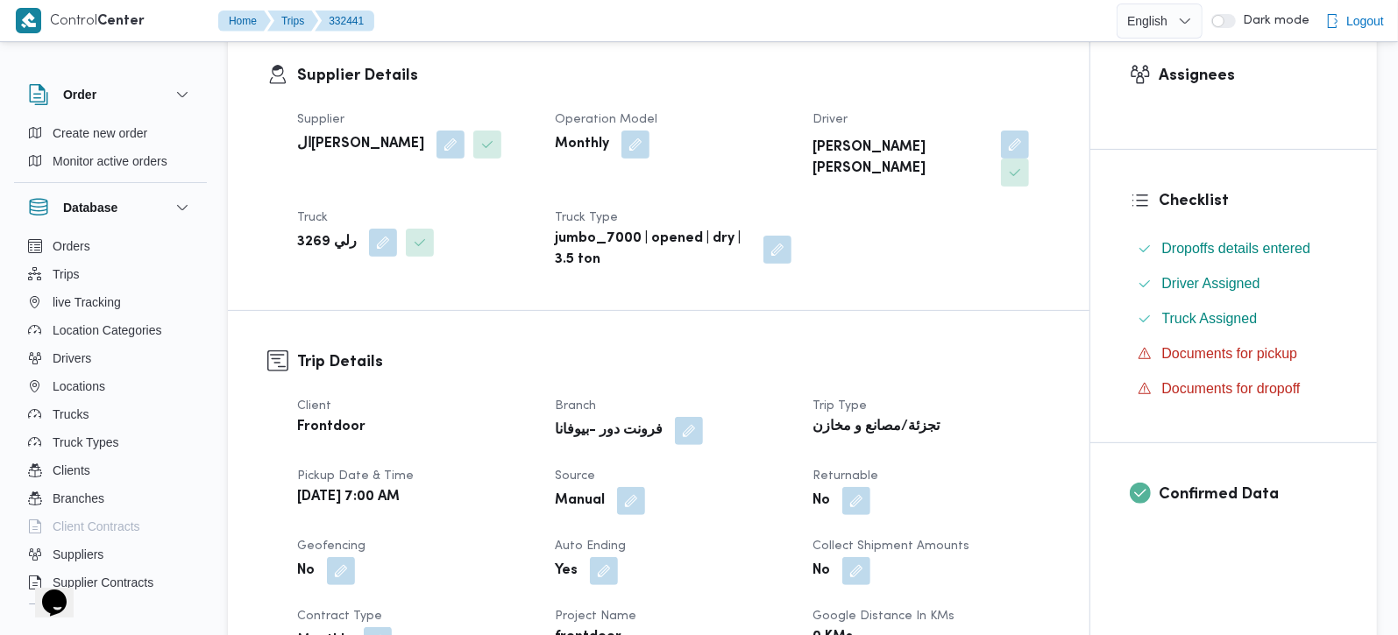
scroll to position [308, 0]
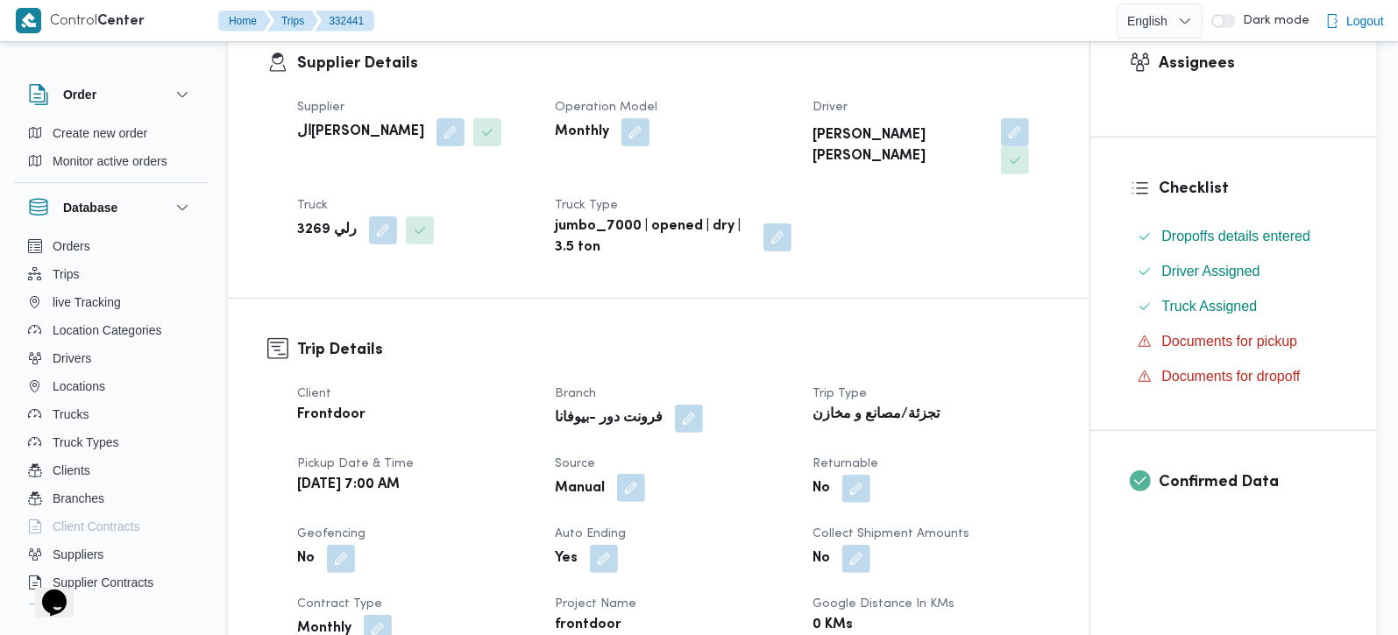
click at [632, 474] on button "button" at bounding box center [631, 488] width 28 height 28
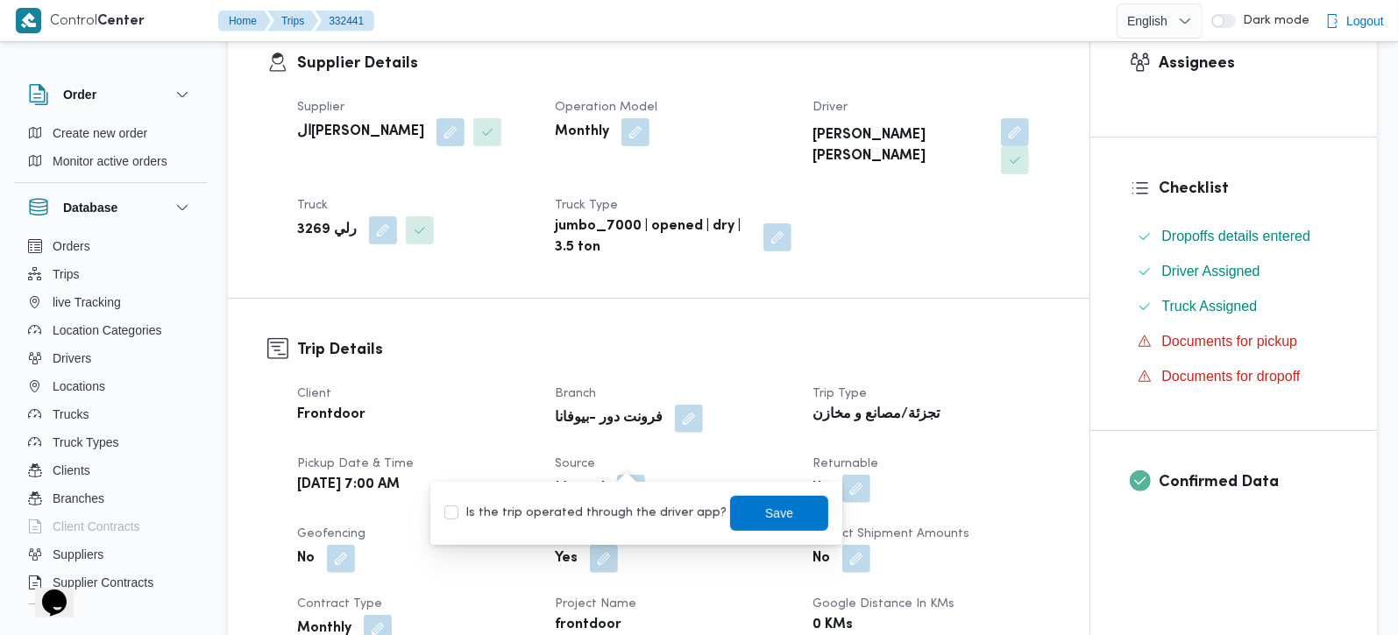
click at [622, 505] on label "Is the trip operated through the driver app?" at bounding box center [585, 513] width 282 height 21
checkbox input "true"
click at [765, 509] on span "Save" at bounding box center [779, 512] width 28 height 21
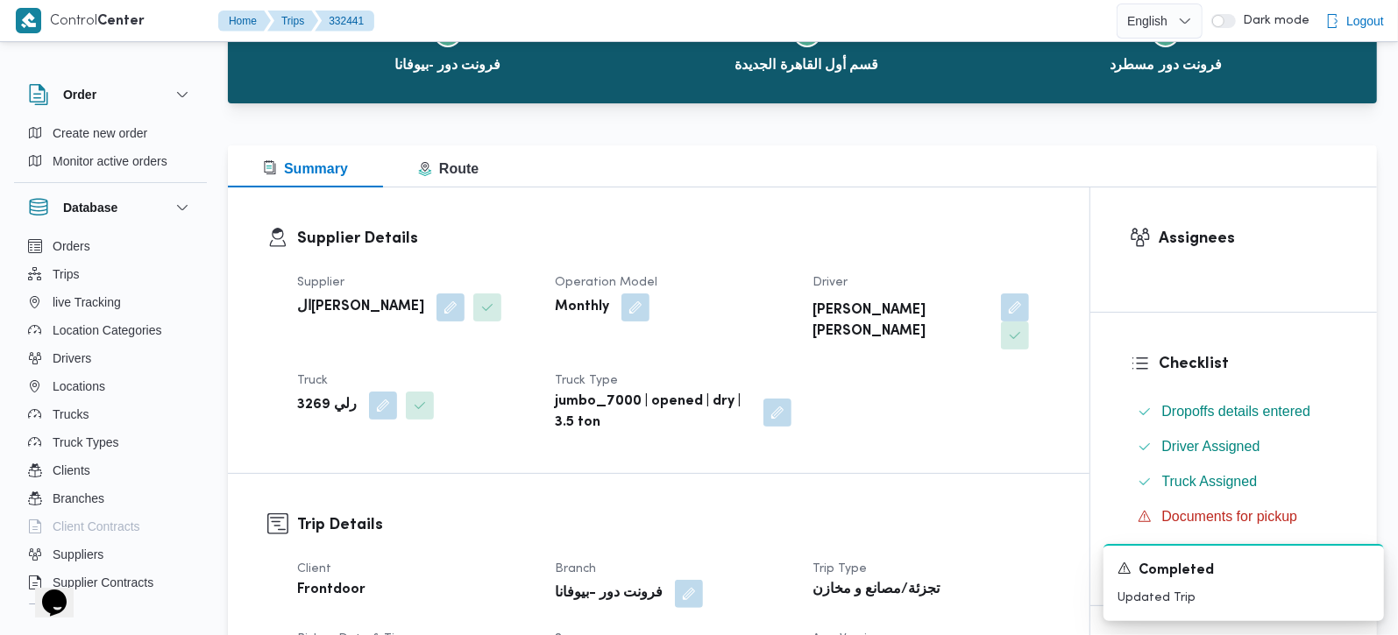
scroll to position [0, 0]
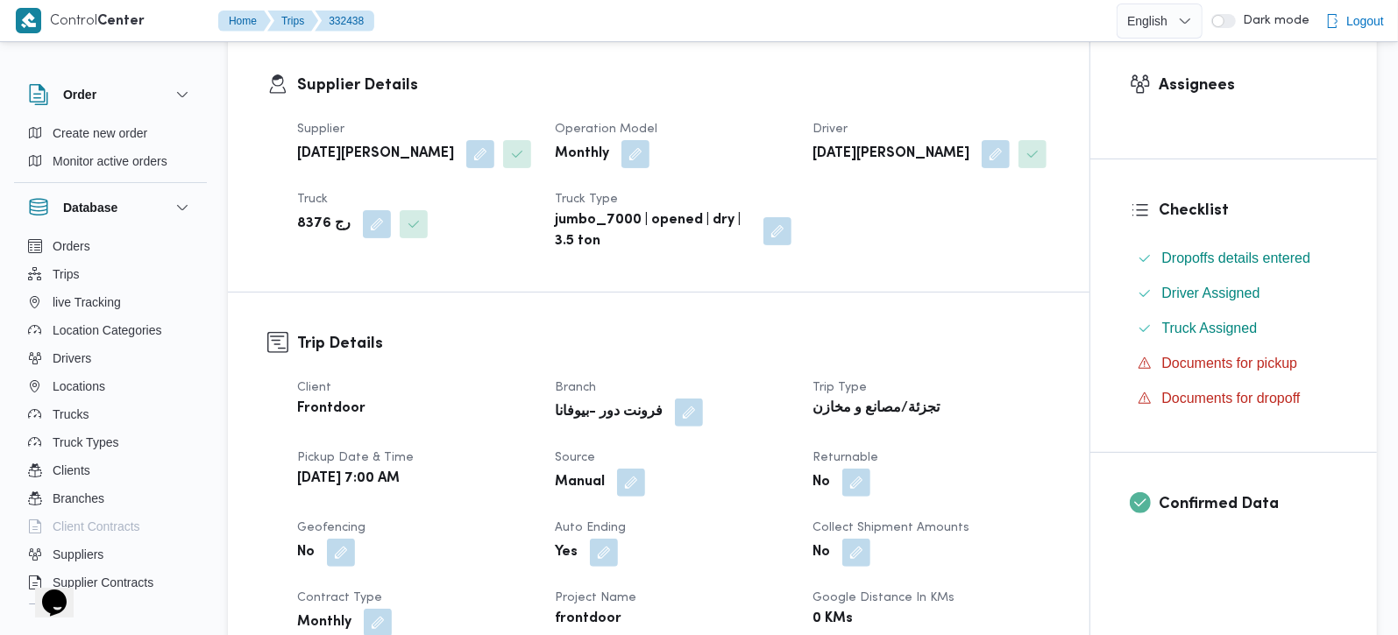
scroll to position [308, 0]
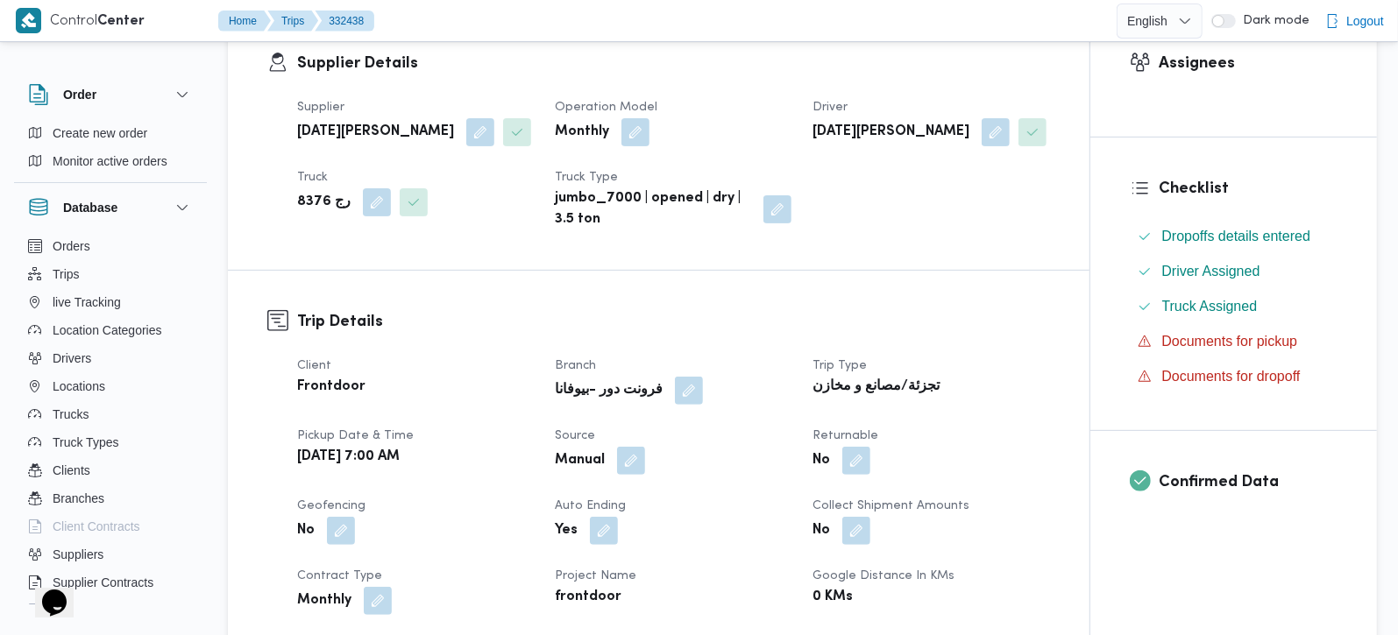
click at [646, 450] on div "Manual" at bounding box center [673, 461] width 240 height 32
drag, startPoint x: 637, startPoint y: 464, endPoint x: 634, endPoint y: 474, distance: 10.8
click at [637, 463] on button "button" at bounding box center [631, 460] width 28 height 28
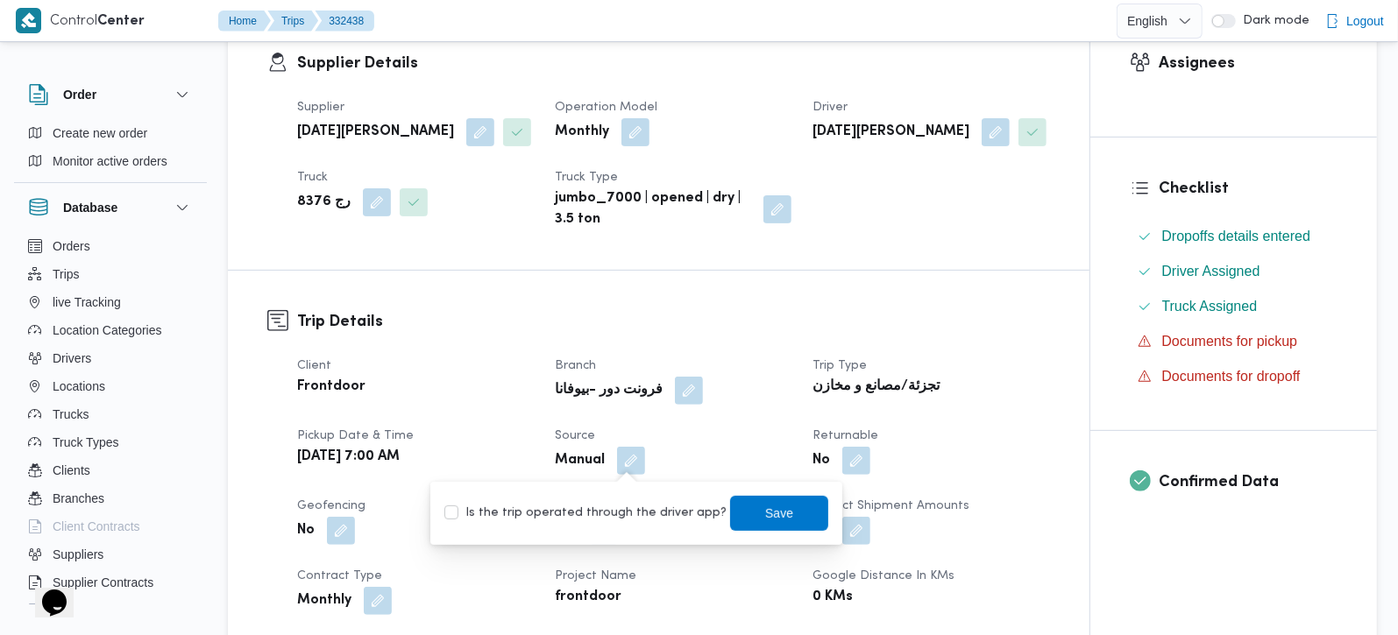
click at [621, 512] on label "Is the trip operated through the driver app?" at bounding box center [585, 513] width 282 height 21
checkbox input "true"
click at [737, 499] on span "Save" at bounding box center [779, 512] width 98 height 35
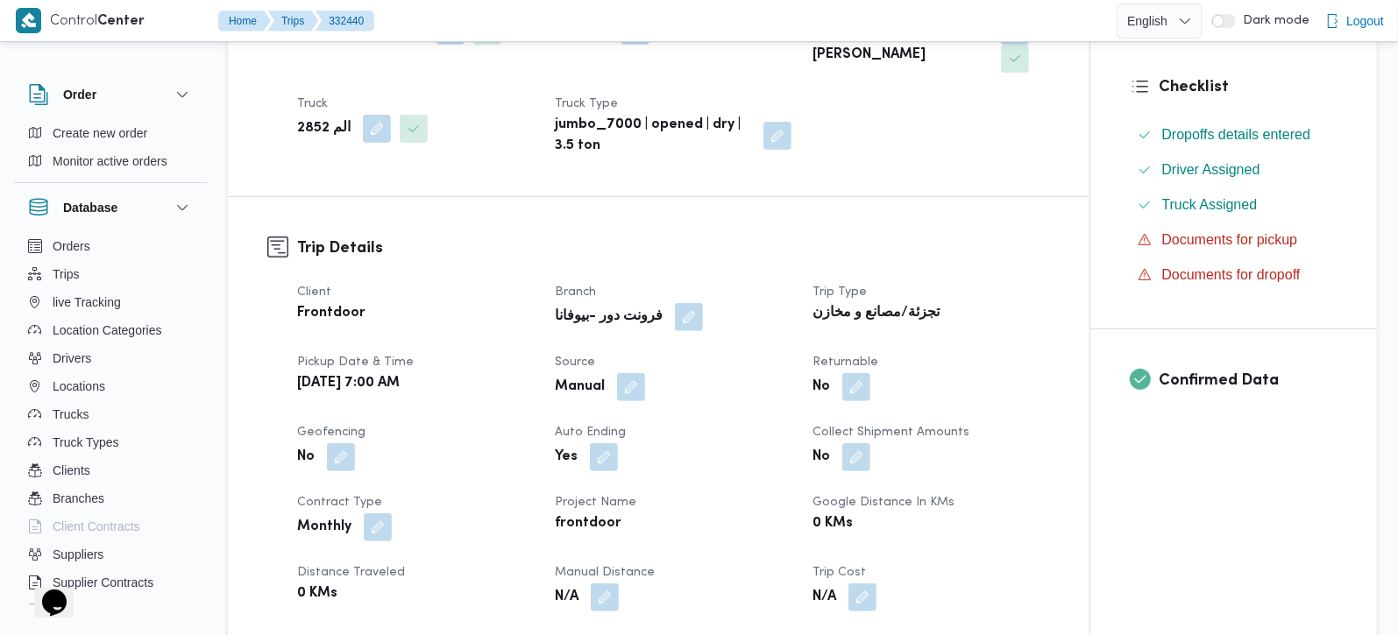
scroll to position [412, 0]
click at [632, 371] on button "button" at bounding box center [631, 385] width 28 height 28
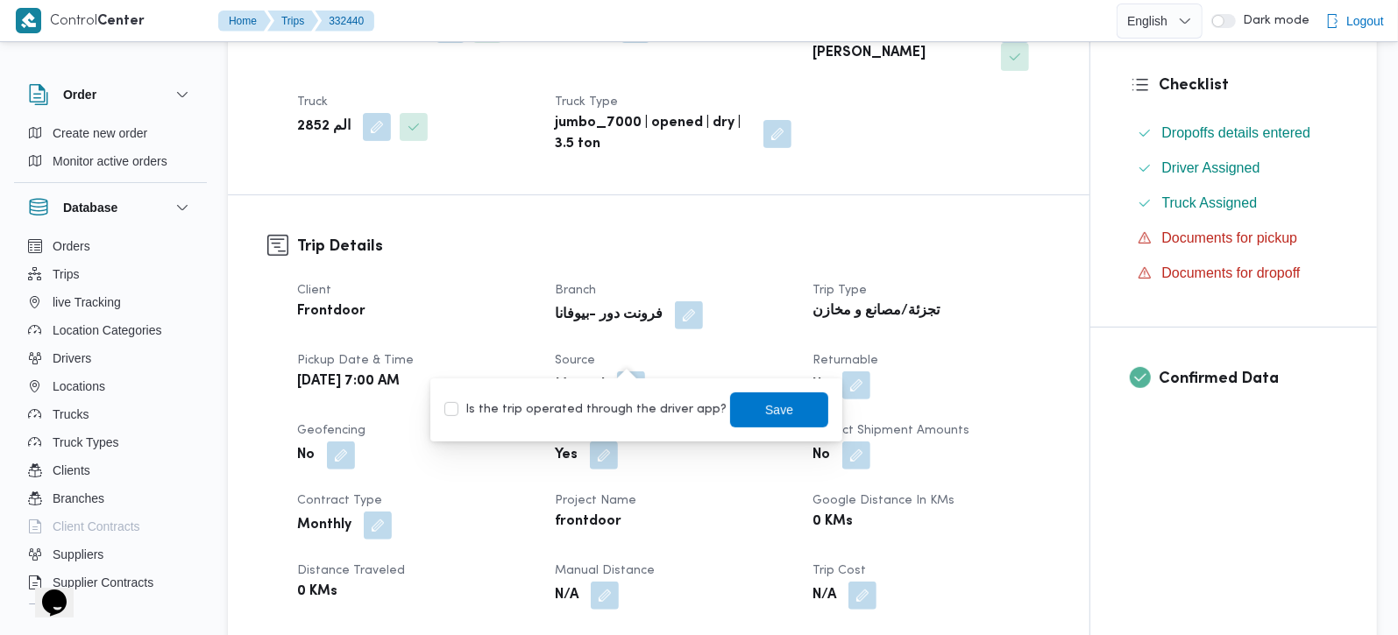
click at [624, 404] on label "Is the trip operated through the driver app?" at bounding box center [585, 410] width 282 height 21
checkbox input "true"
click at [765, 407] on span "Save" at bounding box center [779, 409] width 28 height 21
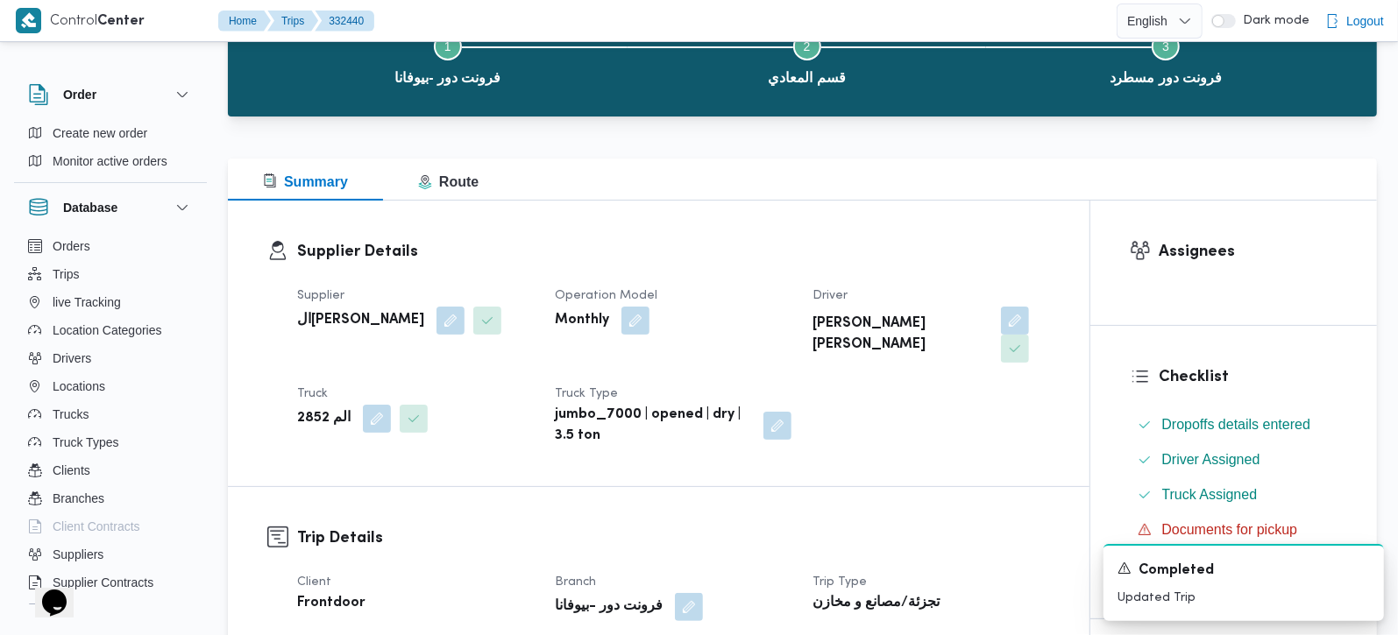
scroll to position [0, 0]
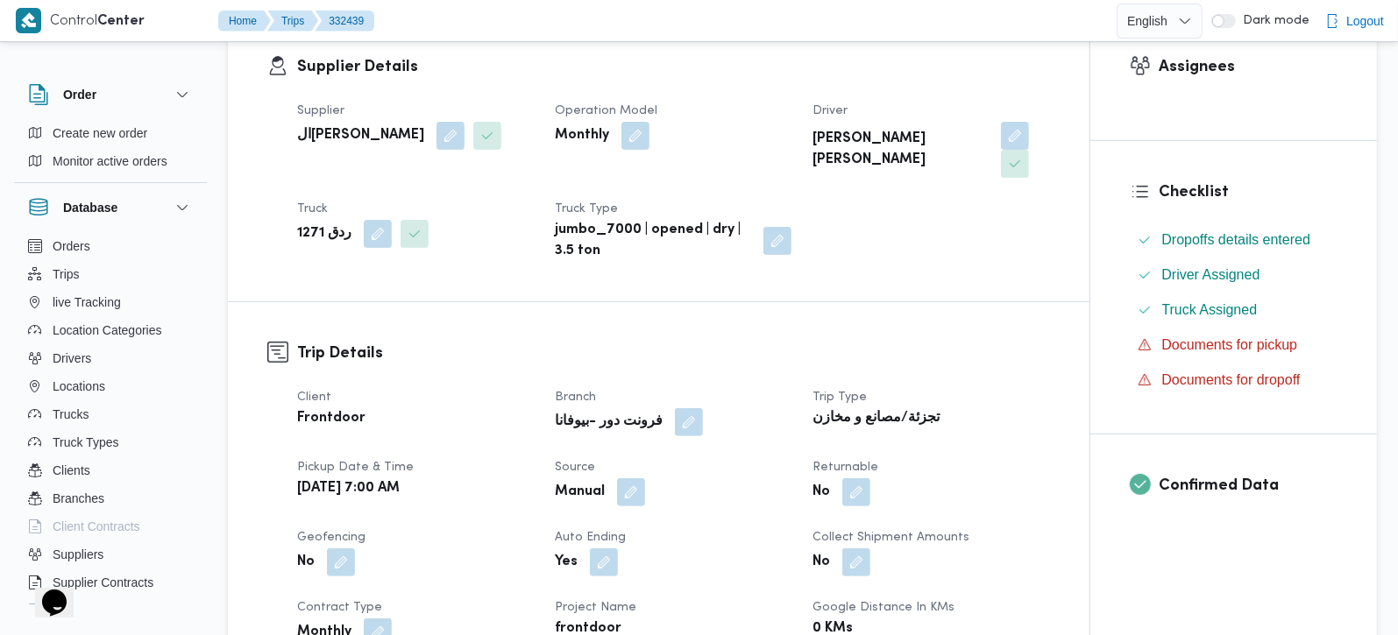
scroll to position [308, 0]
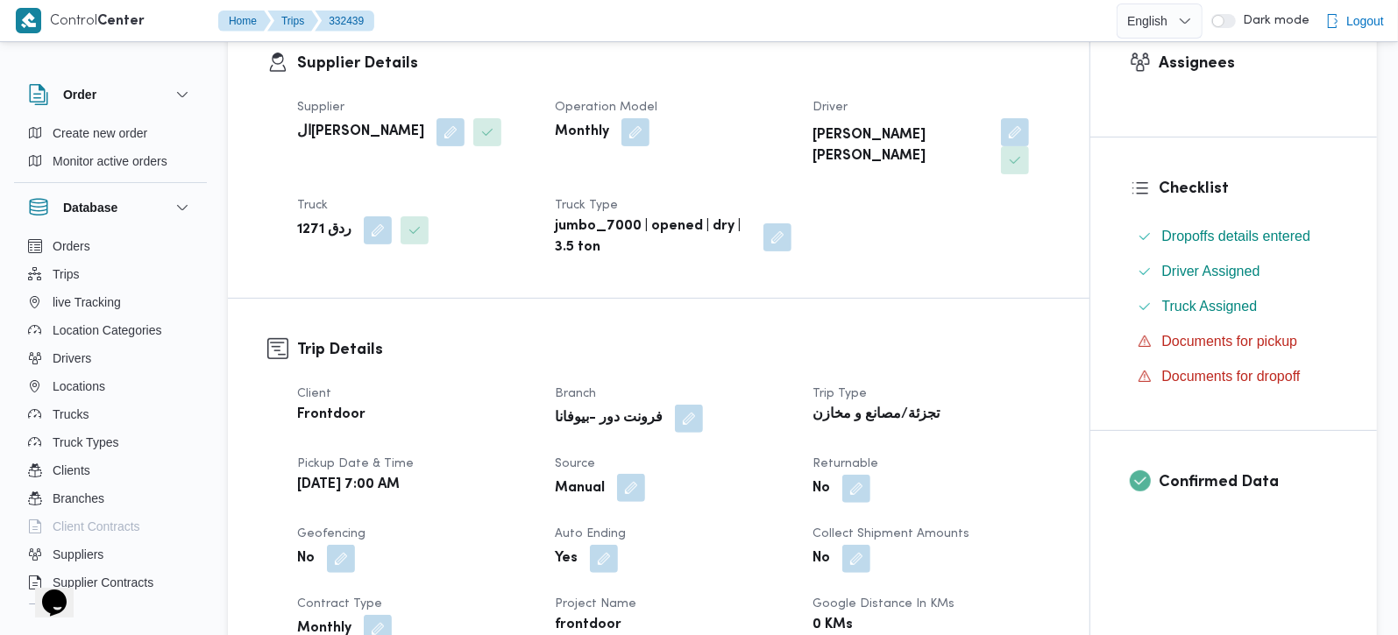
click at [640, 474] on button "button" at bounding box center [631, 488] width 28 height 28
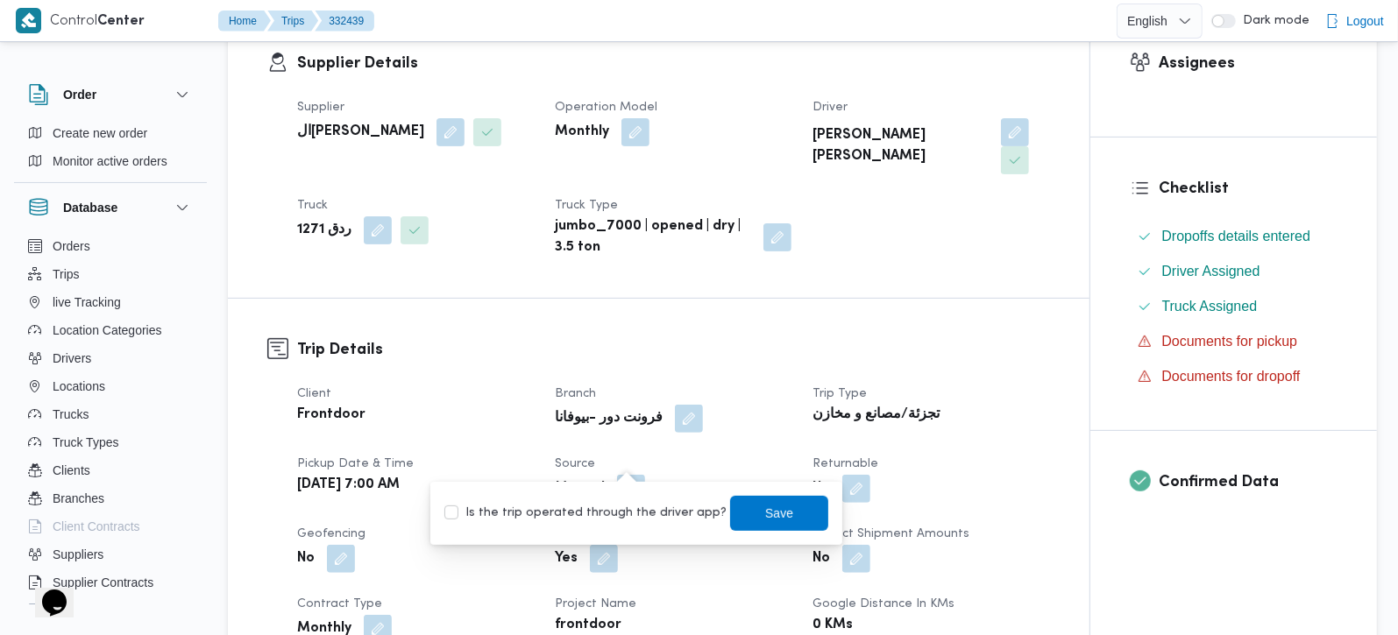
click at [622, 512] on label "Is the trip operated through the driver app?" at bounding box center [585, 513] width 282 height 21
checkbox input "true"
click at [765, 509] on span "Save" at bounding box center [779, 512] width 28 height 21
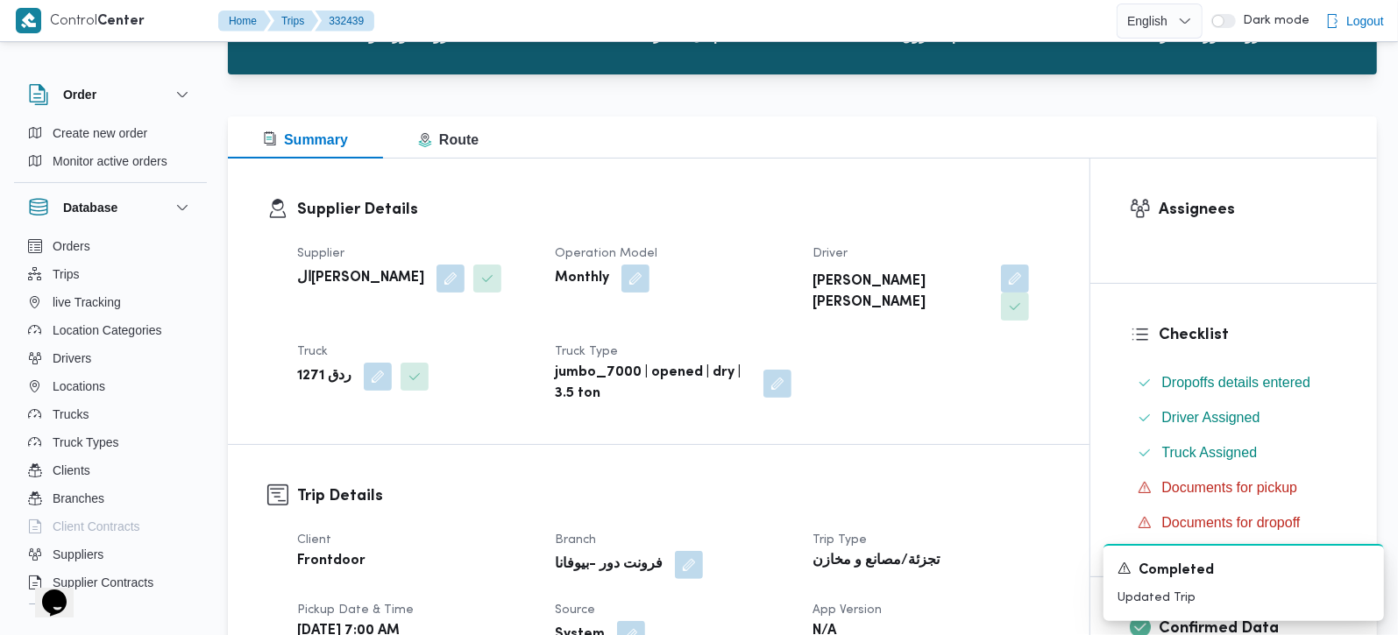
scroll to position [0, 0]
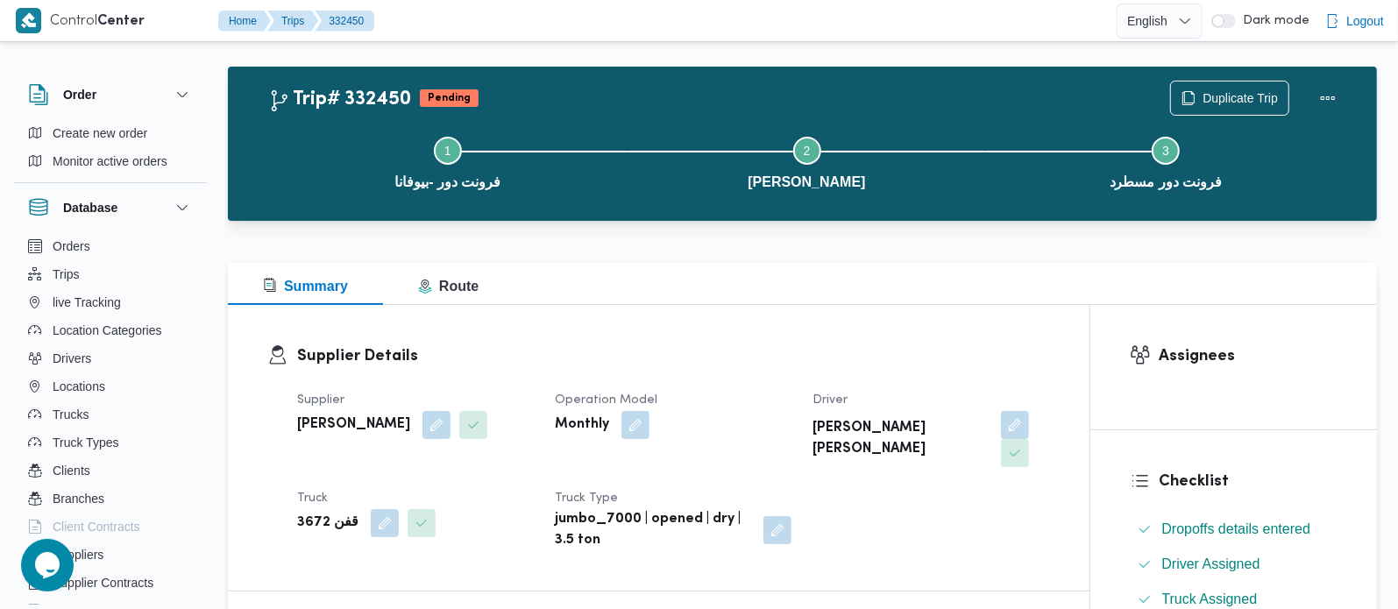
scroll to position [308, 0]
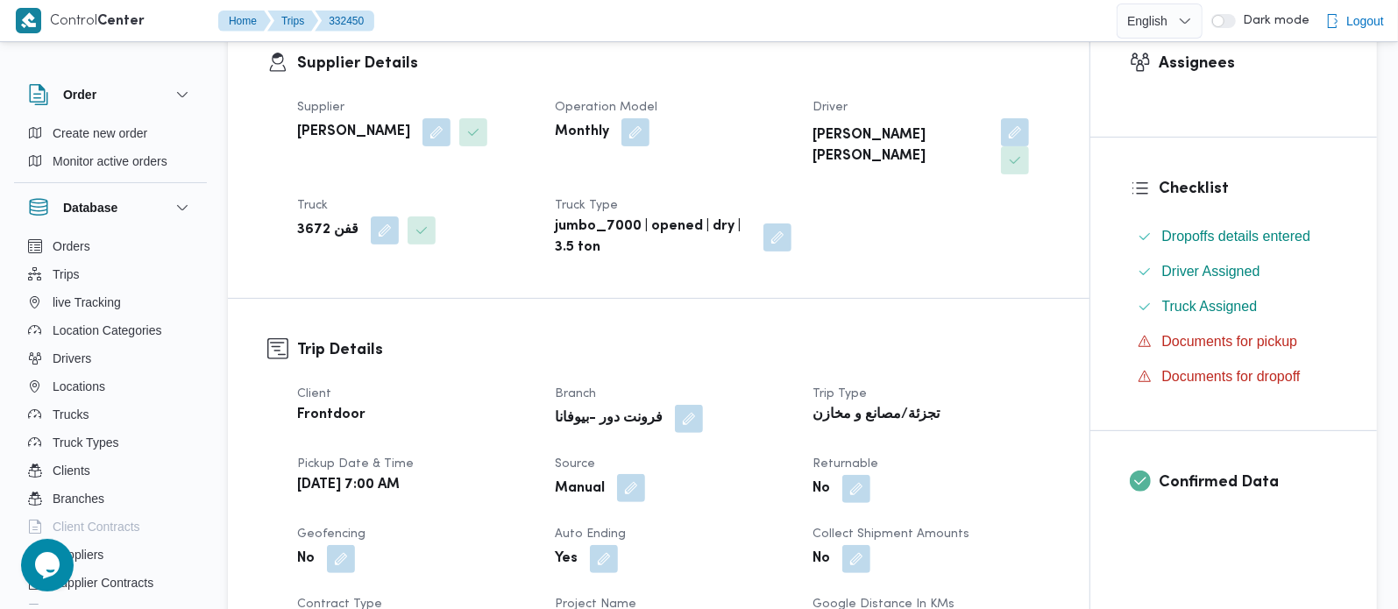
click at [632, 488] on button "button" at bounding box center [631, 488] width 28 height 28
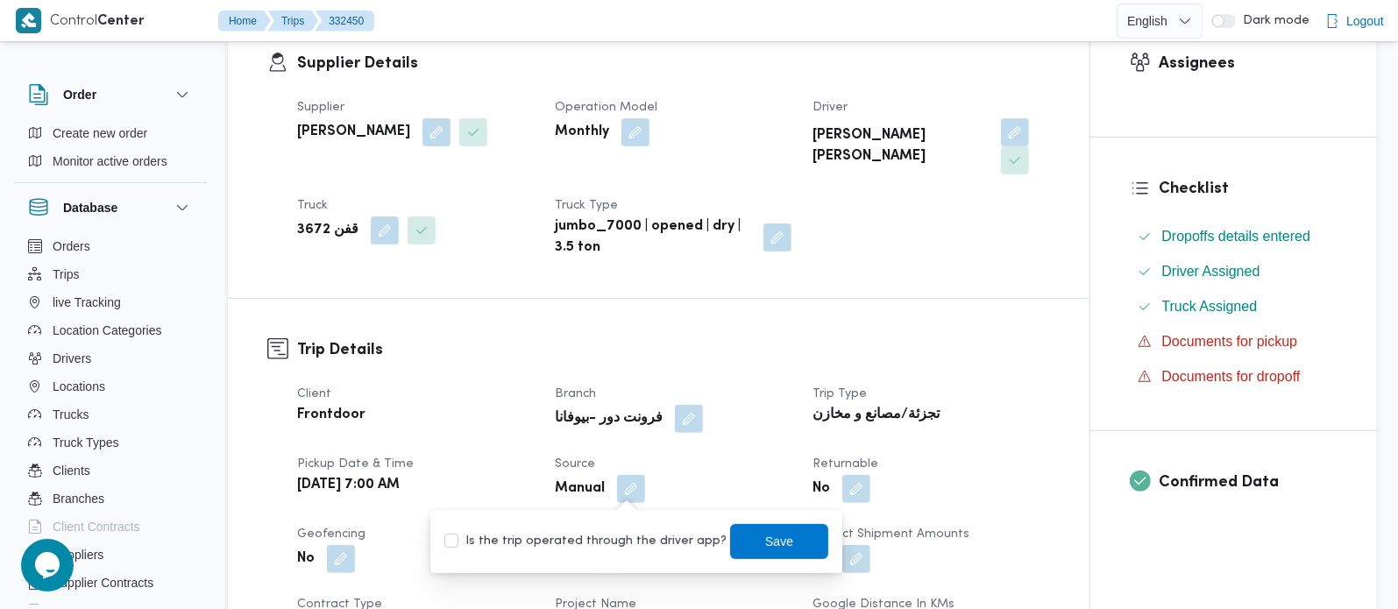
click at [624, 541] on label "Is the trip operated through the driver app?" at bounding box center [585, 541] width 282 height 21
checkbox input "true"
click at [765, 536] on span "Save" at bounding box center [779, 540] width 28 height 21
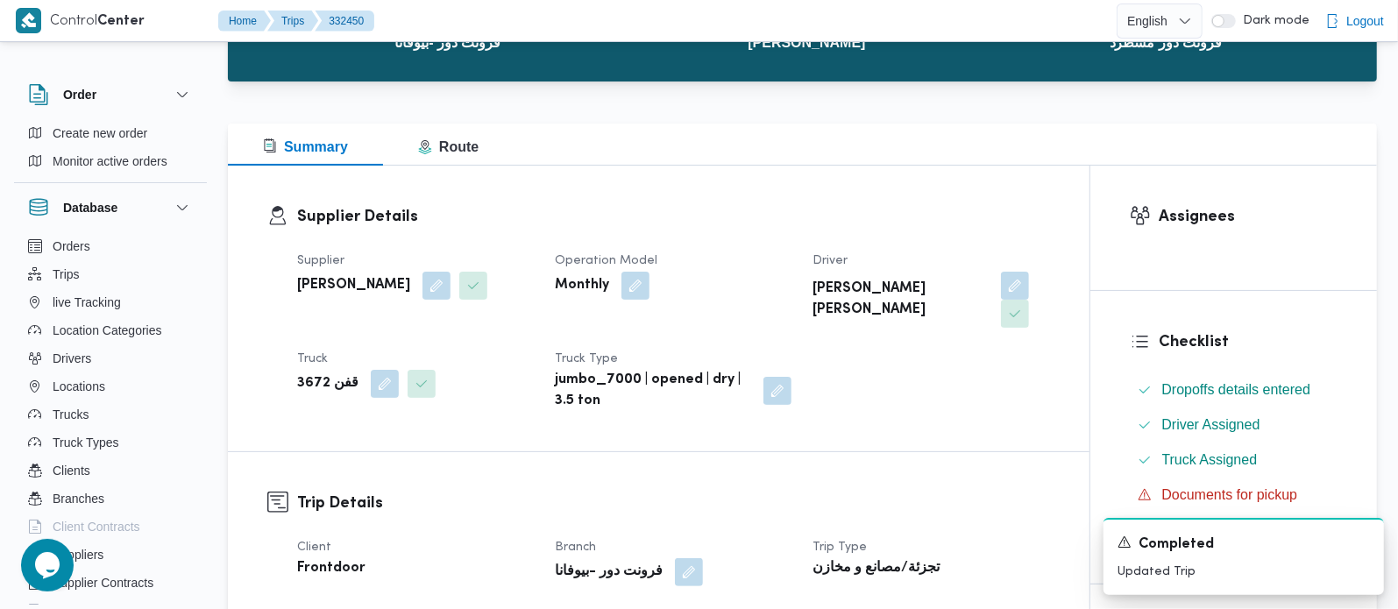
scroll to position [0, 0]
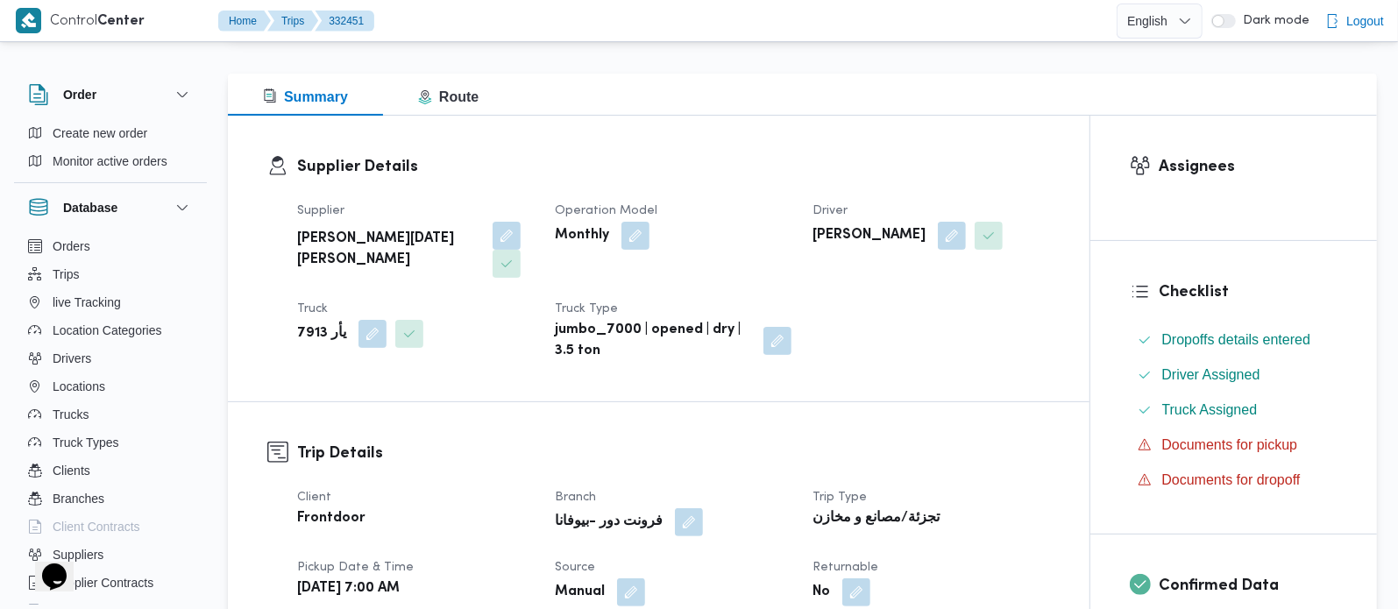
scroll to position [206, 0]
click at [626, 587] on button "button" at bounding box center [631, 591] width 28 height 28
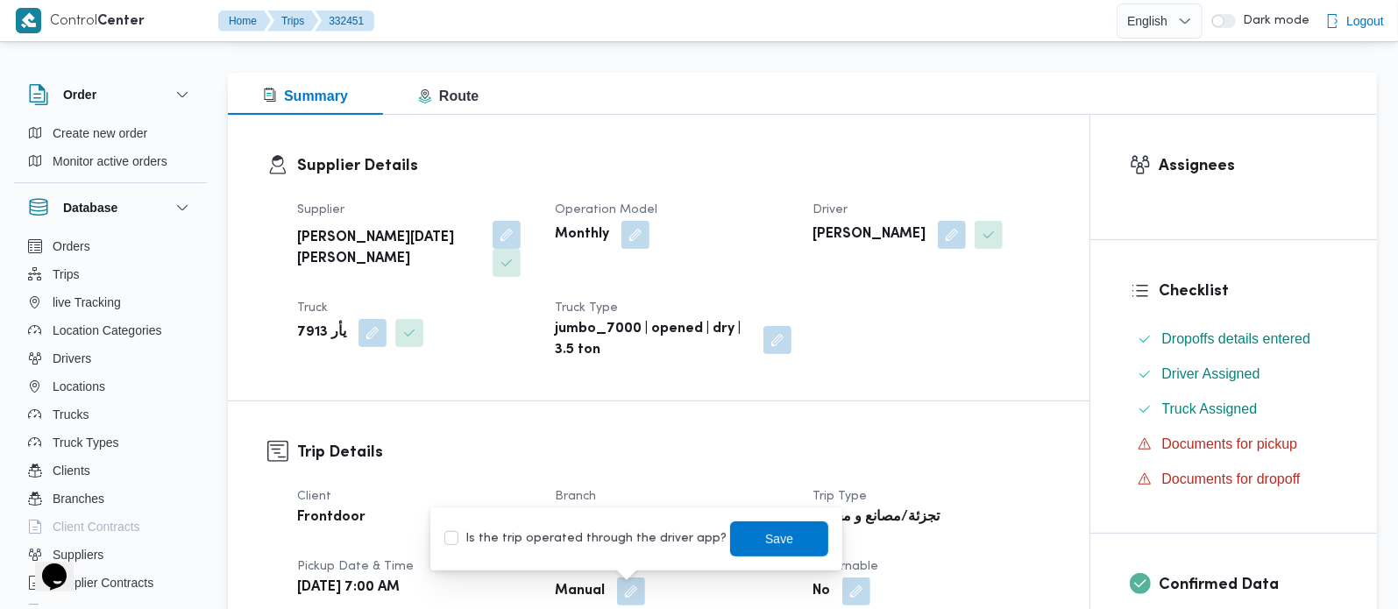
click at [612, 536] on label "Is the trip operated through the driver app?" at bounding box center [585, 538] width 282 height 21
checkbox input "true"
click at [735, 536] on span "Save" at bounding box center [779, 537] width 98 height 35
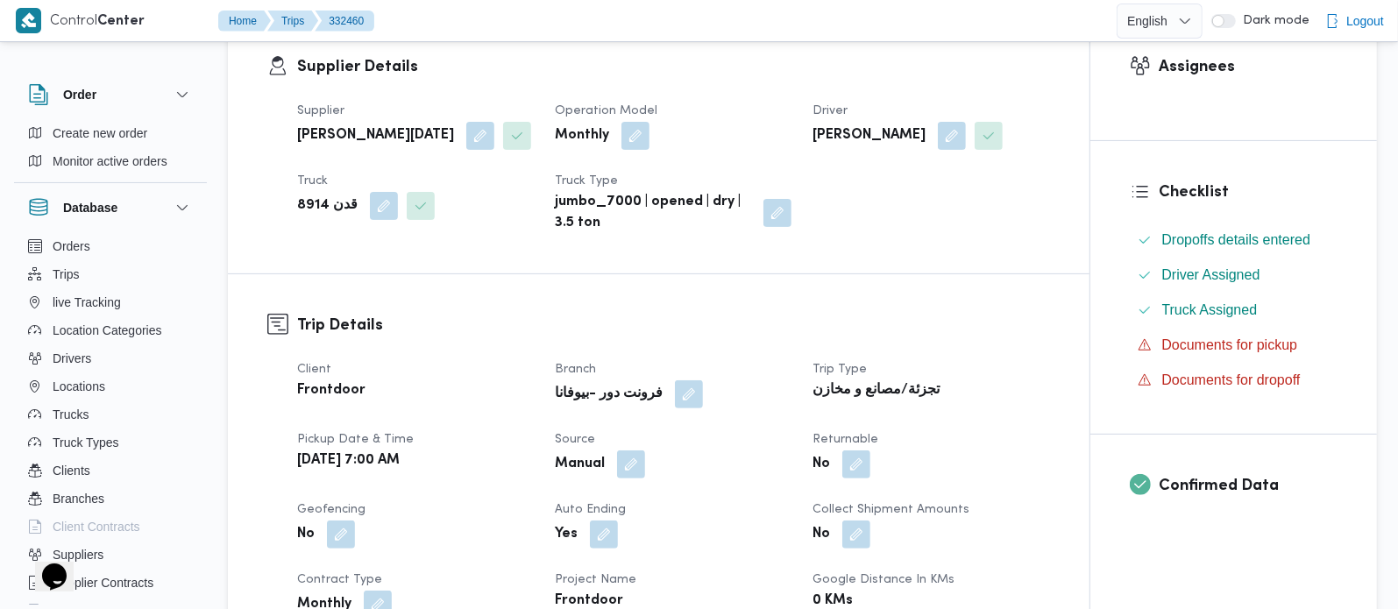
scroll to position [308, 0]
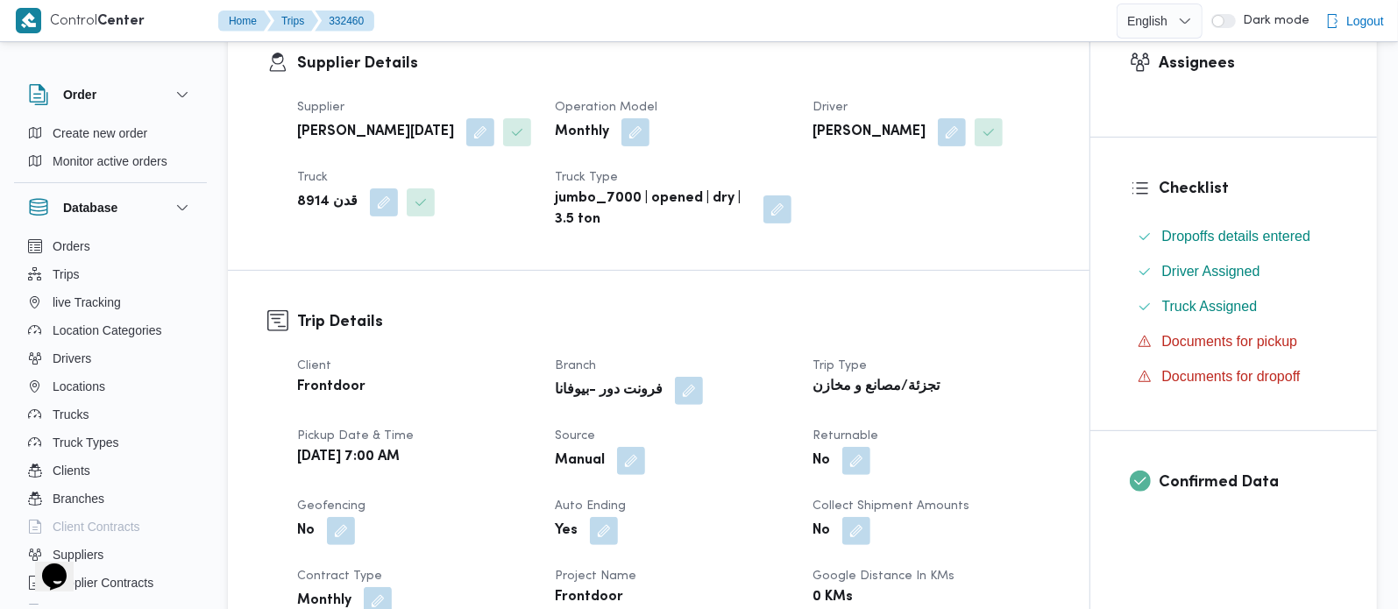
click at [632, 504] on div "Client Frontdoor Branch فرونت دور -بيوفانا Trip Type تجزئة/مصانع و مخازن Pickup…" at bounding box center [674, 601] width 774 height 512
click at [628, 474] on button "button" at bounding box center [631, 460] width 28 height 28
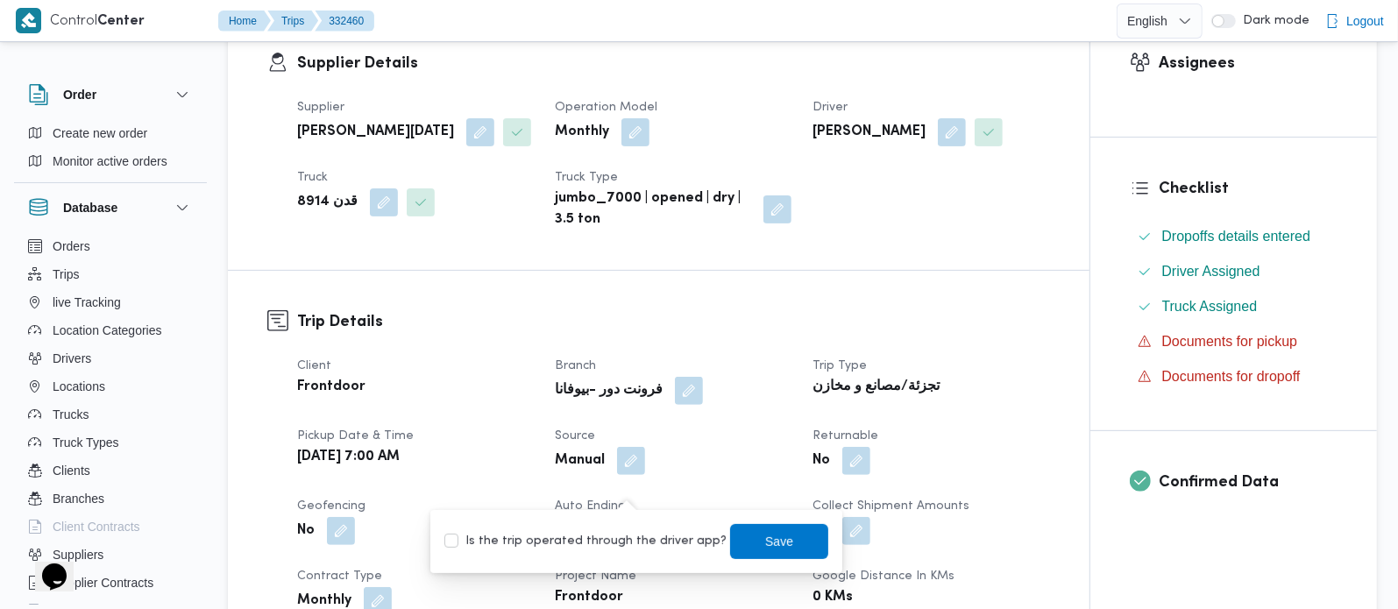
click at [612, 541] on label "Is the trip operated through the driver app?" at bounding box center [585, 541] width 282 height 21
checkbox input "true"
click at [739, 541] on span "Save" at bounding box center [779, 540] width 98 height 35
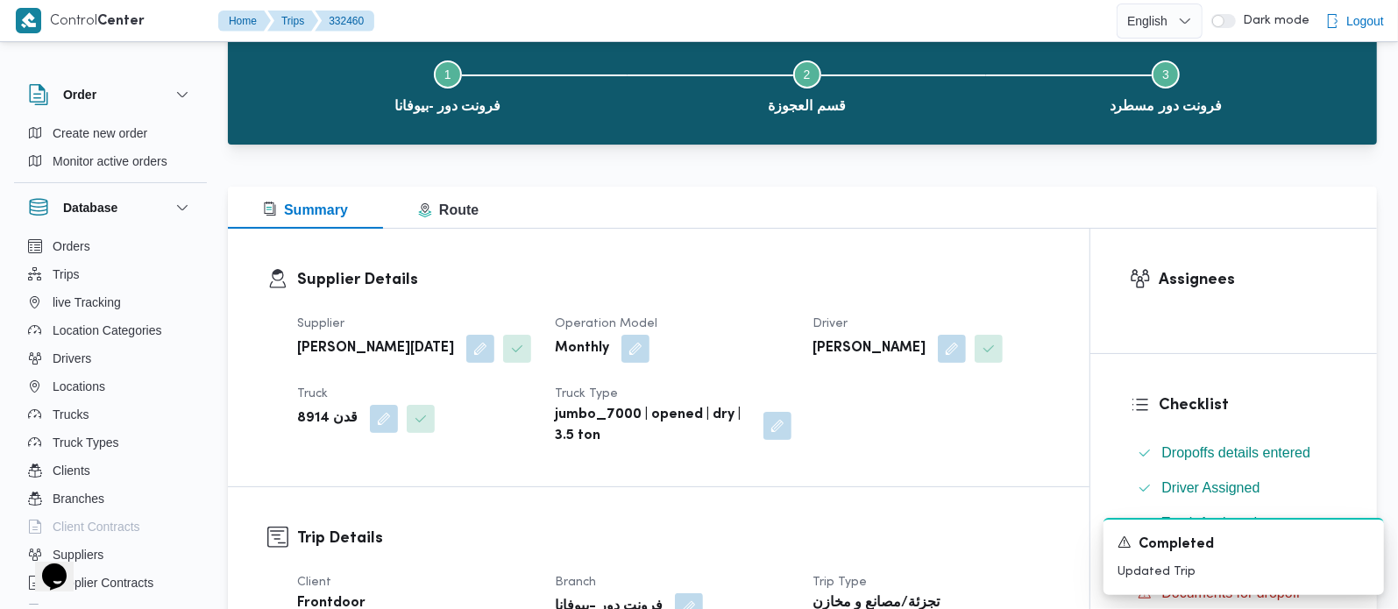
scroll to position [0, 0]
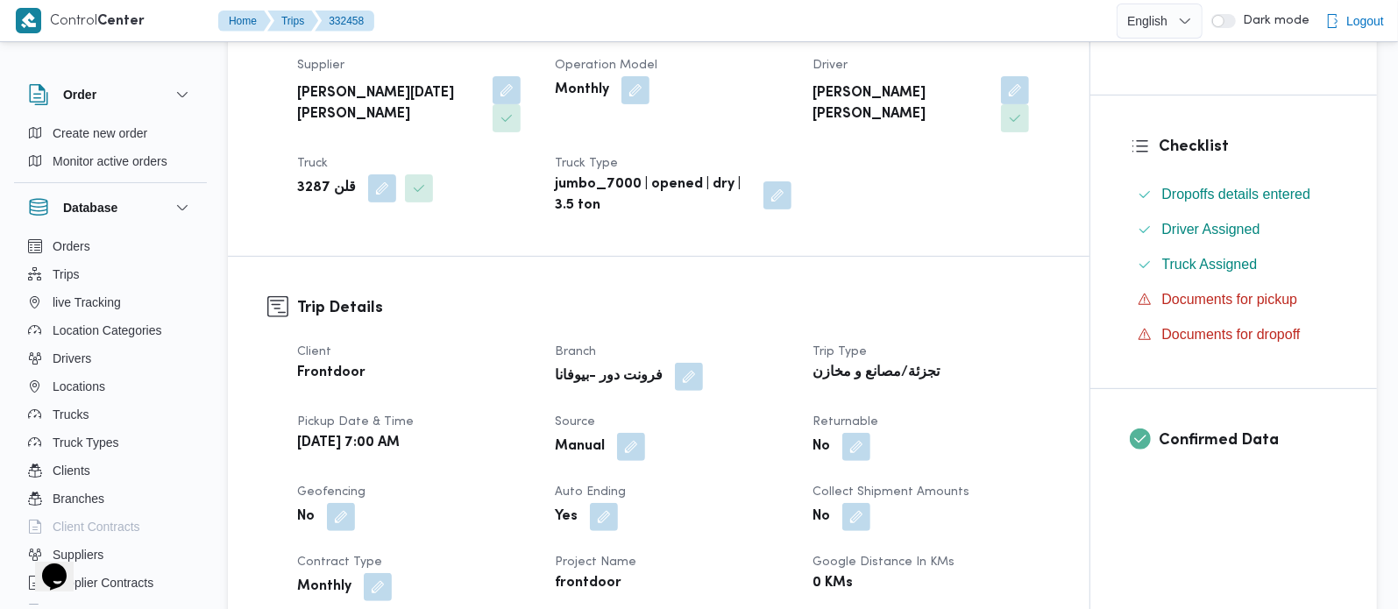
scroll to position [412, 0]
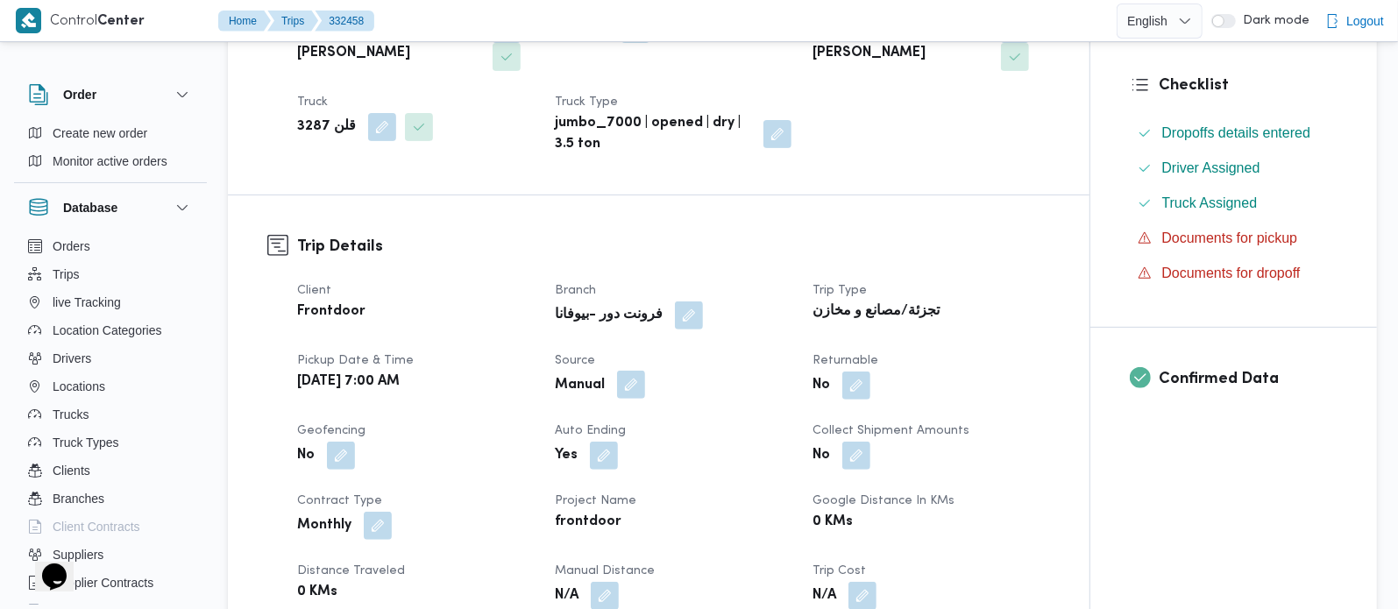
click at [637, 376] on button "button" at bounding box center [631, 385] width 28 height 28
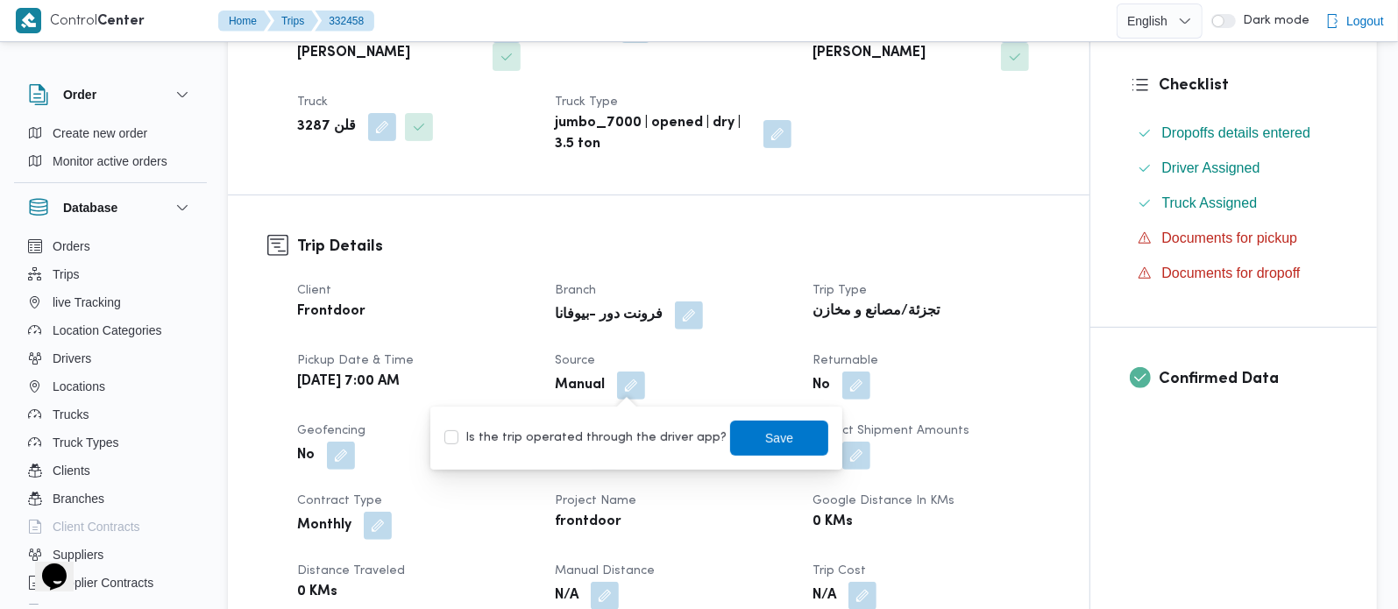
click at [632, 424] on div "Is the trip operated through the driver app? Save" at bounding box center [635, 438] width 387 height 39
click at [634, 434] on label "Is the trip operated through the driver app?" at bounding box center [585, 438] width 282 height 21
checkbox input "true"
click at [773, 429] on span "Save" at bounding box center [779, 437] width 98 height 35
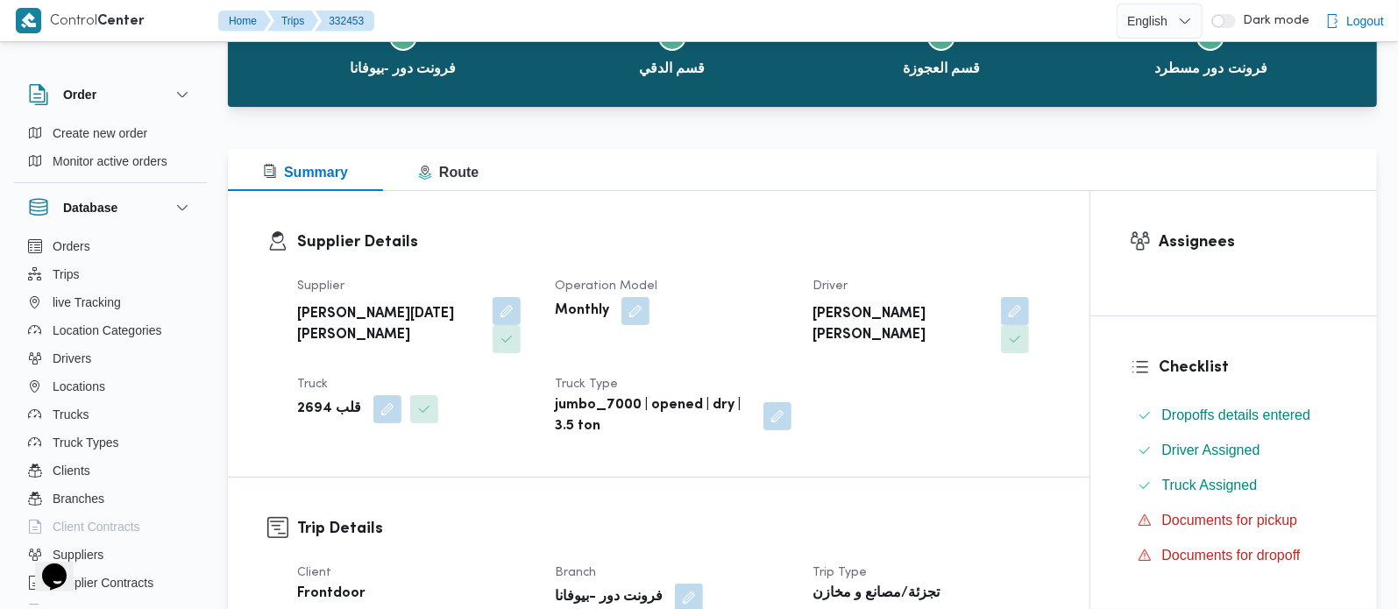
scroll to position [412, 0]
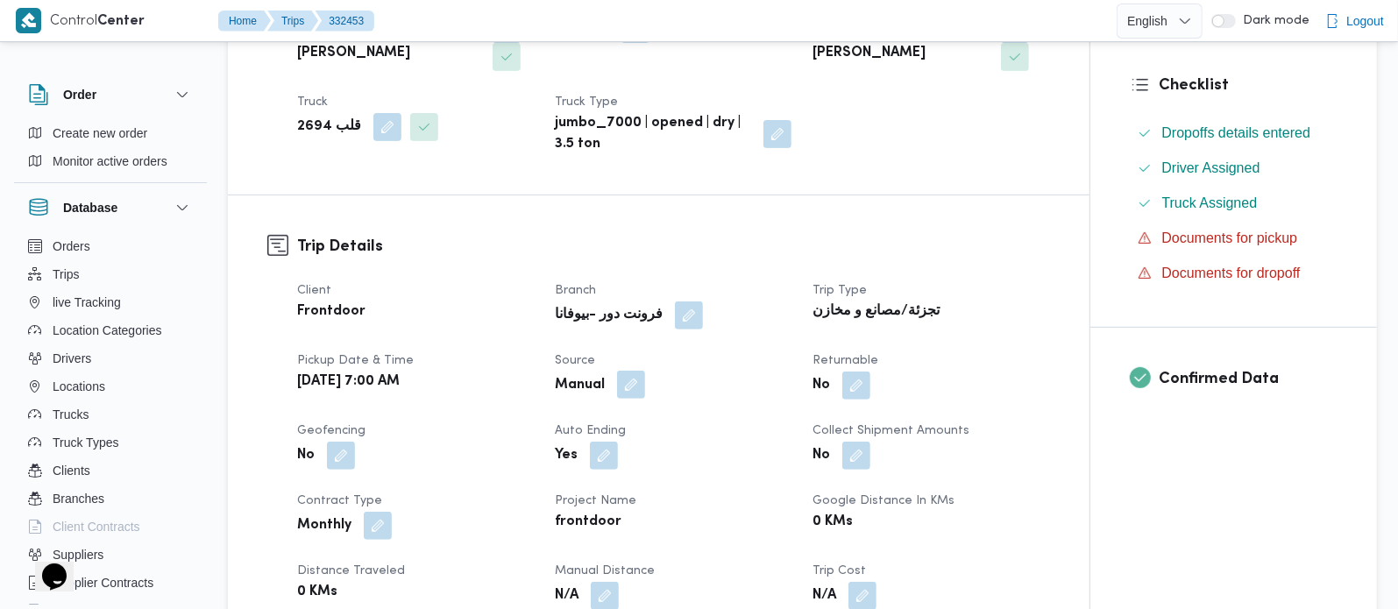
click at [629, 385] on button "button" at bounding box center [631, 385] width 28 height 28
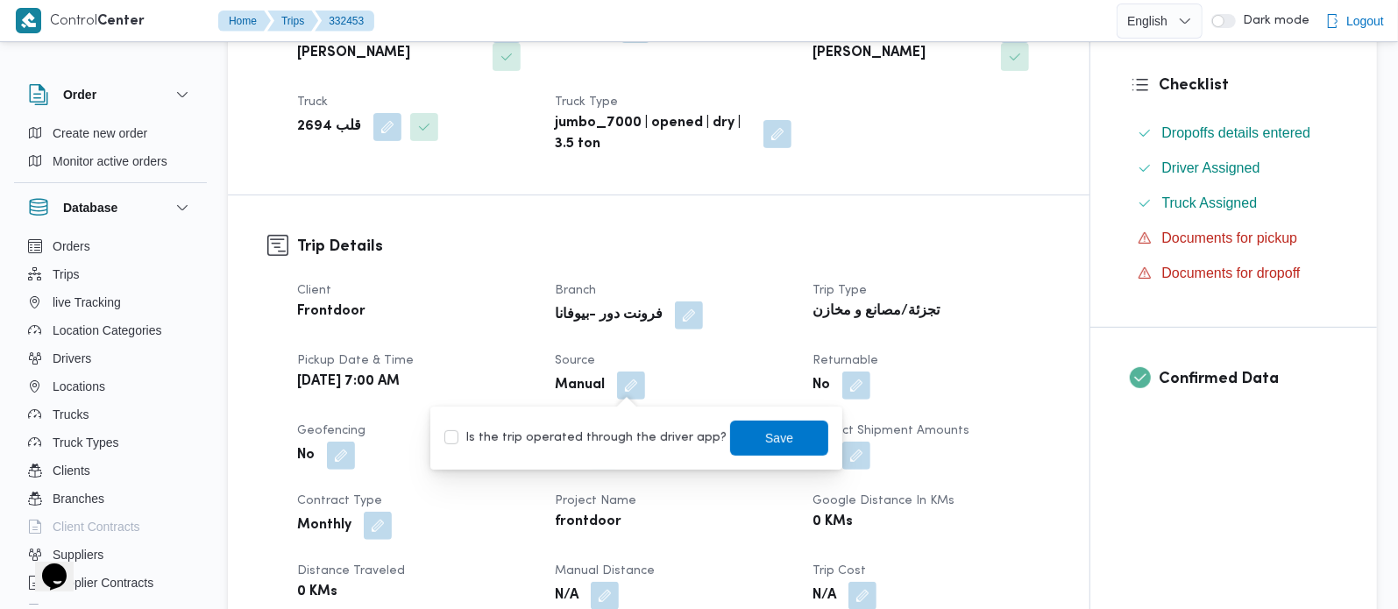
click at [616, 440] on label "Is the trip operated through the driver app?" at bounding box center [585, 438] width 282 height 21
checkbox input "true"
click at [777, 439] on span "Save" at bounding box center [779, 437] width 98 height 35
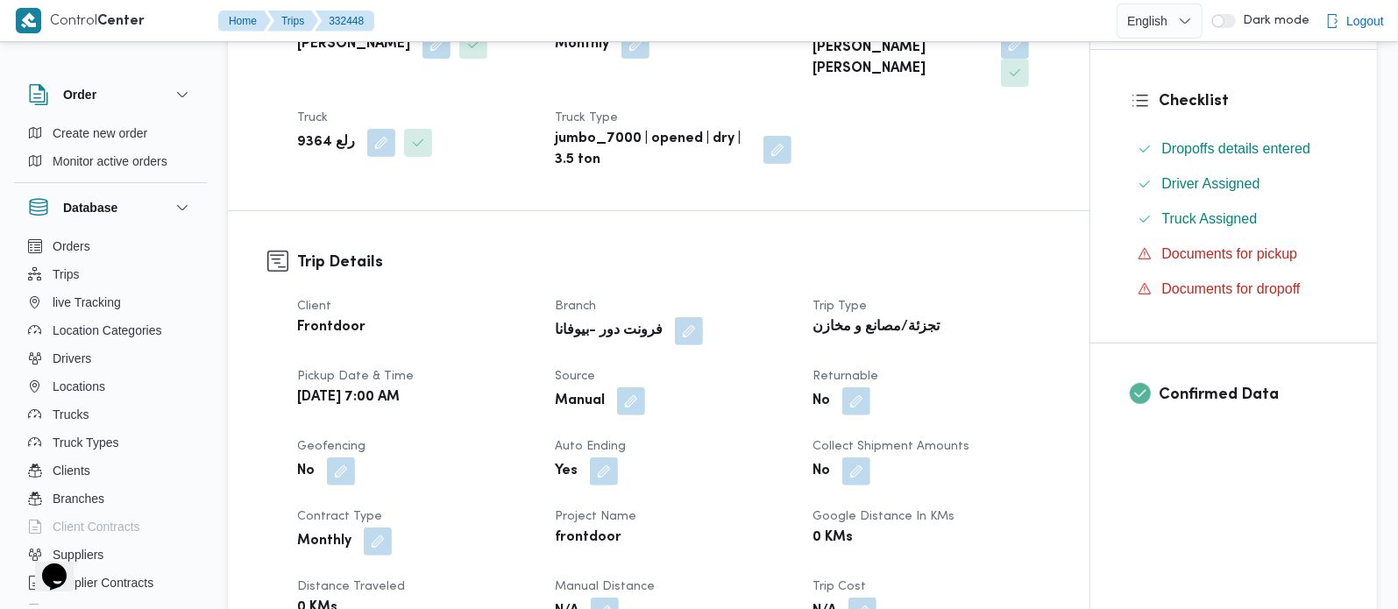
scroll to position [412, 0]
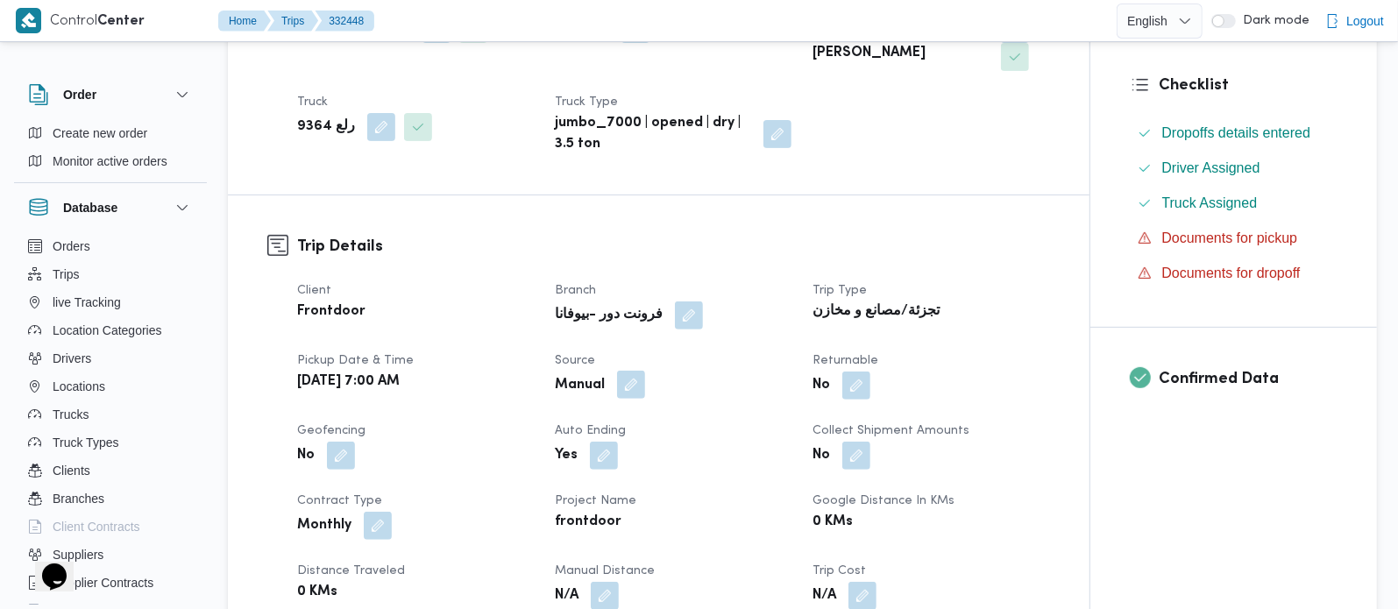
click at [640, 371] on button "button" at bounding box center [631, 385] width 28 height 28
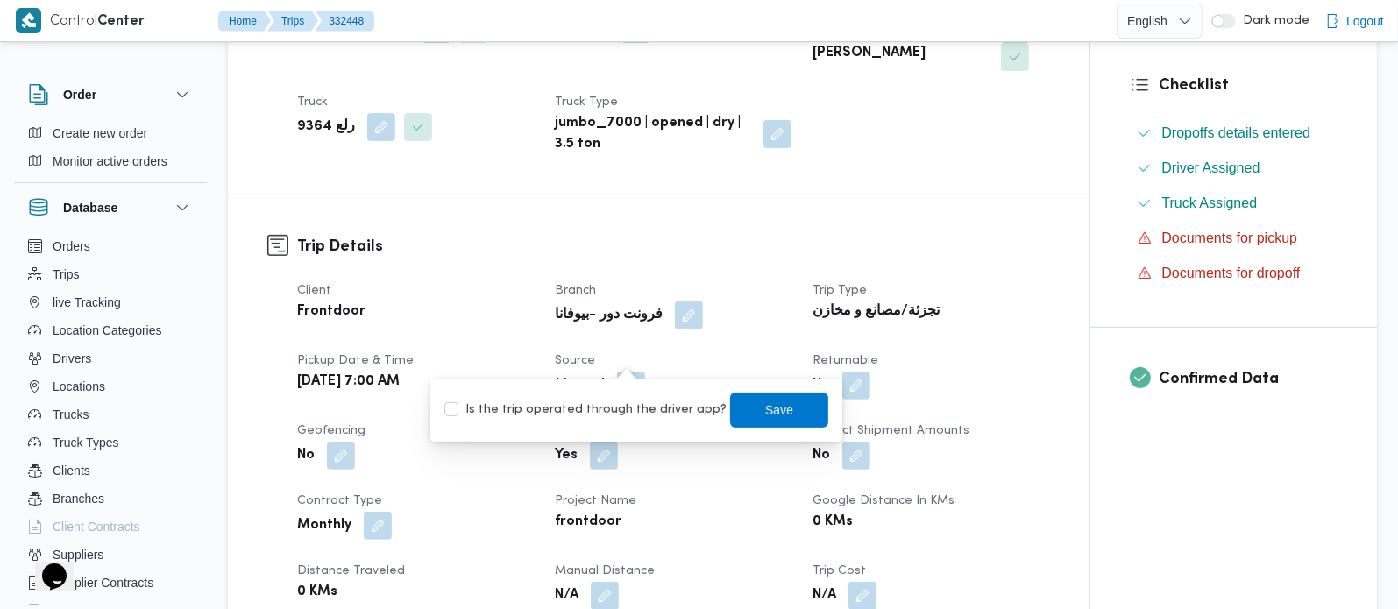
click at [629, 407] on label "Is the trip operated through the driver app?" at bounding box center [585, 410] width 282 height 21
checkbox input "true"
click at [735, 414] on span "Save" at bounding box center [779, 409] width 98 height 35
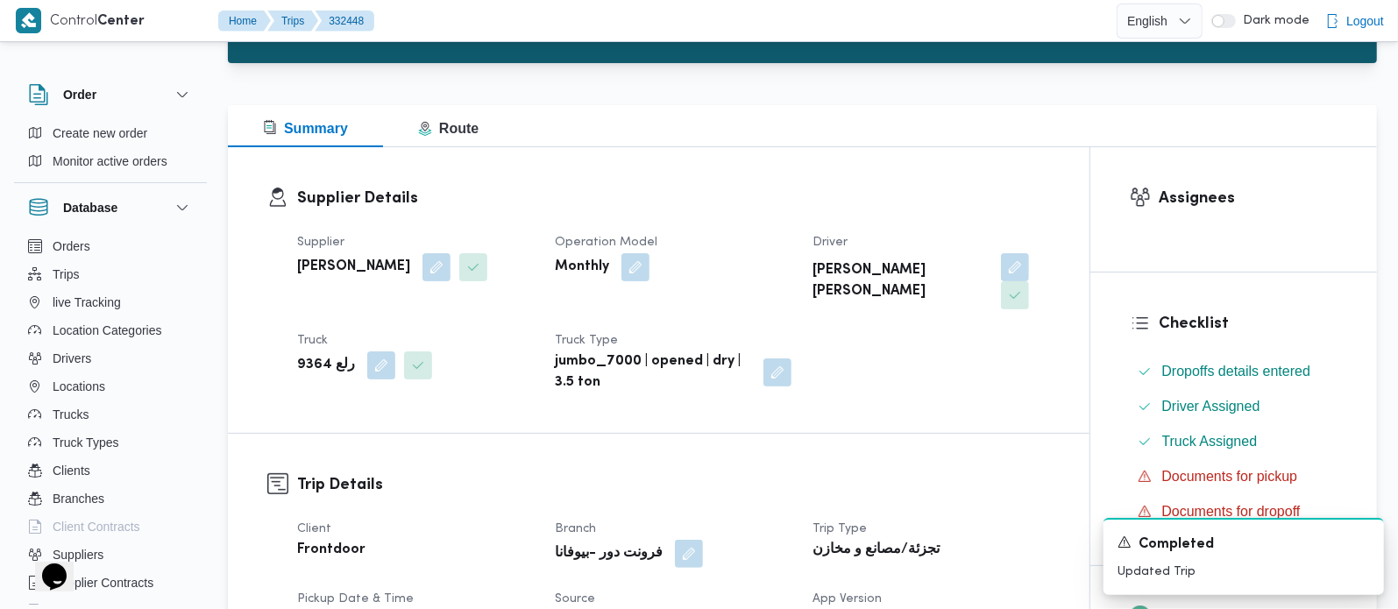
scroll to position [103, 0]
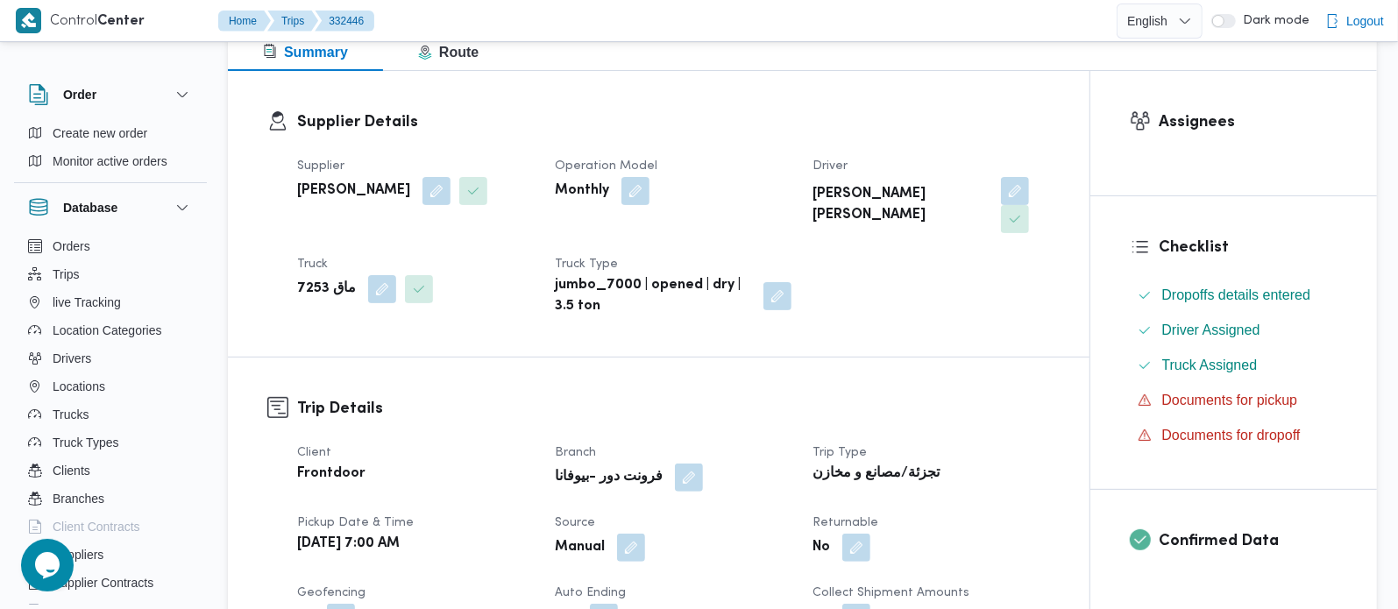
scroll to position [412, 0]
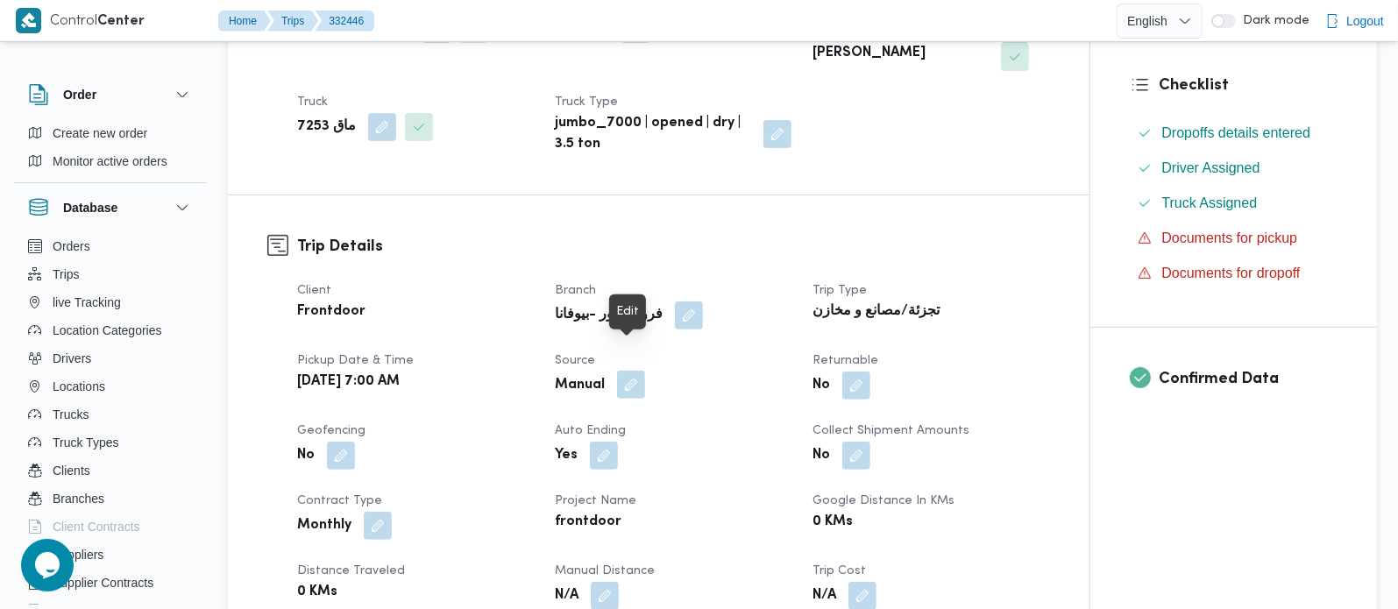
click at [626, 371] on button "button" at bounding box center [631, 385] width 28 height 28
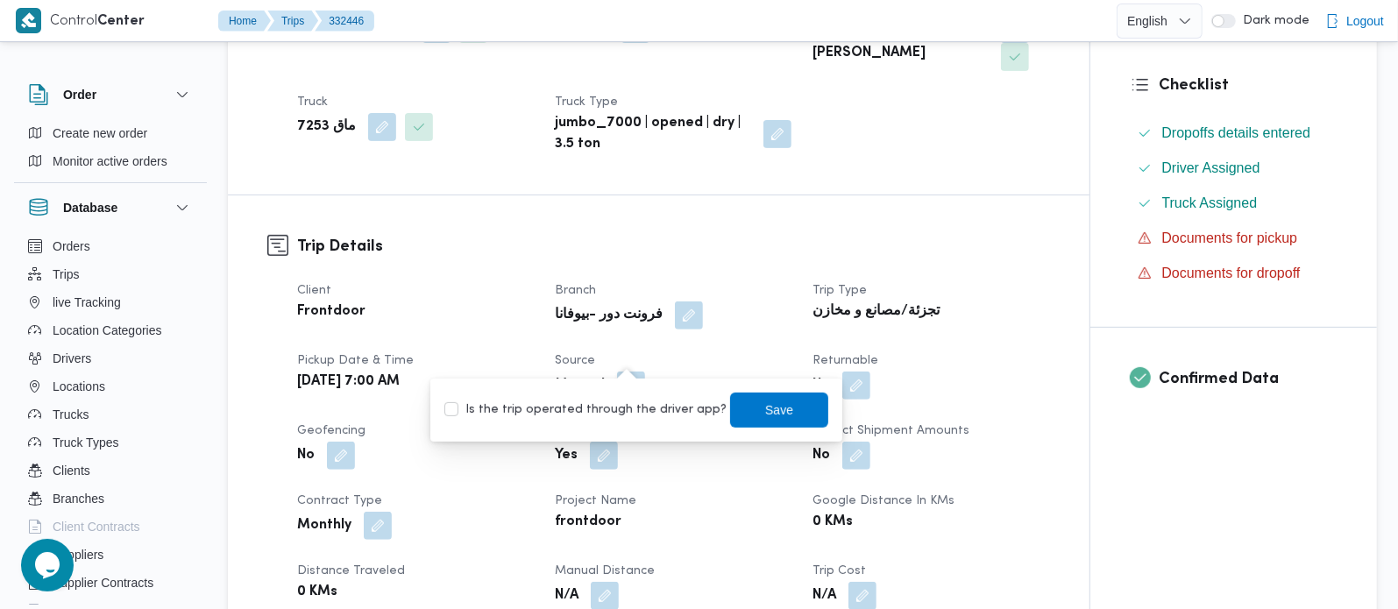
click at [612, 404] on label "Is the trip operated through the driver app?" at bounding box center [585, 410] width 282 height 21
checkbox input "true"
click at [765, 400] on span "Save" at bounding box center [779, 409] width 28 height 21
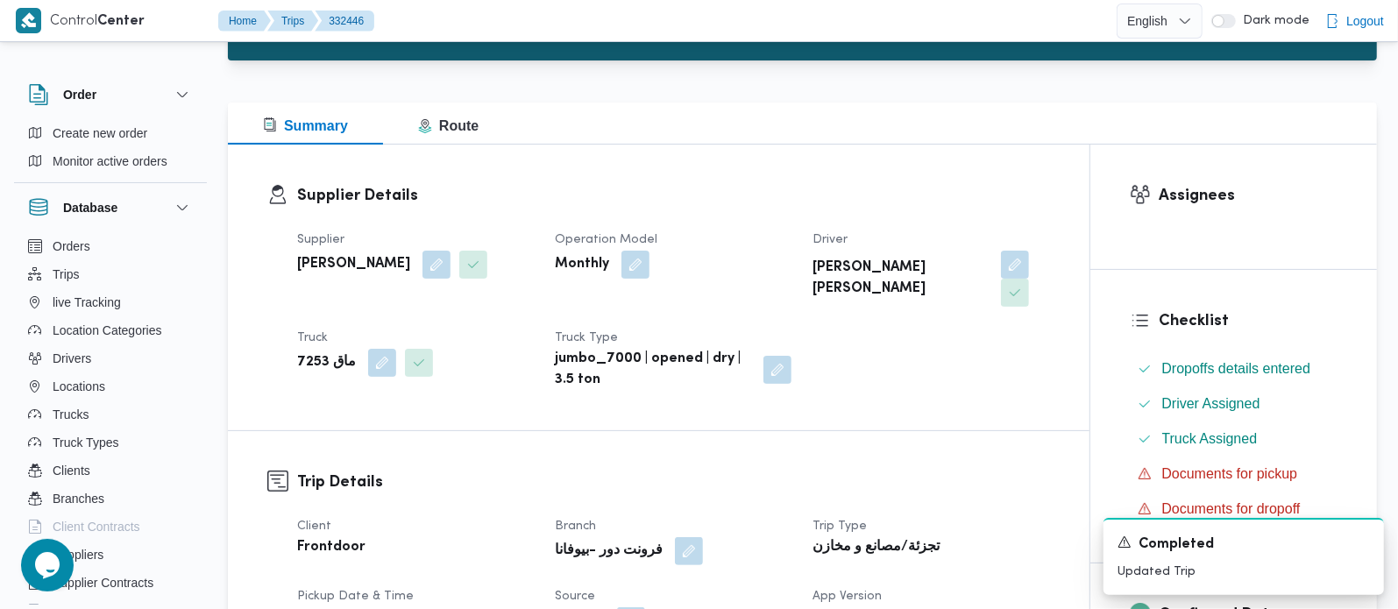
scroll to position [0, 0]
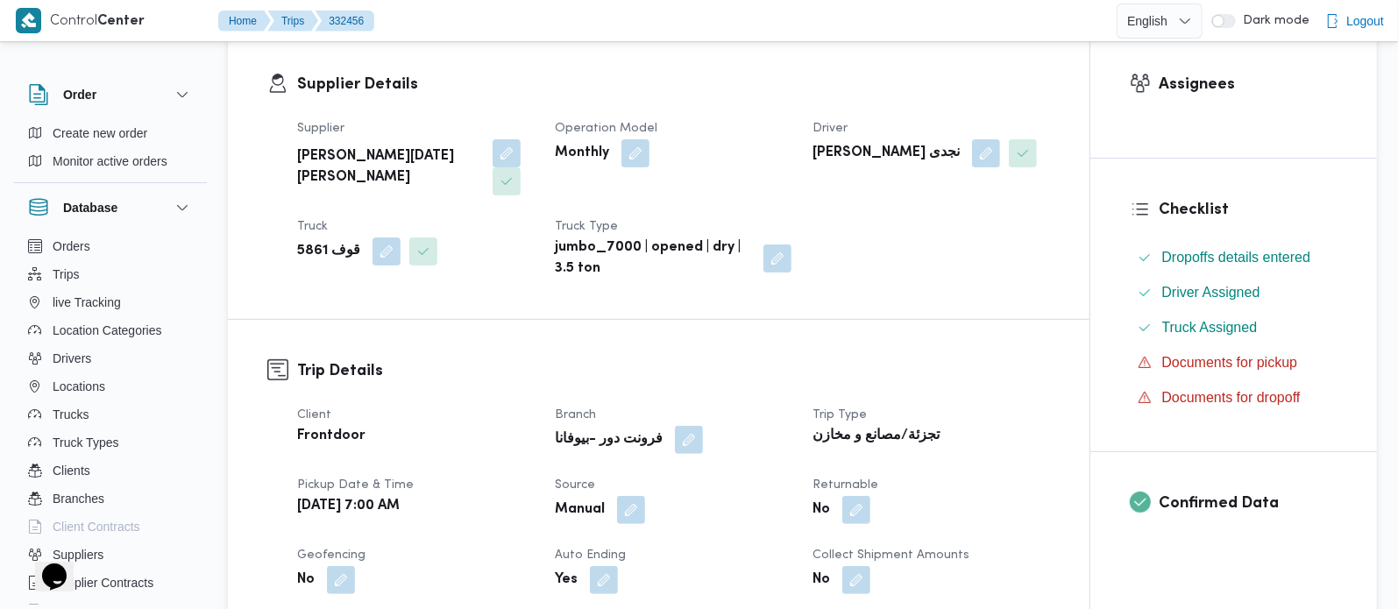
scroll to position [412, 0]
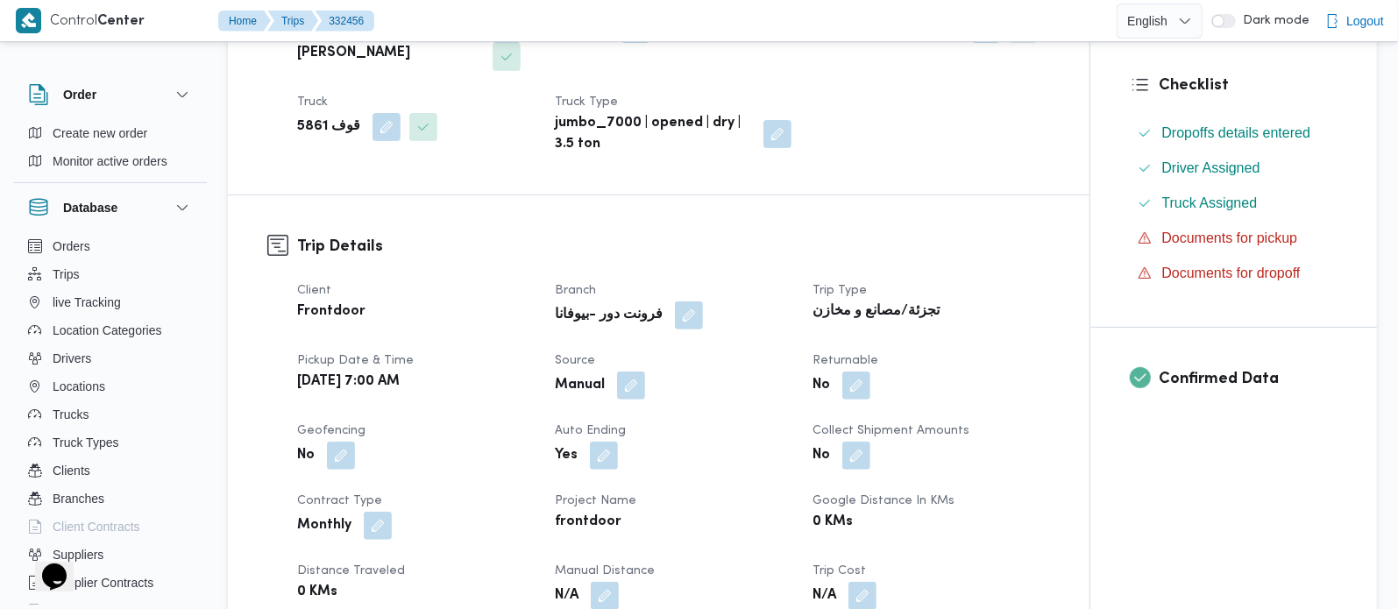
click at [622, 400] on div "Client Frontdoor Branch فرونت دور -بيوفانا Trip Type تجزئة/مصانع و مخازن Pickup…" at bounding box center [674, 526] width 774 height 512
click at [628, 396] on button "button" at bounding box center [631, 385] width 28 height 28
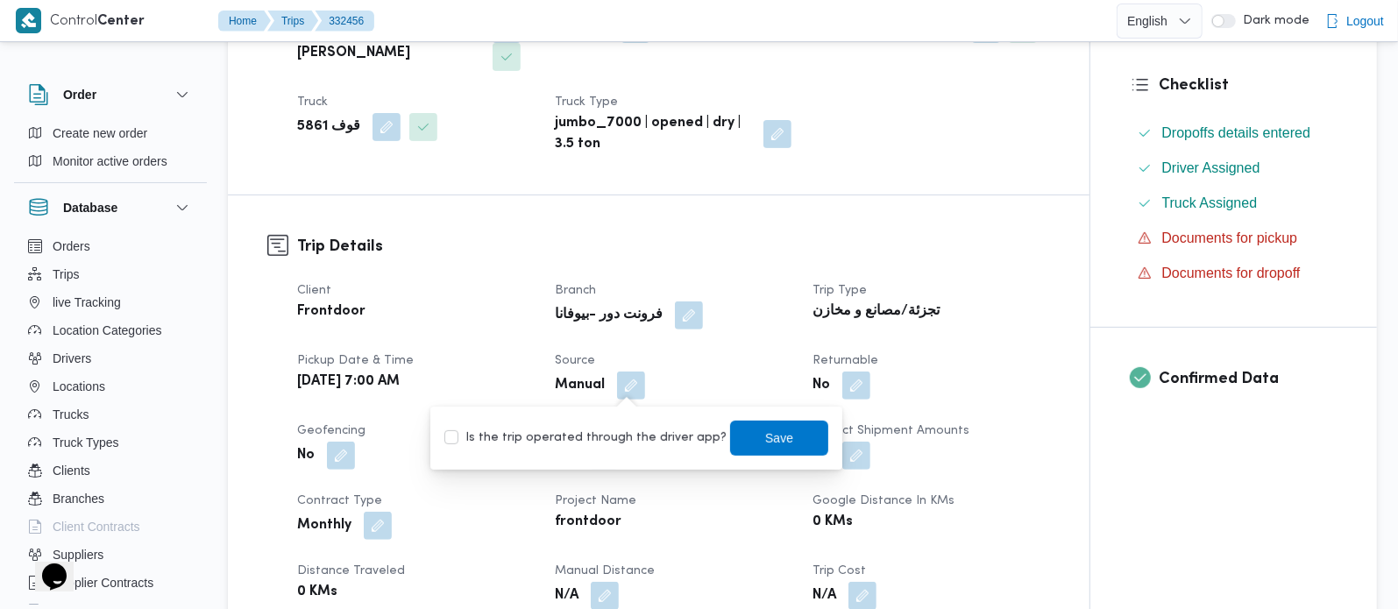
click at [621, 424] on div "Is the trip operated through the driver app? Save" at bounding box center [635, 438] width 387 height 39
click at [691, 435] on label "Is the trip operated through the driver app?" at bounding box center [585, 438] width 282 height 21
checkbox input "true"
click at [730, 435] on span "Save" at bounding box center [779, 437] width 98 height 35
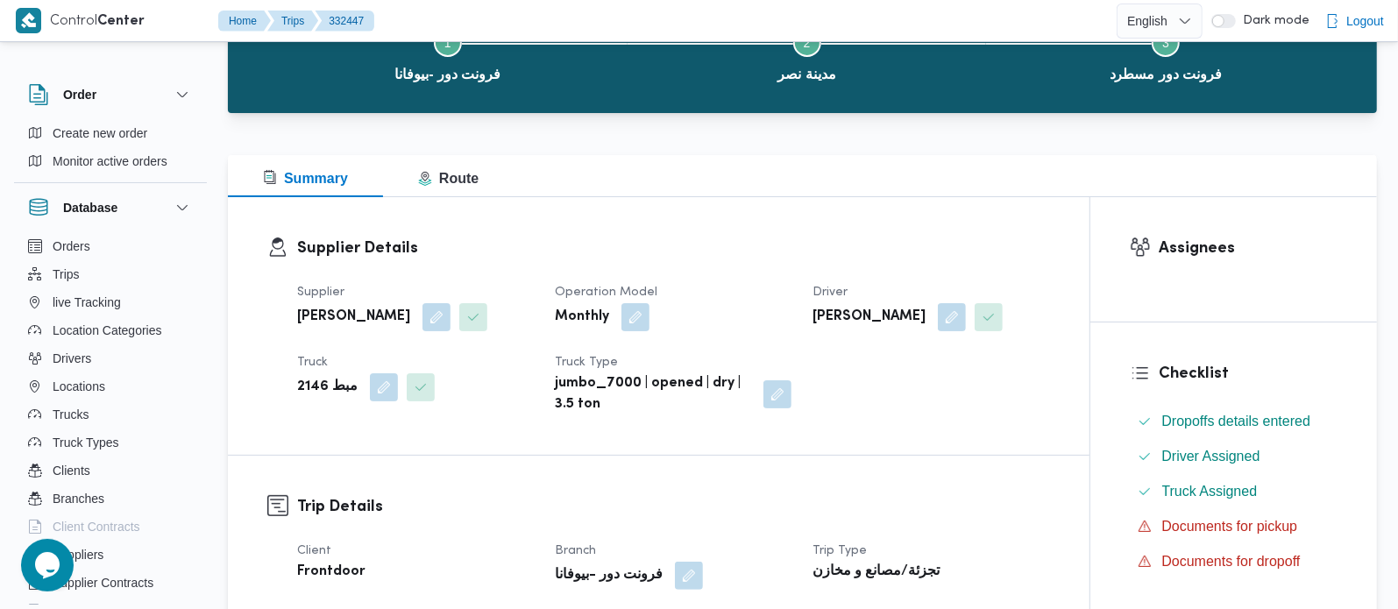
scroll to position [308, 0]
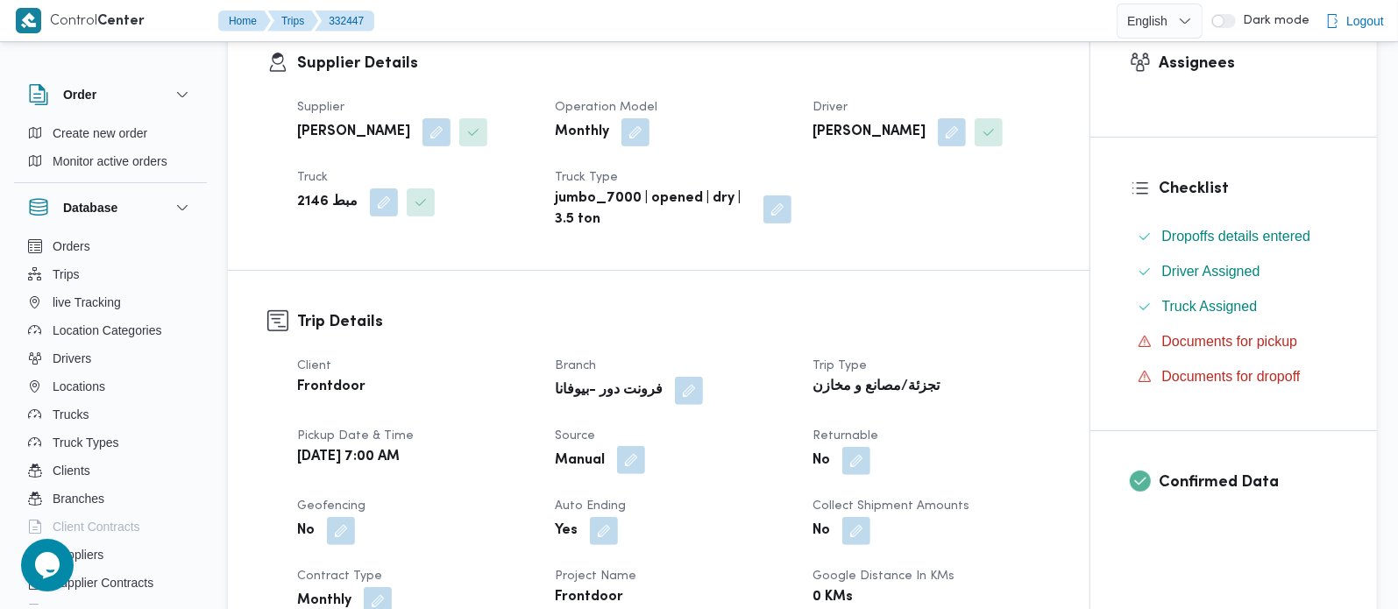
click at [637, 454] on button "button" at bounding box center [631, 460] width 28 height 28
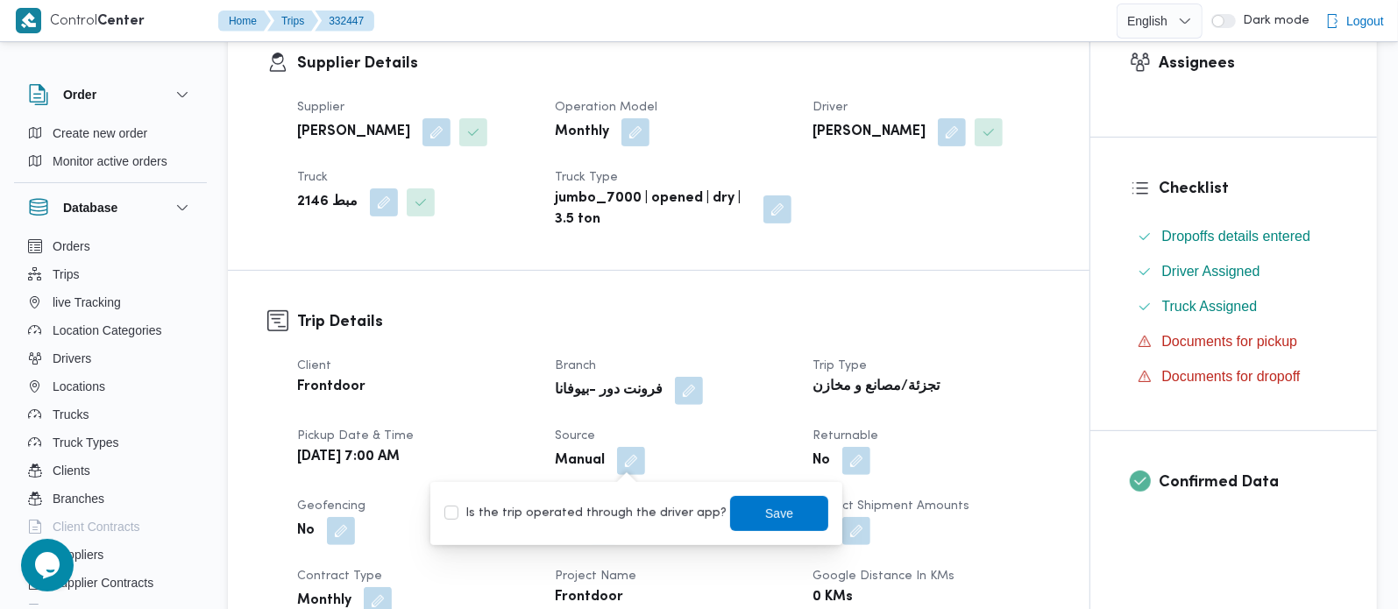
click at [626, 503] on label "Is the trip operated through the driver app?" at bounding box center [585, 513] width 282 height 21
checkbox input "true"
click at [765, 519] on span "Save" at bounding box center [779, 512] width 28 height 21
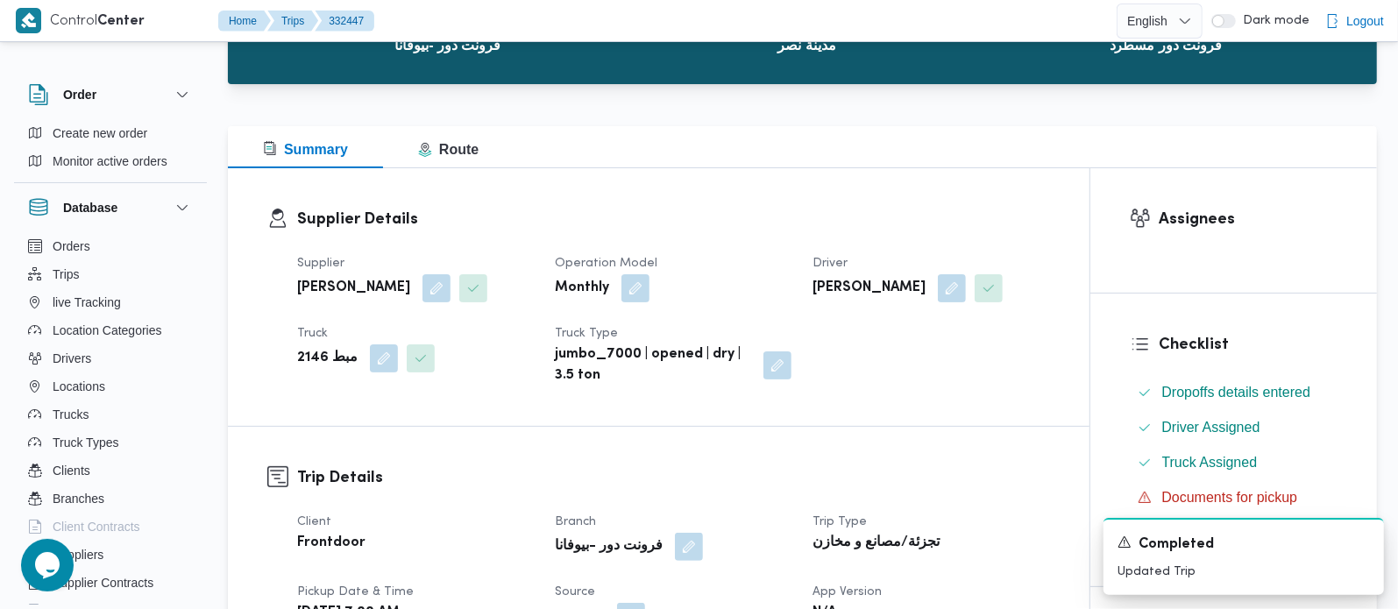
scroll to position [0, 0]
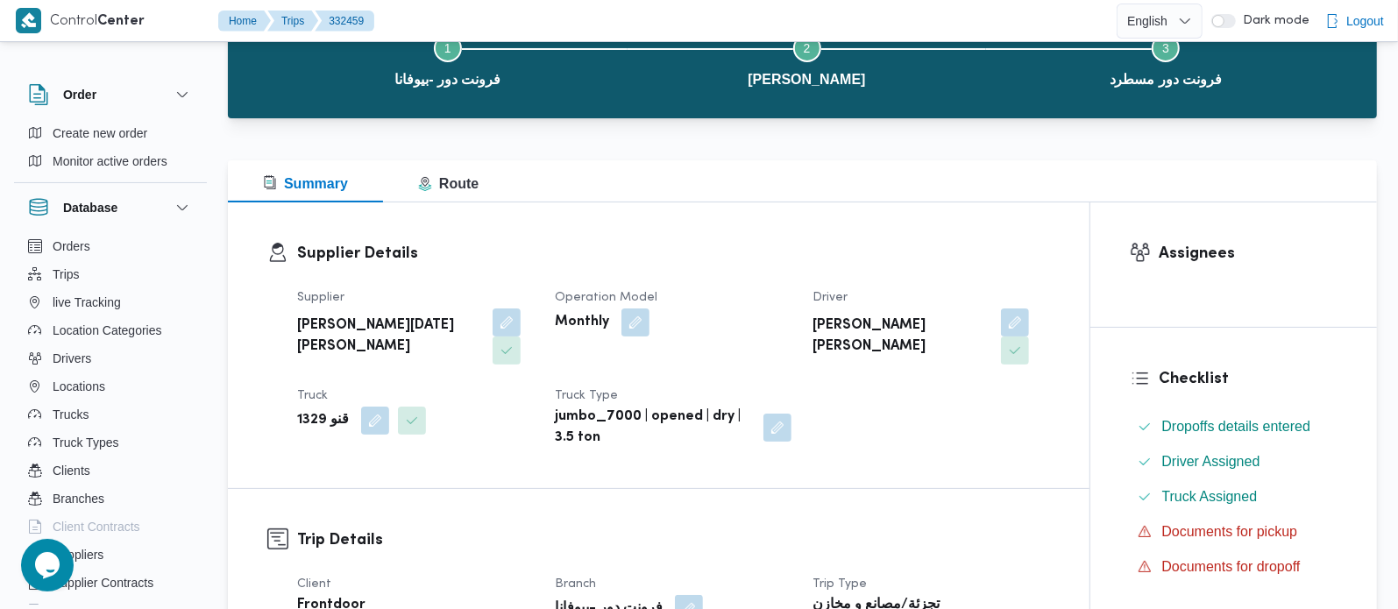
scroll to position [412, 0]
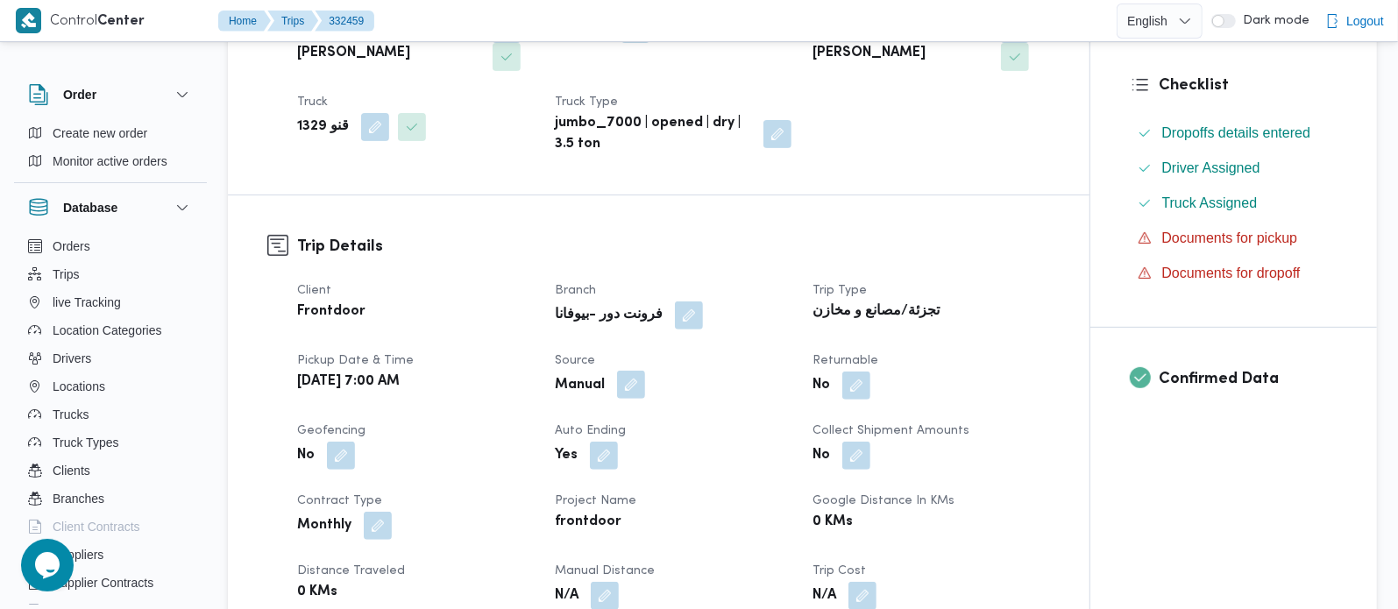
click at [640, 389] on button "button" at bounding box center [631, 385] width 28 height 28
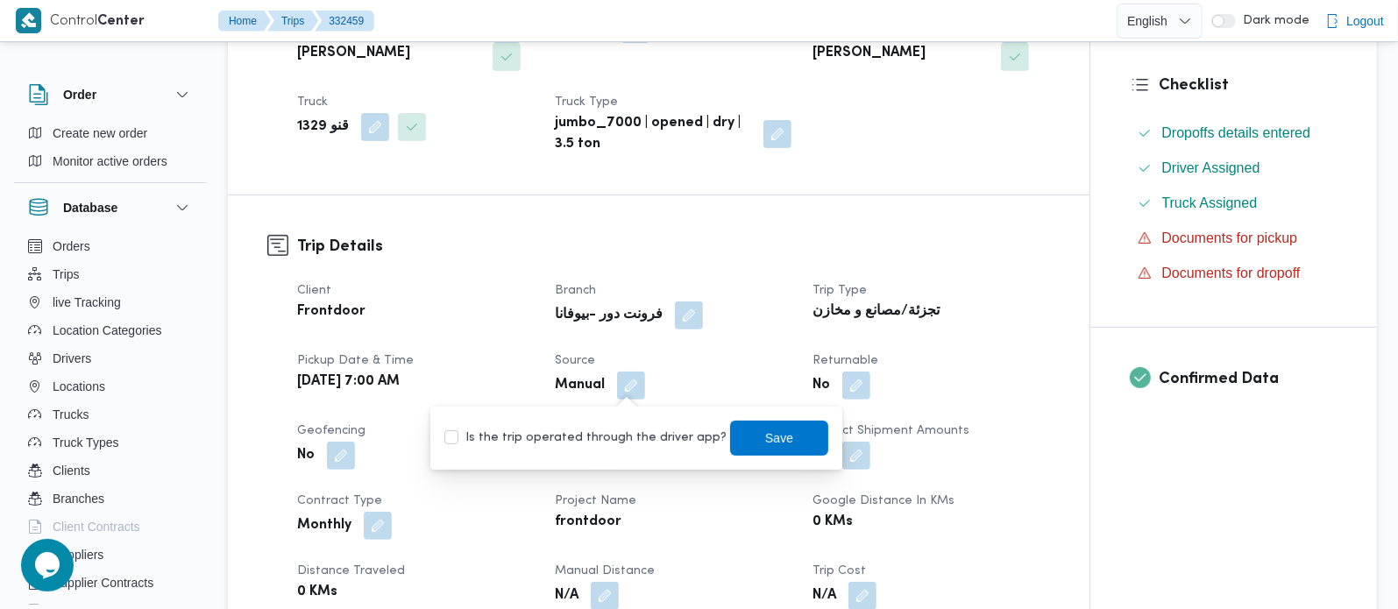
click at [612, 452] on div "Is the trip operated through the driver app? Save" at bounding box center [635, 438] width 387 height 39
click at [627, 444] on label "Is the trip operated through the driver app?" at bounding box center [585, 438] width 282 height 21
checkbox input "true"
click at [787, 444] on span "Save" at bounding box center [779, 437] width 98 height 35
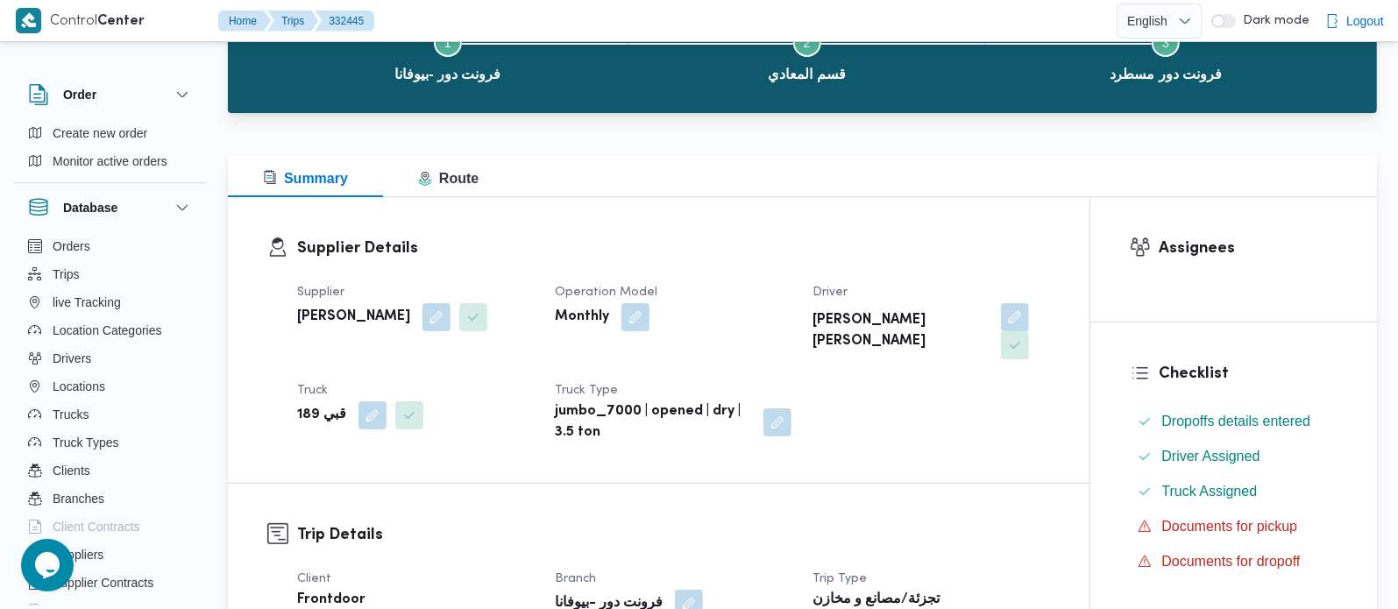
scroll to position [412, 0]
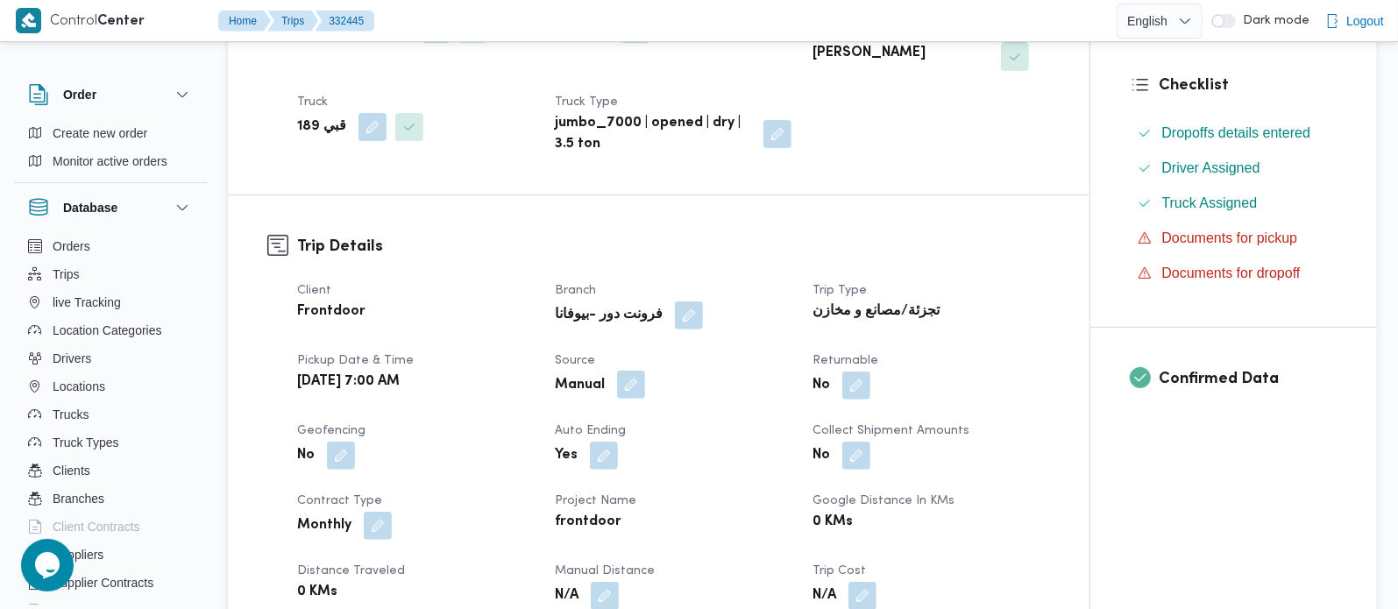
click at [633, 371] on button "button" at bounding box center [631, 385] width 28 height 28
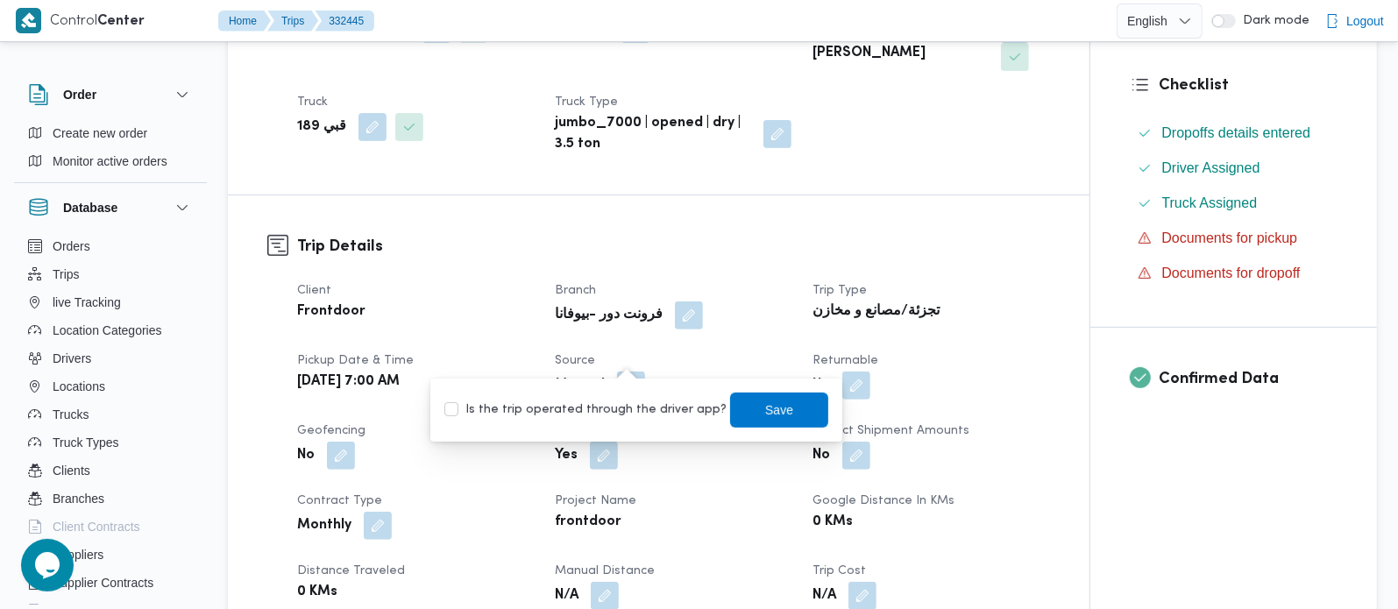
click at [610, 421] on div "Is the trip operated through the driver app? Save" at bounding box center [635, 410] width 387 height 39
click at [608, 406] on label "Is the trip operated through the driver app?" at bounding box center [585, 410] width 282 height 21
checkbox input "true"
click at [795, 409] on span "Save" at bounding box center [779, 409] width 98 height 35
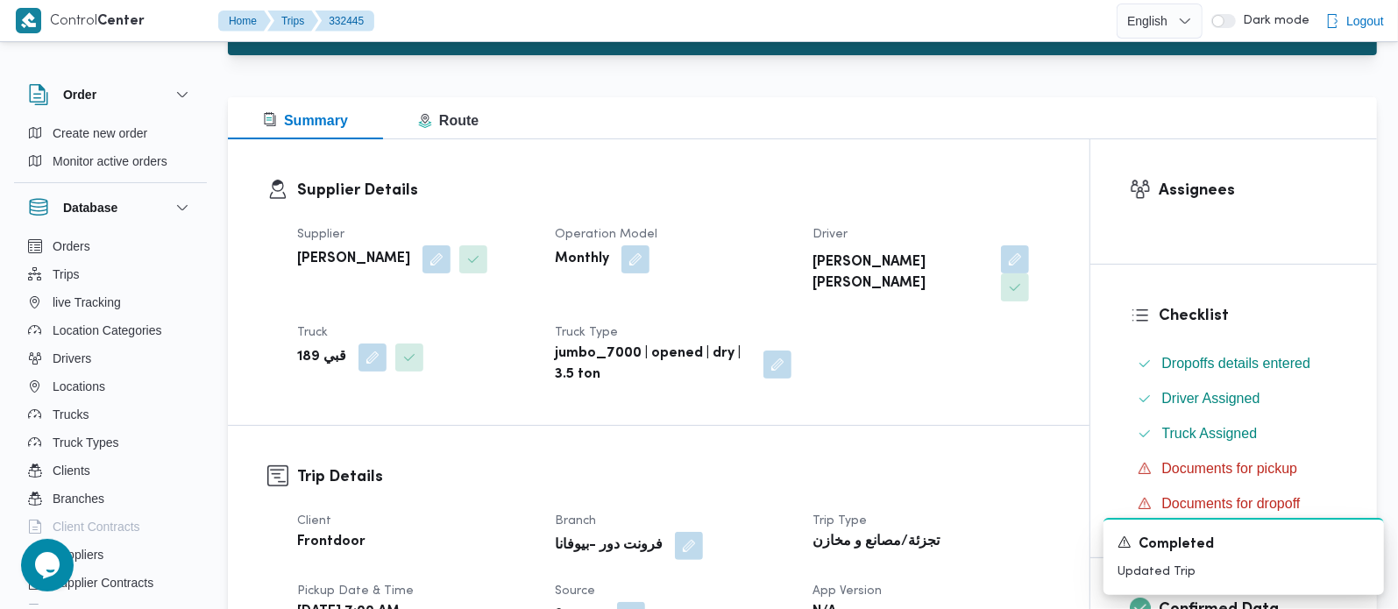
scroll to position [0, 0]
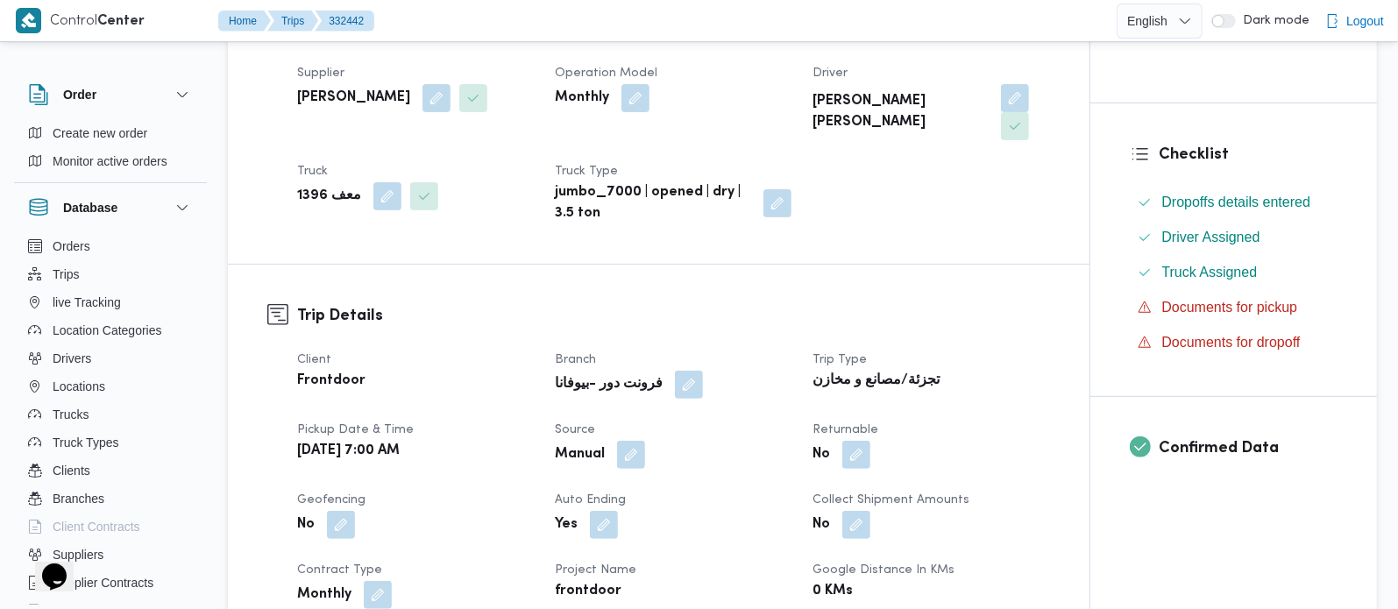
scroll to position [412, 0]
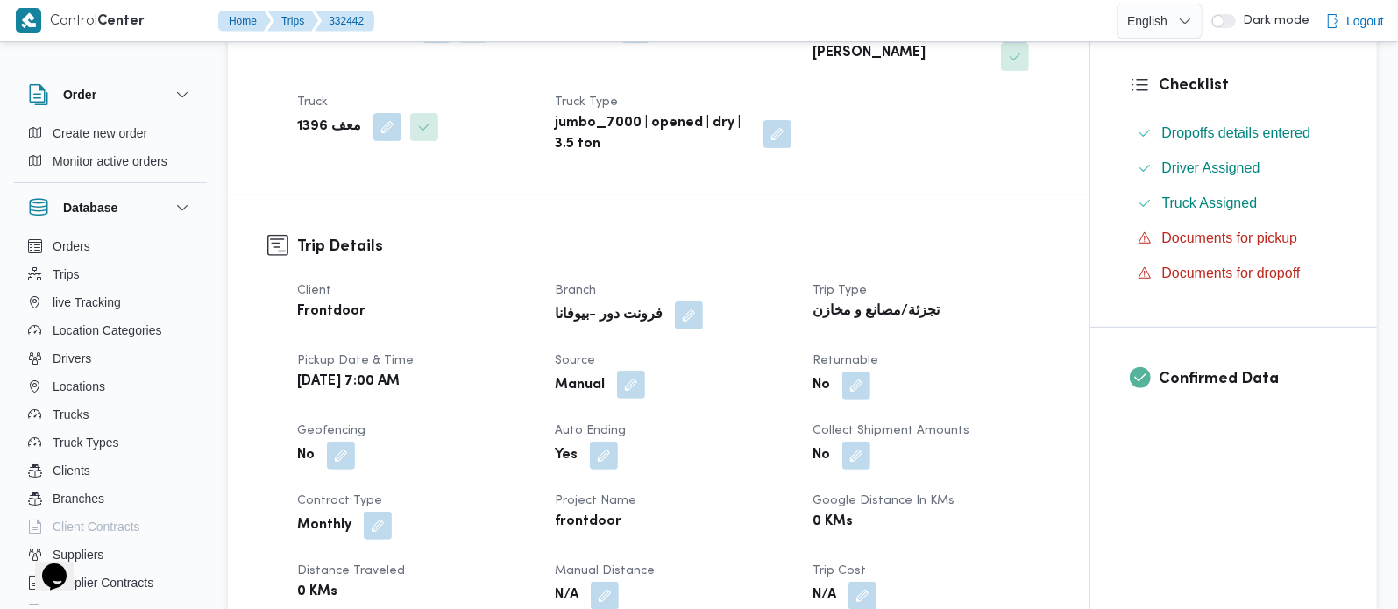
click at [630, 371] on button "button" at bounding box center [631, 385] width 28 height 28
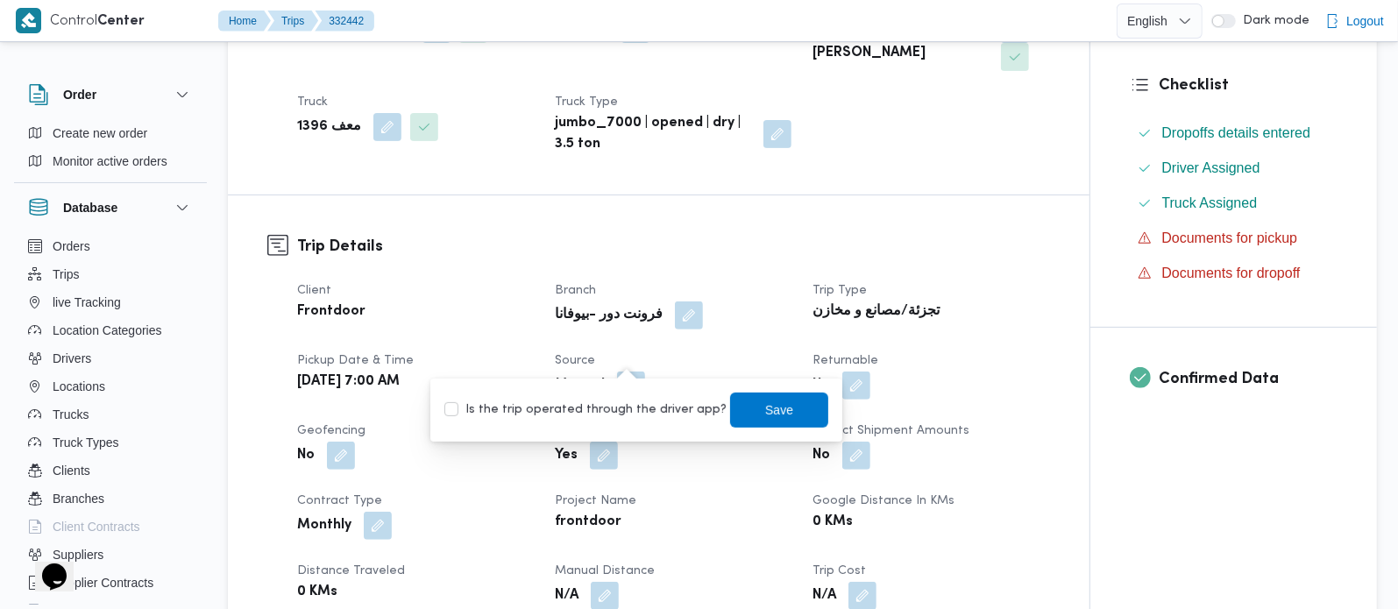
click at [627, 415] on label "Is the trip operated through the driver app?" at bounding box center [585, 410] width 282 height 21
checkbox input "true"
click at [781, 411] on span "Save" at bounding box center [779, 409] width 98 height 35
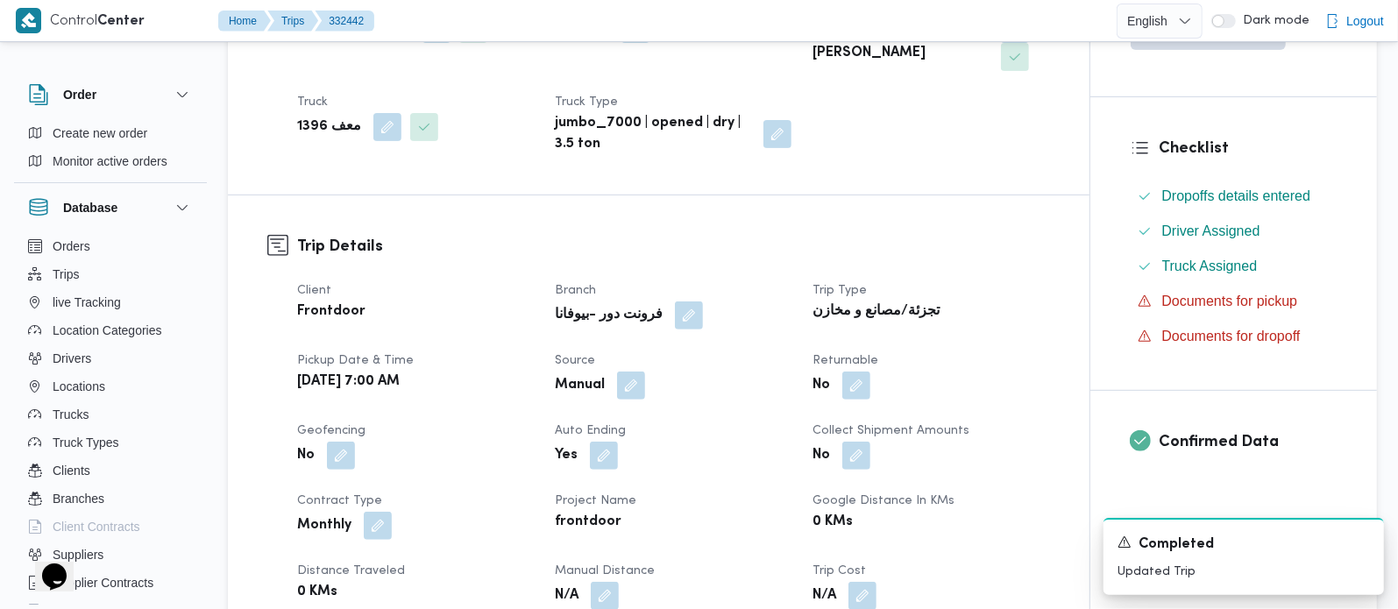
scroll to position [0, 0]
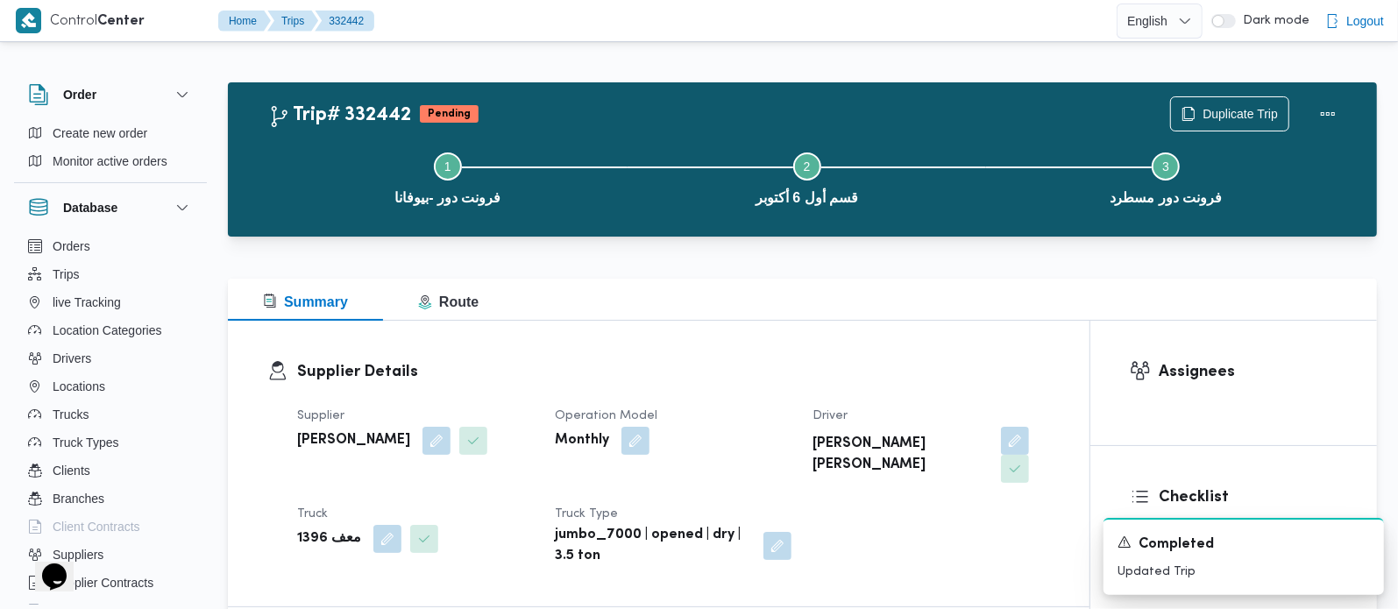
click at [650, 335] on div "Supplier Details Supplier محمد صلاح عبداللطيف الشريف Operation Model Monthly Dr…" at bounding box center [658, 464] width 861 height 286
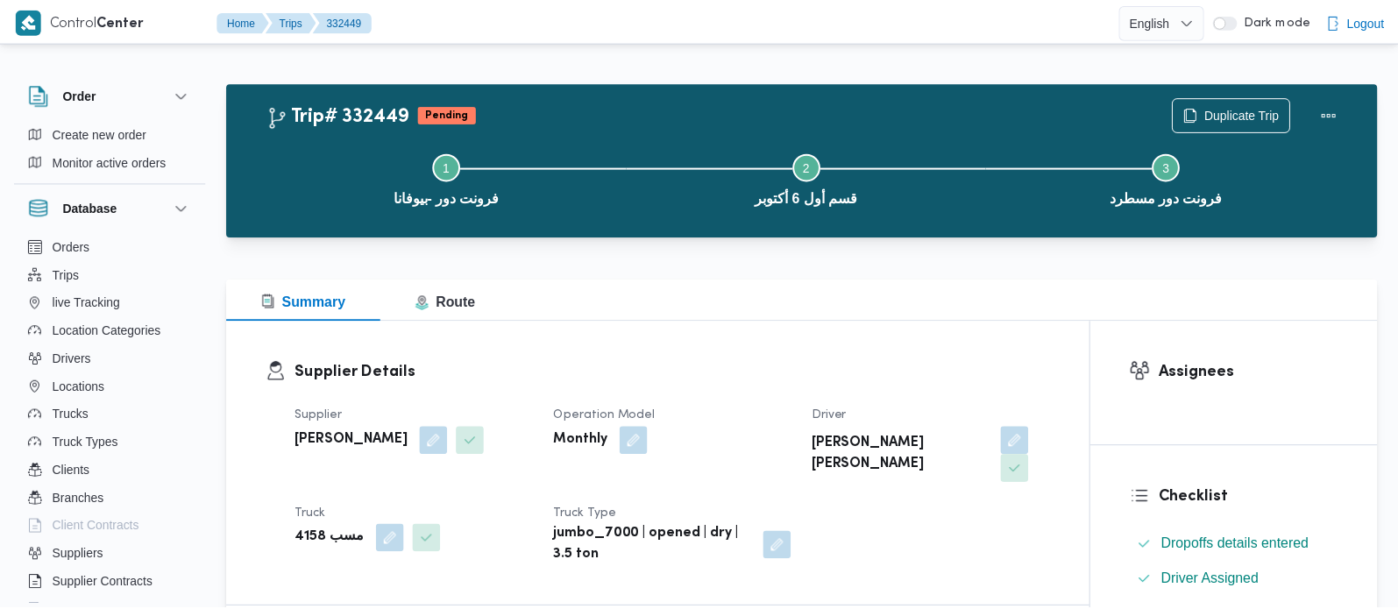
scroll to position [308, 0]
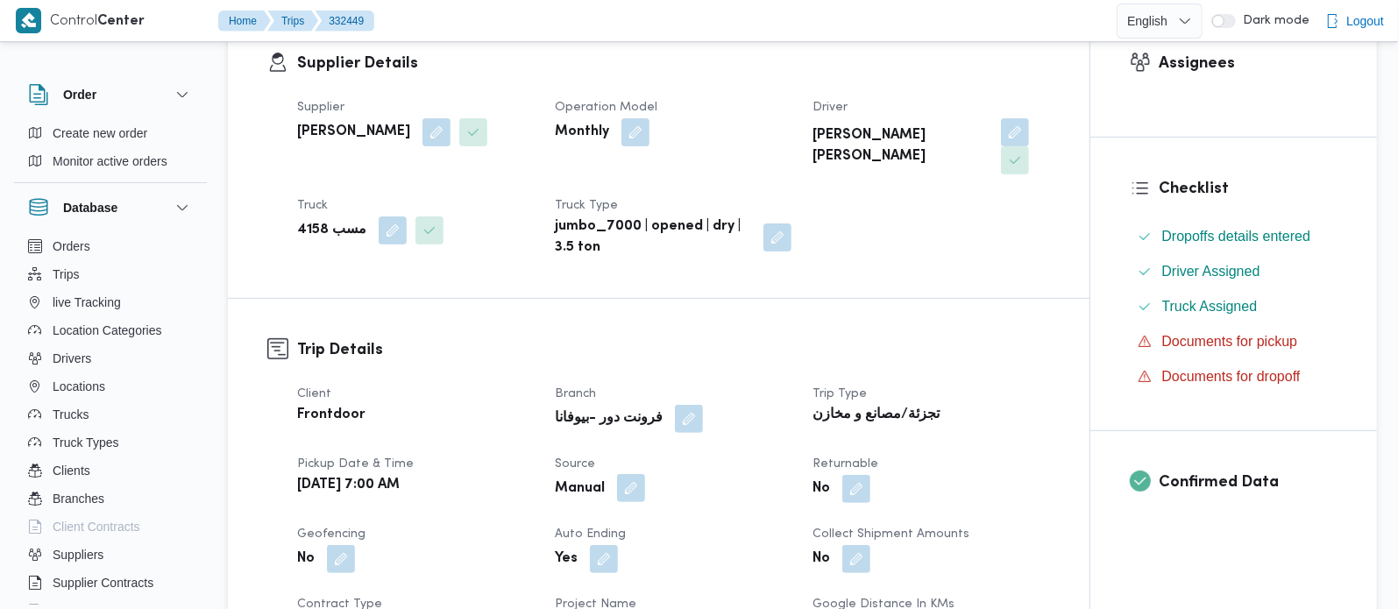
click at [635, 474] on button "button" at bounding box center [631, 488] width 28 height 28
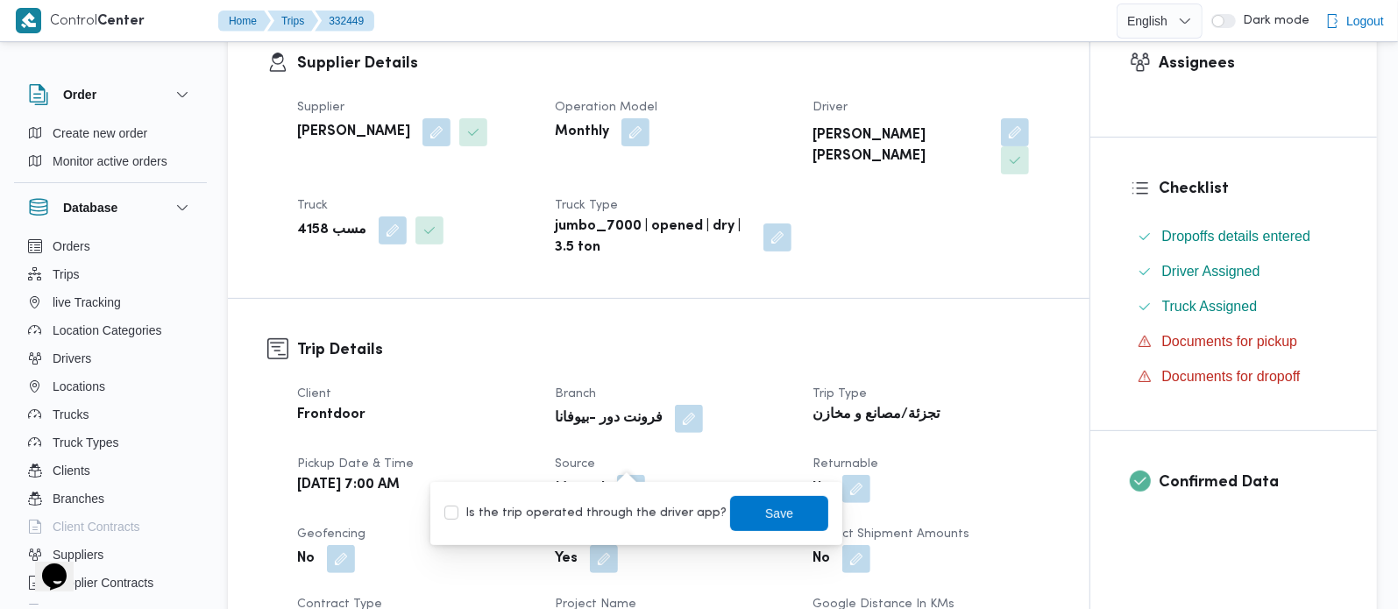
scroll to position [0, 0]
click at [634, 518] on label "Is the trip operated through the driver app?" at bounding box center [585, 513] width 282 height 21
checkbox input "true"
click at [772, 512] on span "Save" at bounding box center [779, 512] width 28 height 21
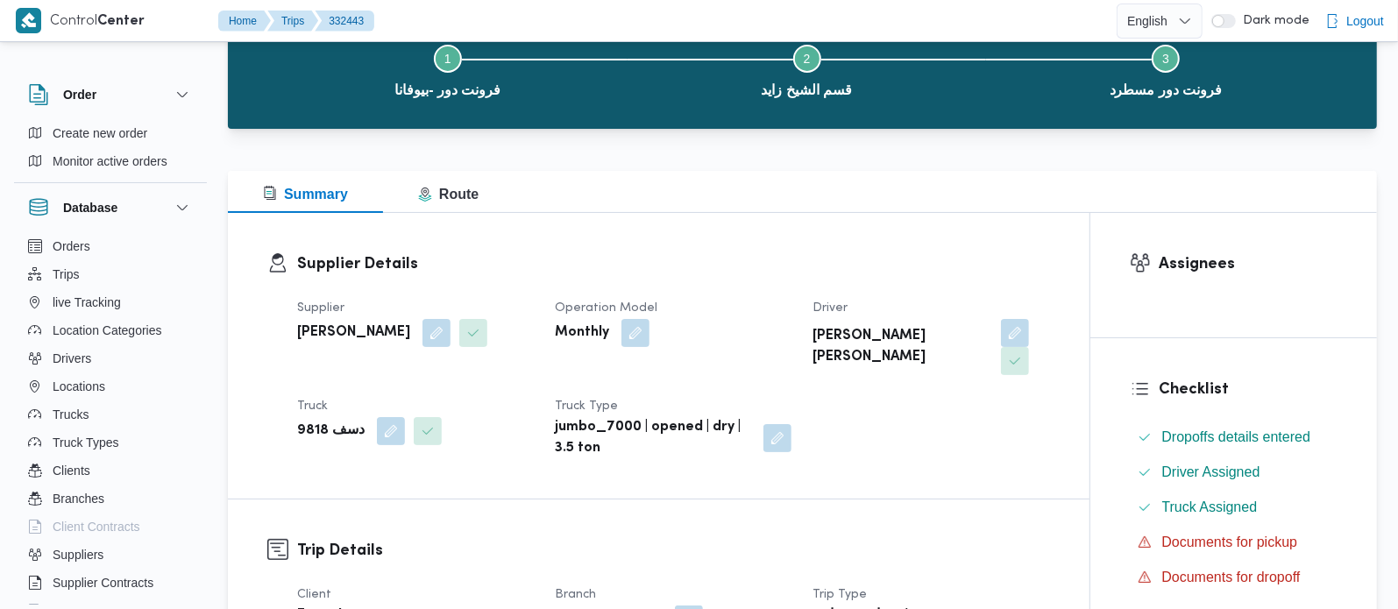
scroll to position [206, 0]
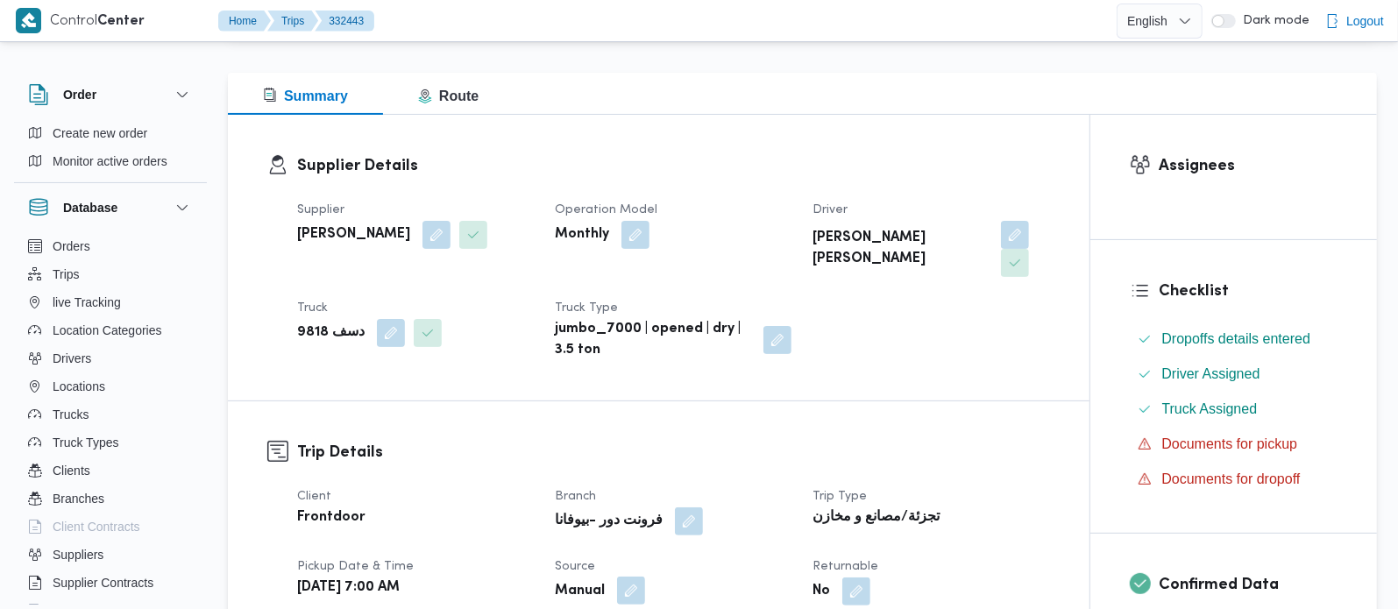
click at [633, 577] on button "button" at bounding box center [631, 591] width 28 height 28
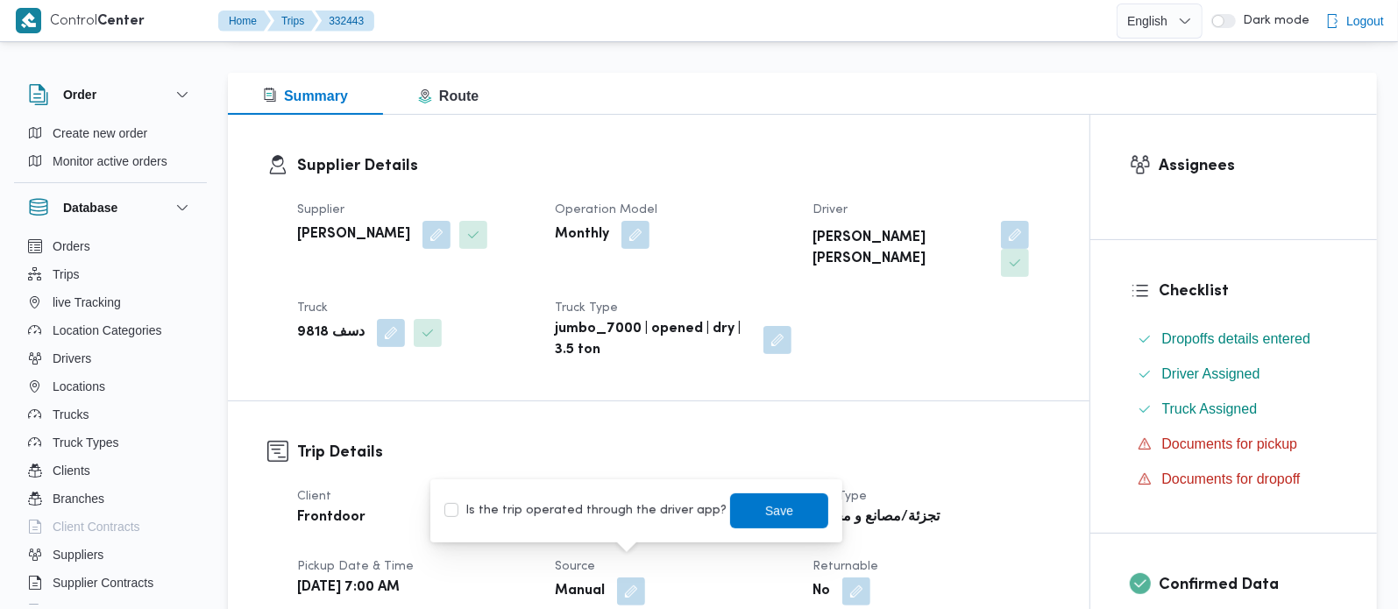
click at [626, 524] on div "Is the trip operated through the driver app? Save" at bounding box center [635, 511] width 387 height 39
click at [698, 507] on label "Is the trip operated through the driver app?" at bounding box center [585, 510] width 282 height 21
checkbox input "true"
click at [765, 515] on span "Save" at bounding box center [779, 509] width 28 height 21
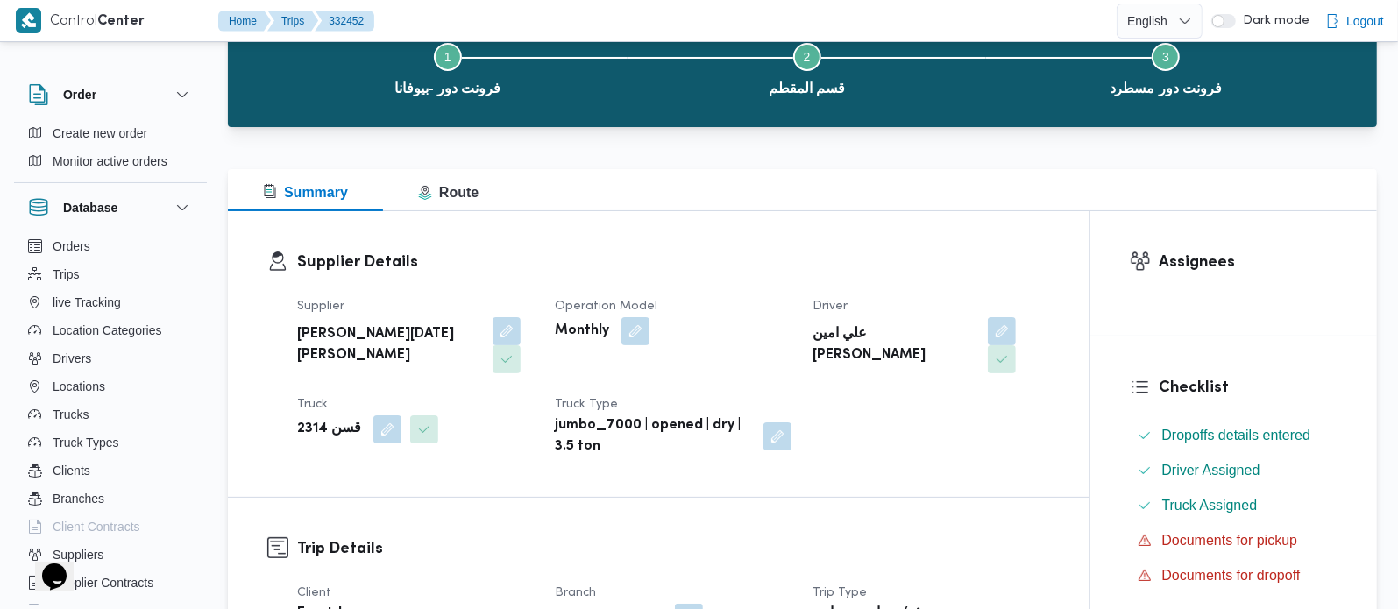
scroll to position [412, 0]
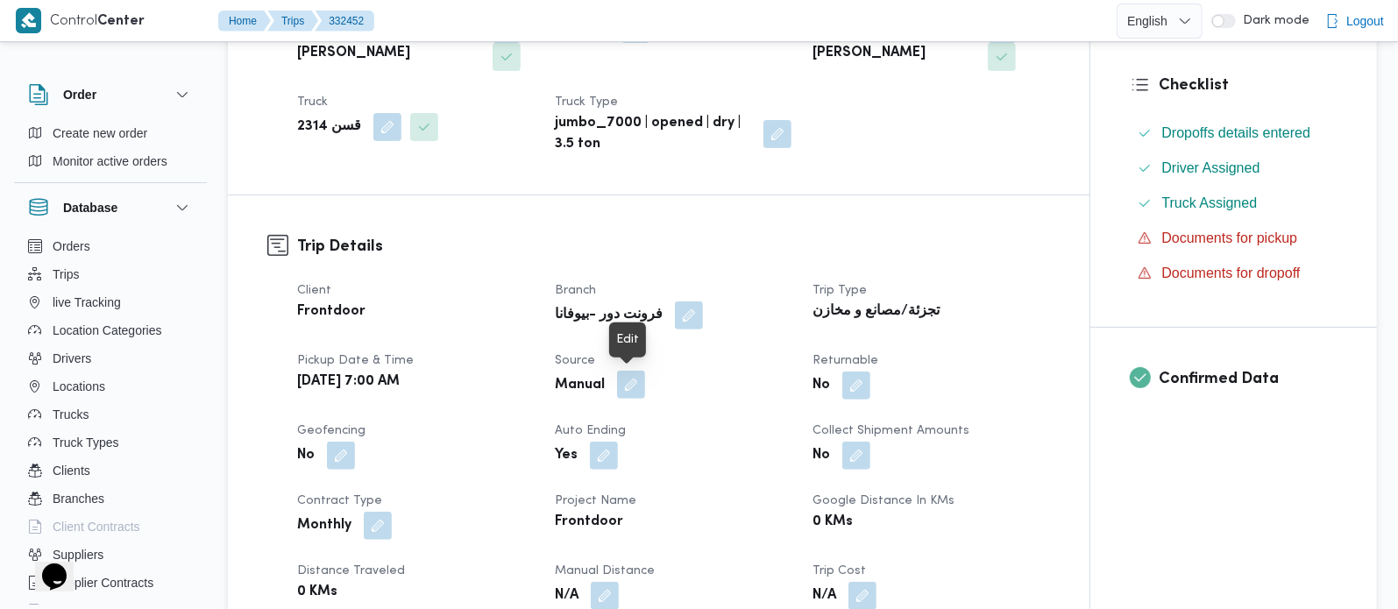
click at [633, 382] on button "button" at bounding box center [631, 385] width 28 height 28
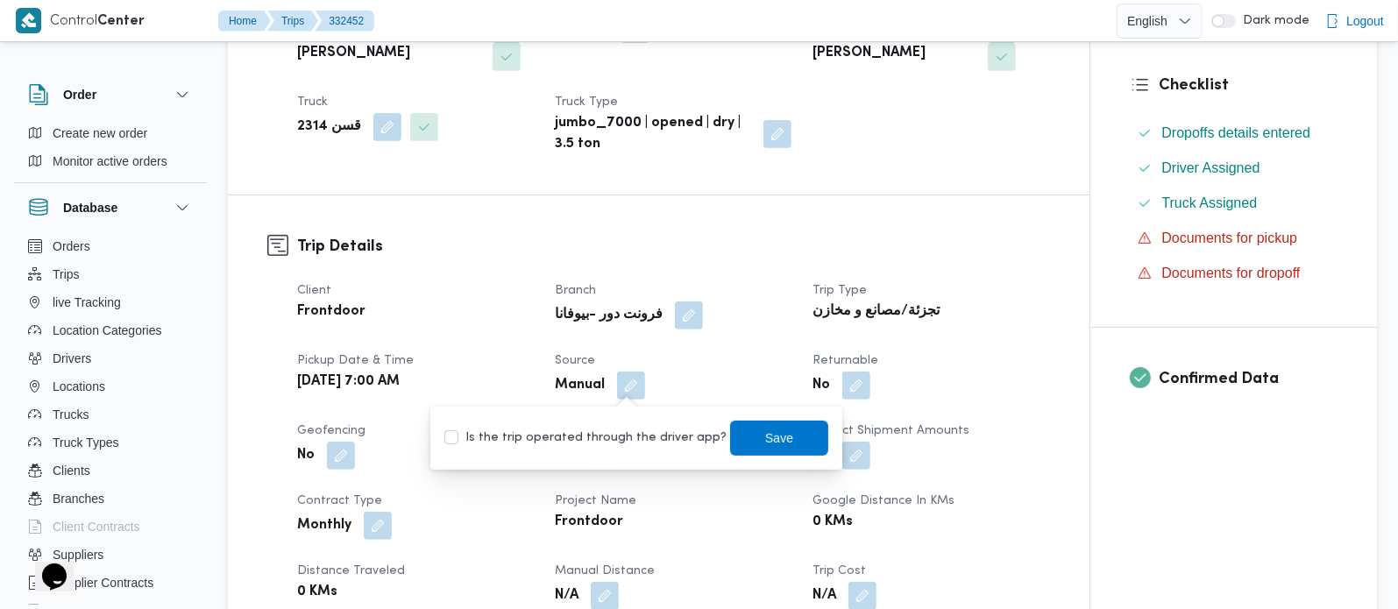
click at [629, 428] on label "Is the trip operated through the driver app?" at bounding box center [585, 438] width 282 height 21
checkbox input "true"
click at [773, 428] on span "Save" at bounding box center [779, 437] width 98 height 35
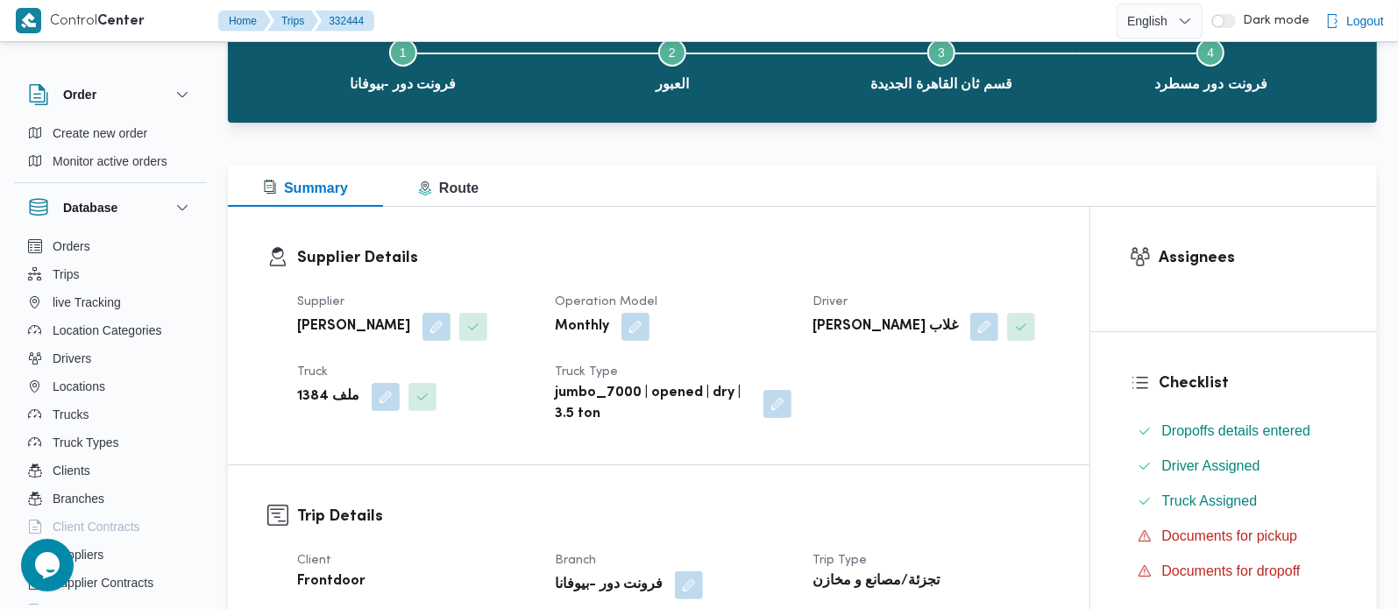
scroll to position [308, 0]
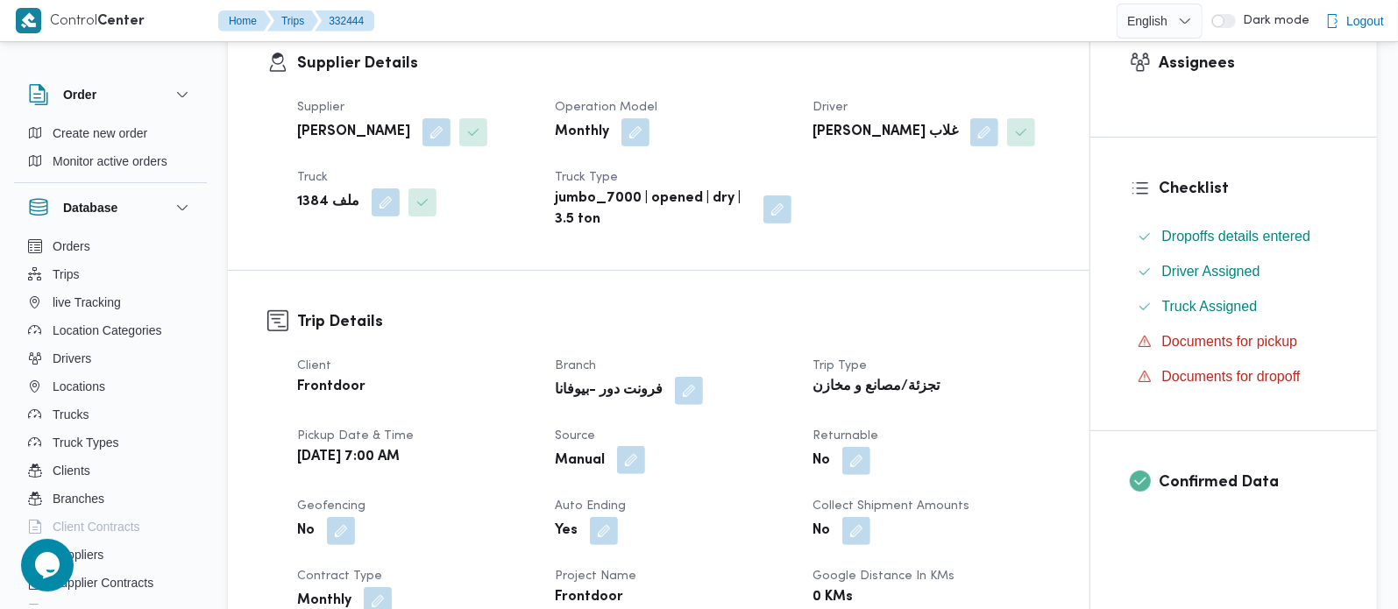
click at [623, 455] on button "button" at bounding box center [631, 460] width 28 height 28
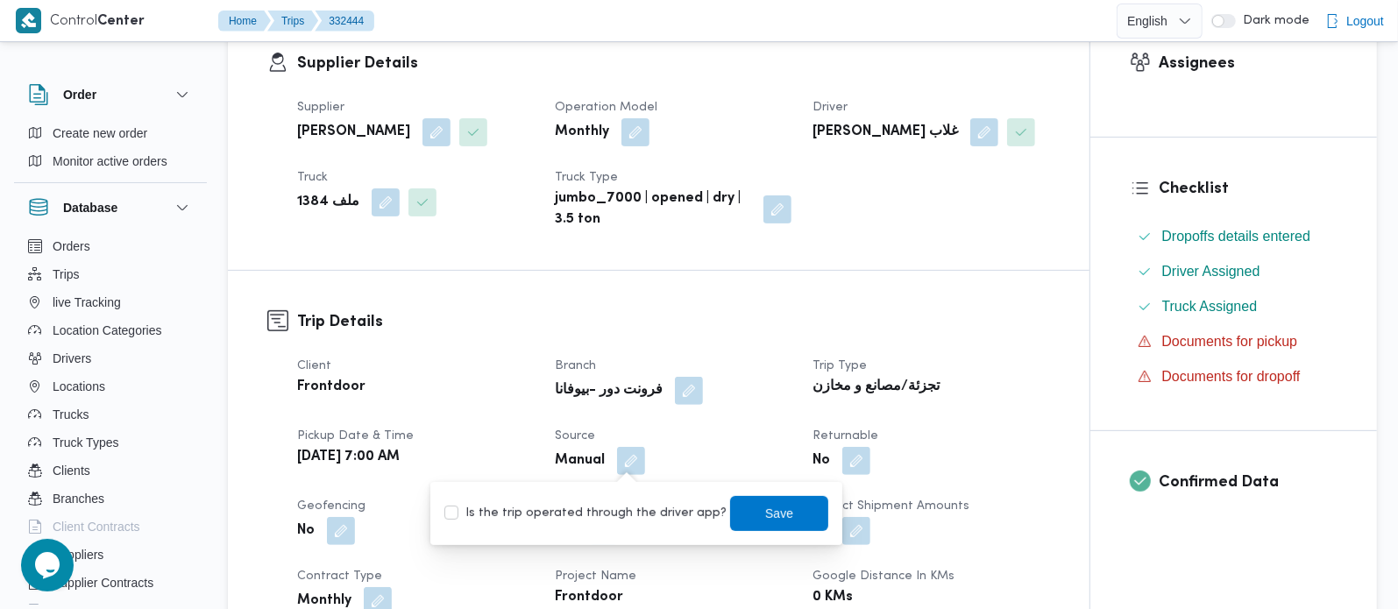
click at [618, 517] on label "Is the trip operated through the driver app?" at bounding box center [585, 513] width 282 height 21
checkbox input "true"
click at [761, 528] on span "Save" at bounding box center [779, 512] width 98 height 35
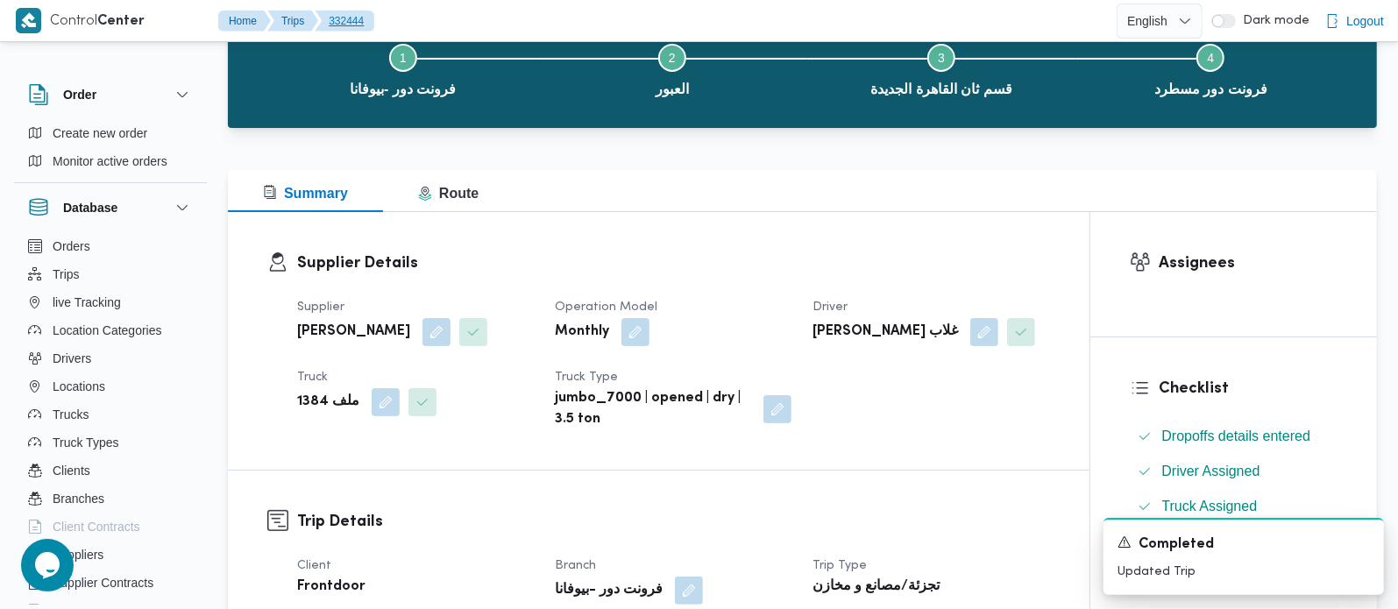
scroll to position [0, 0]
